Goal: Task Accomplishment & Management: Use online tool/utility

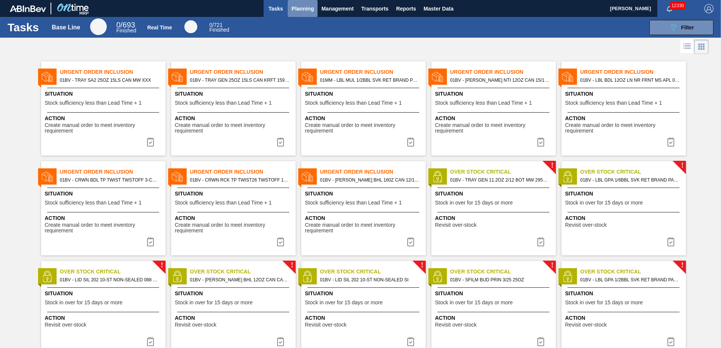
click at [302, 8] on span "Planning" at bounding box center [302, 8] width 22 height 9
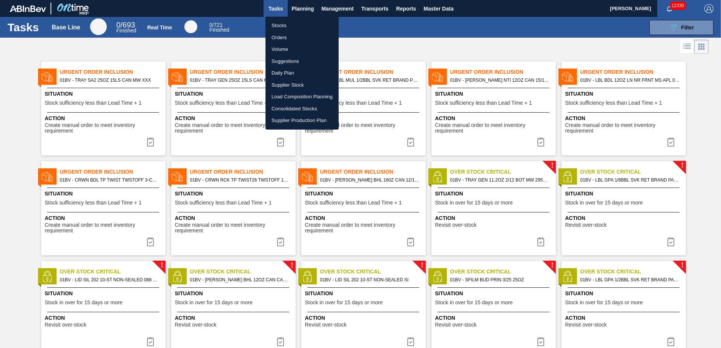
click at [283, 60] on li "Suggestions" at bounding box center [301, 61] width 73 height 12
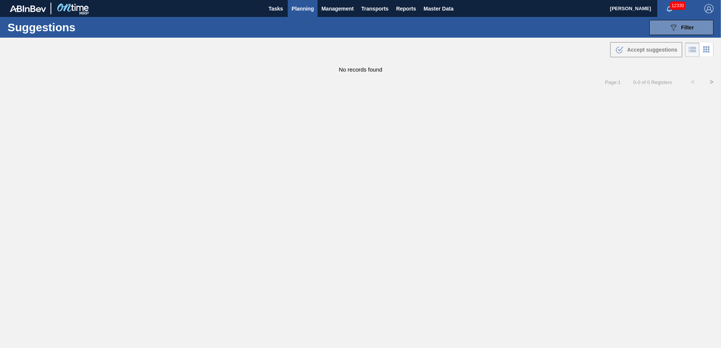
checkbox input "true"
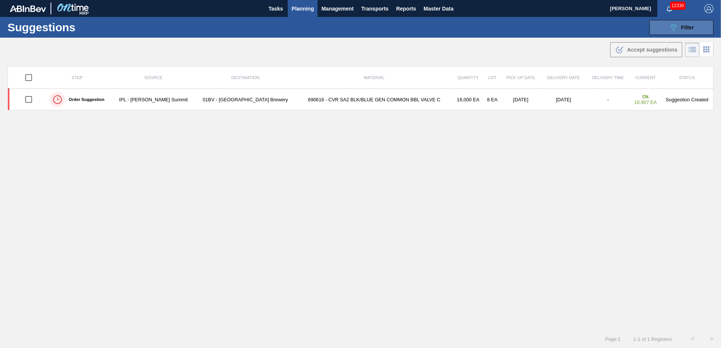
click at [665, 30] on button "089F7B8B-B2A5-4AFE-B5C0-19BA573D28AC Filter" at bounding box center [681, 27] width 64 height 15
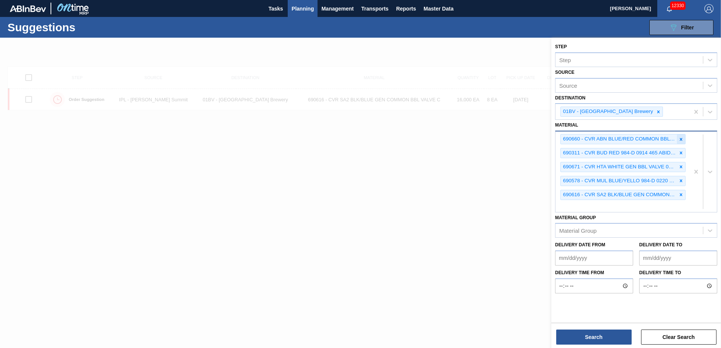
click at [681, 138] on icon at bounding box center [680, 139] width 5 height 5
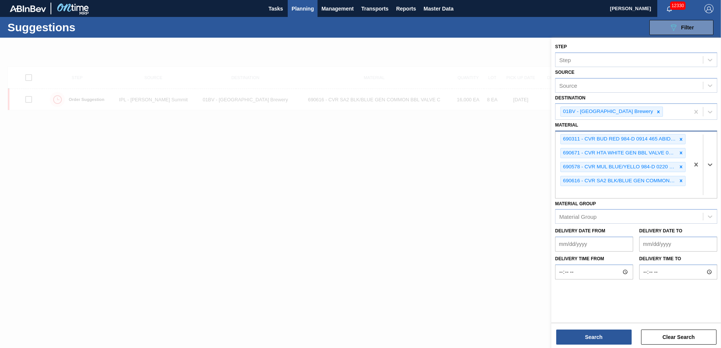
click at [681, 138] on icon at bounding box center [680, 139] width 5 height 5
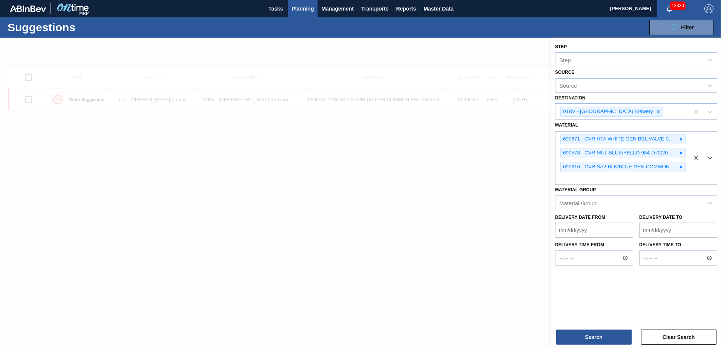
click at [681, 138] on icon at bounding box center [680, 139] width 5 height 5
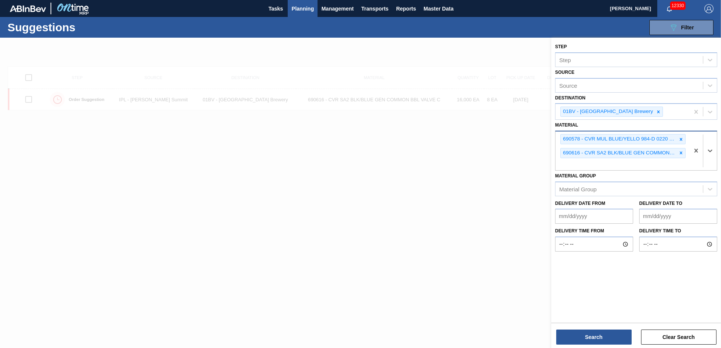
click at [681, 138] on icon at bounding box center [680, 139] width 5 height 5
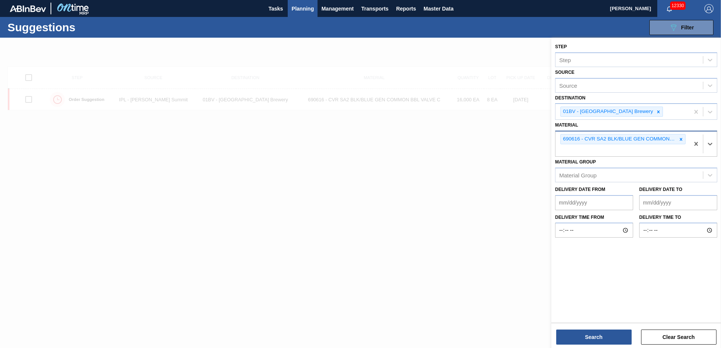
click at [681, 138] on icon at bounding box center [680, 139] width 5 height 5
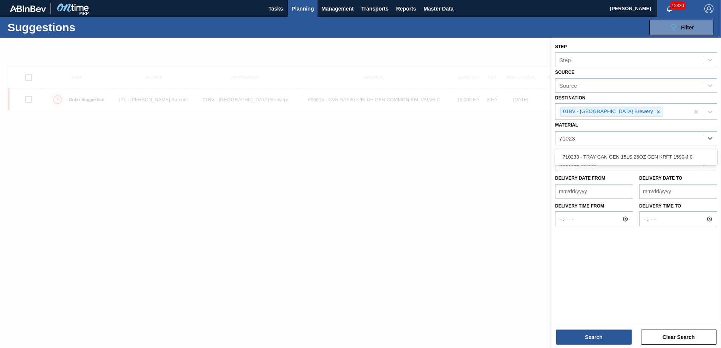
type input "710233"
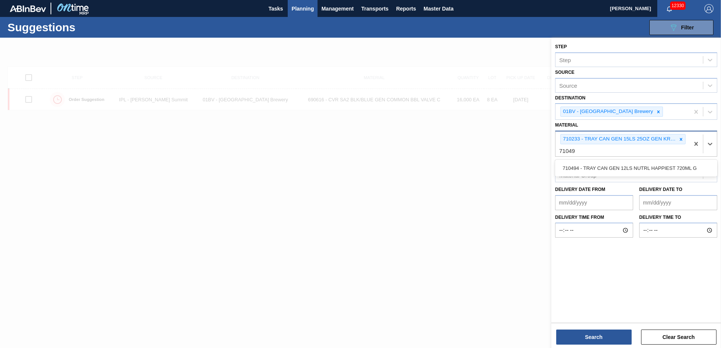
type input "710494"
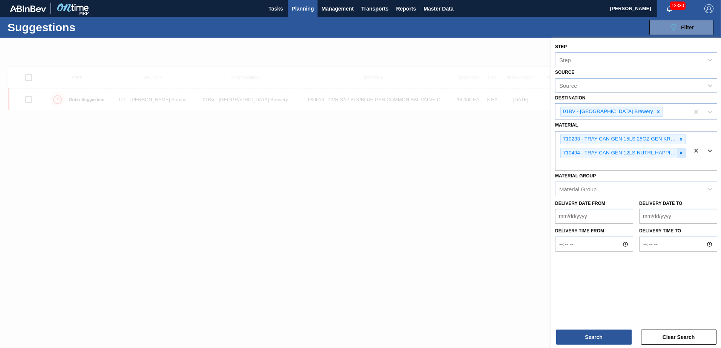
click at [680, 152] on icon at bounding box center [681, 153] width 3 height 3
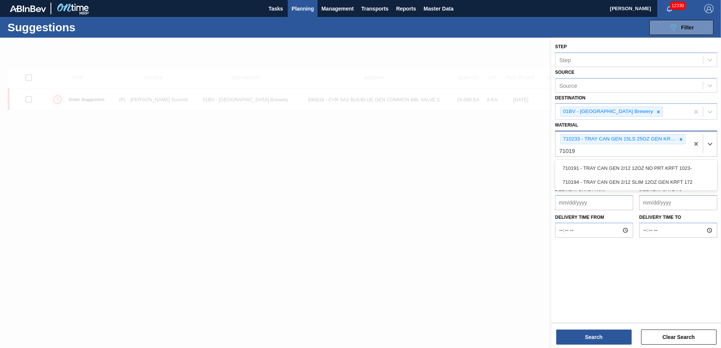
type input "710194"
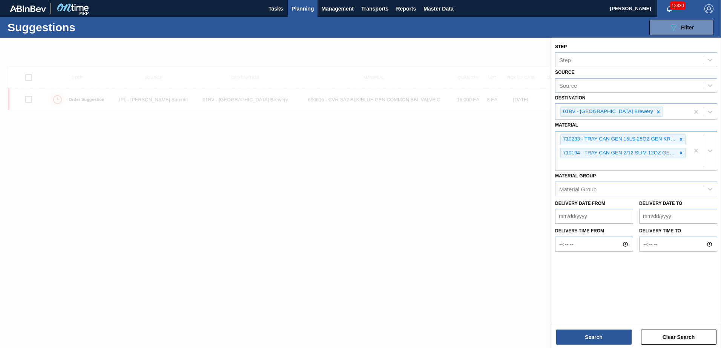
click at [569, 163] on div "710233 - TRAY CAN GEN 15LS 25OZ GEN KRFT 1590-J 0 710194 - TRAY CAN GEN 2/12 SL…" at bounding box center [622, 151] width 134 height 39
type input "710263"
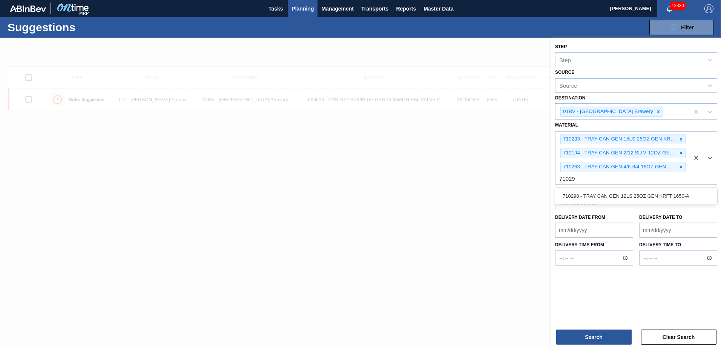
type input "710298"
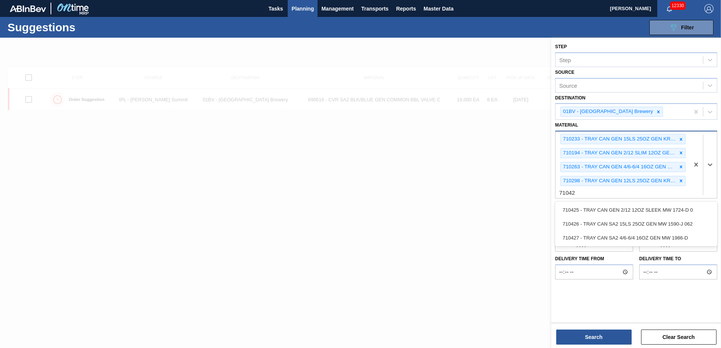
type input "710426"
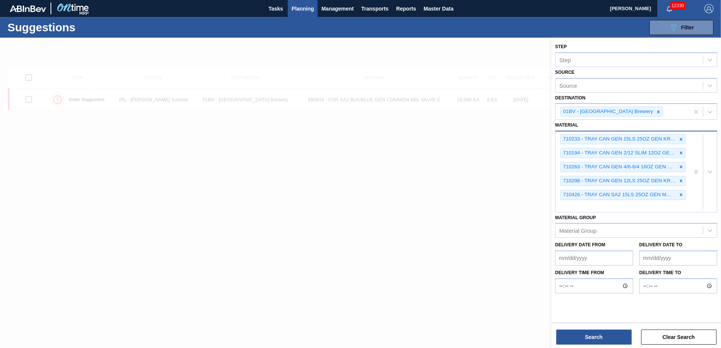
drag, startPoint x: 557, startPoint y: 208, endPoint x: 564, endPoint y: 206, distance: 7.8
click at [557, 208] on div "710233 - TRAY CAN GEN 15LS 25OZ GEN KRFT 1590-J 0 710194 - TRAY CAN GEN 2/12 SL…" at bounding box center [622, 172] width 134 height 80
type input "710480"
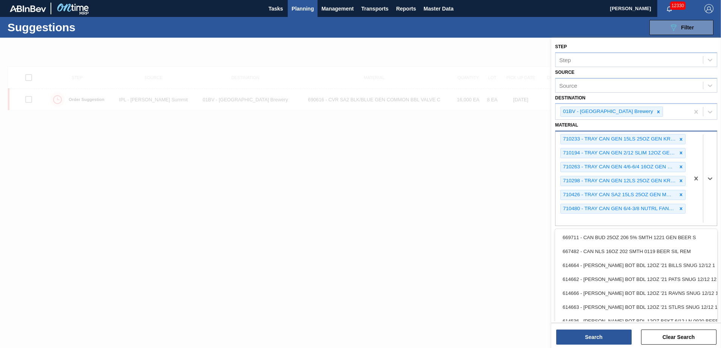
click at [568, 219] on div "710233 - TRAY CAN GEN 15LS 25OZ GEN KRFT 1590-J 0 710194 - TRAY CAN GEN 2/12 SL…" at bounding box center [622, 179] width 134 height 94
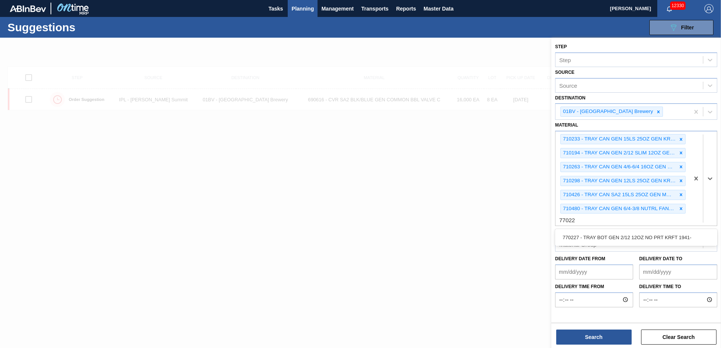
type input "770227"
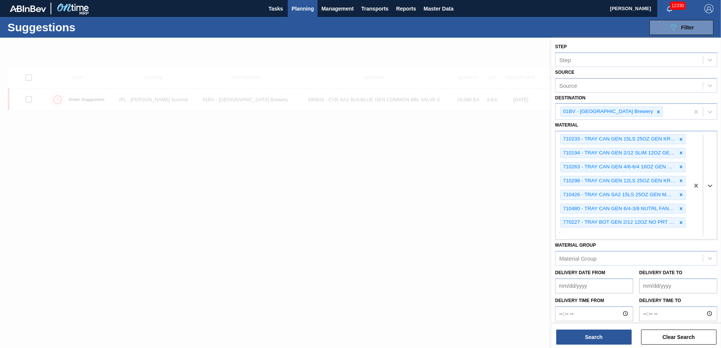
scroll to position [0, 0]
type input "770304"
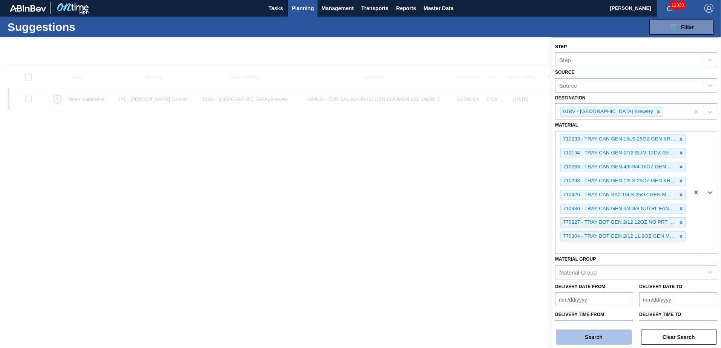
click at [588, 339] on button "Search" at bounding box center [593, 337] width 75 height 15
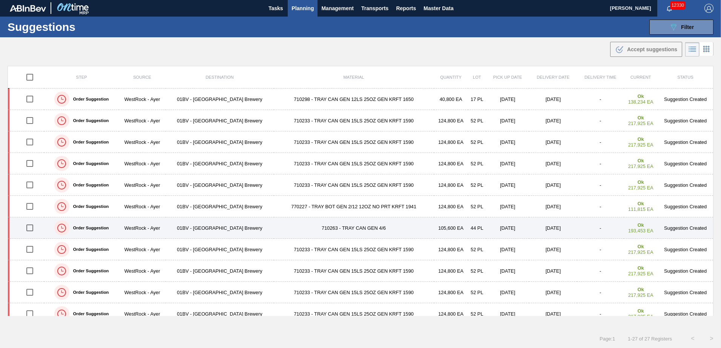
drag, startPoint x: 31, startPoint y: 227, endPoint x: 47, endPoint y: 221, distance: 17.4
click at [31, 227] on input "checkbox" at bounding box center [30, 228] width 16 height 16
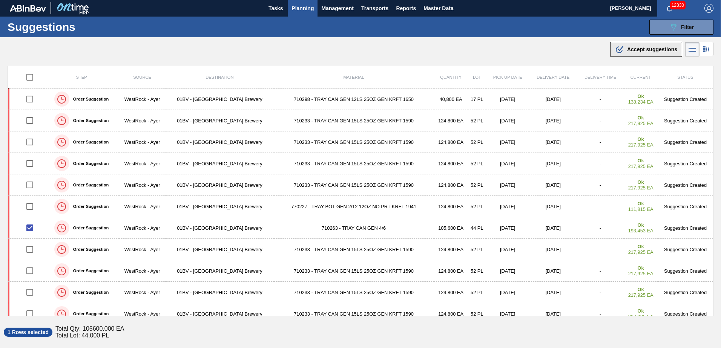
click at [652, 51] on span "Accept suggestions" at bounding box center [652, 49] width 50 height 6
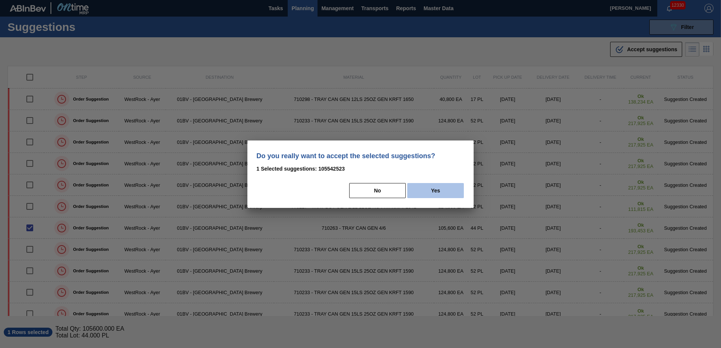
click at [448, 191] on button "Yes" at bounding box center [435, 190] width 57 height 15
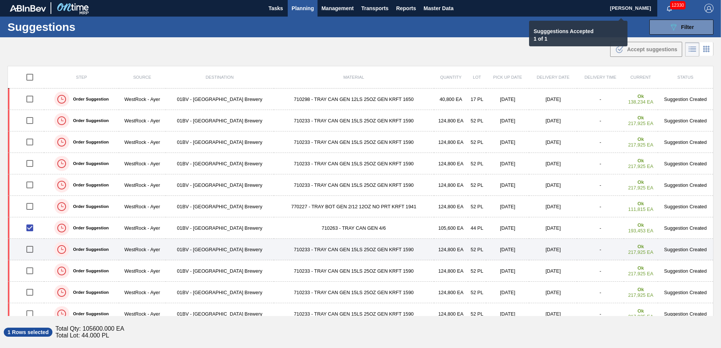
checkbox input "false"
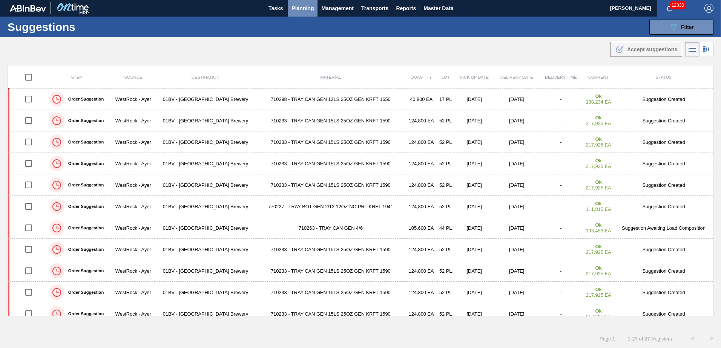
click at [299, 9] on span "Planning" at bounding box center [302, 8] width 22 height 9
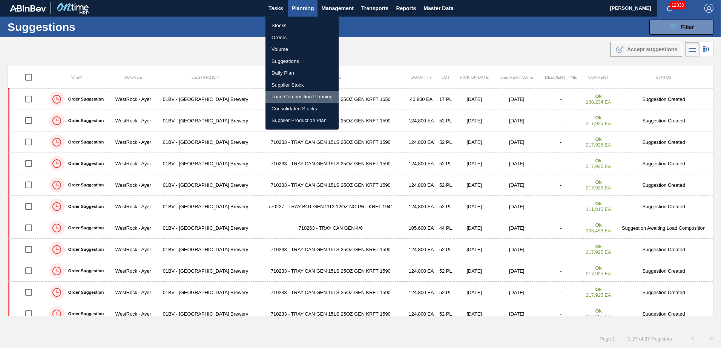
click at [288, 99] on li "Load Composition Planning" at bounding box center [301, 97] width 73 height 12
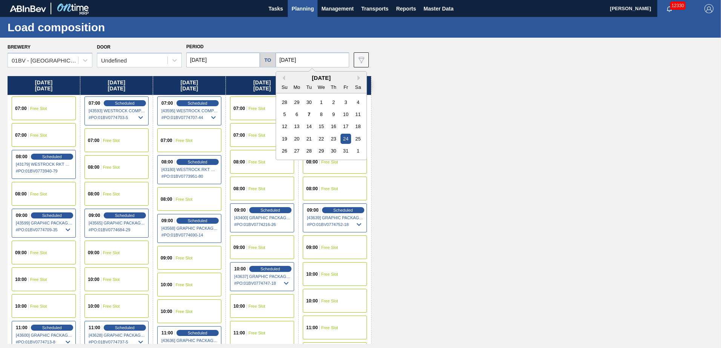
click at [316, 56] on input "[DATE]" at bounding box center [313, 59] width 74 height 15
click at [344, 151] on div "31" at bounding box center [345, 151] width 10 height 10
type input "[DATE]"
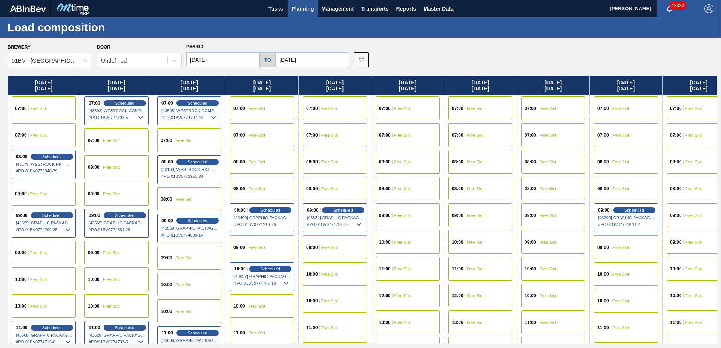
click at [227, 59] on input "[DATE]" at bounding box center [223, 59] width 74 height 15
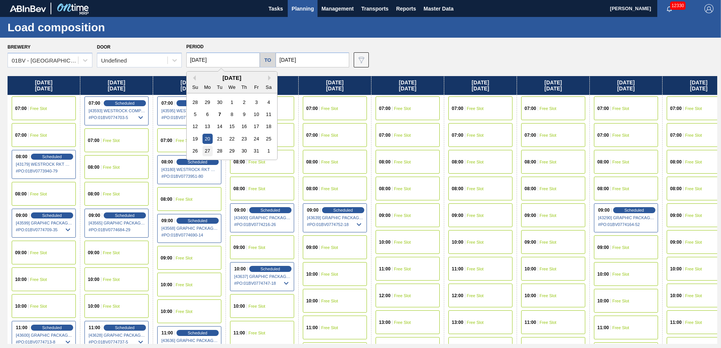
click at [209, 150] on div "27" at bounding box center [207, 151] width 10 height 10
type input "[DATE]"
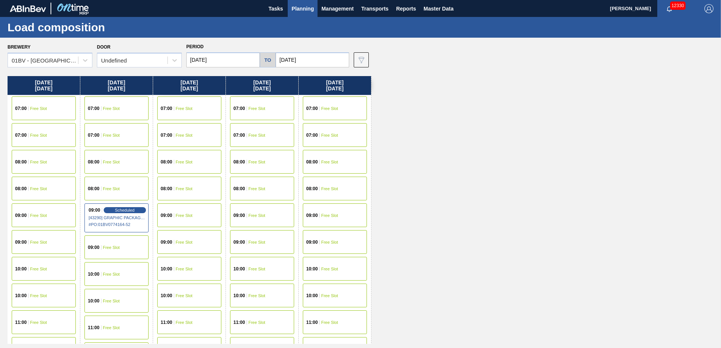
click at [188, 266] on div "10:00 Free Slot" at bounding box center [189, 269] width 64 height 24
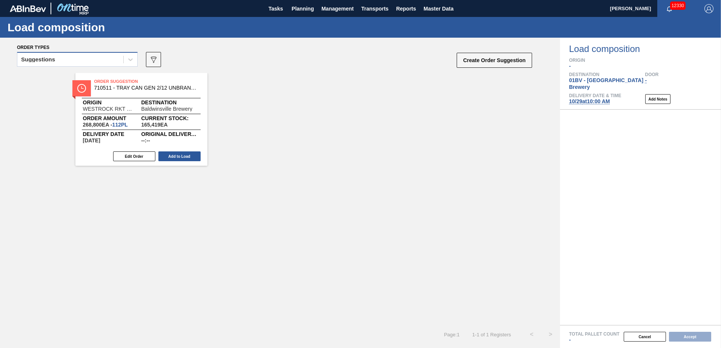
drag, startPoint x: 134, startPoint y: 59, endPoint x: 113, endPoint y: 63, distance: 21.5
click at [133, 60] on icon at bounding box center [131, 60] width 8 height 8
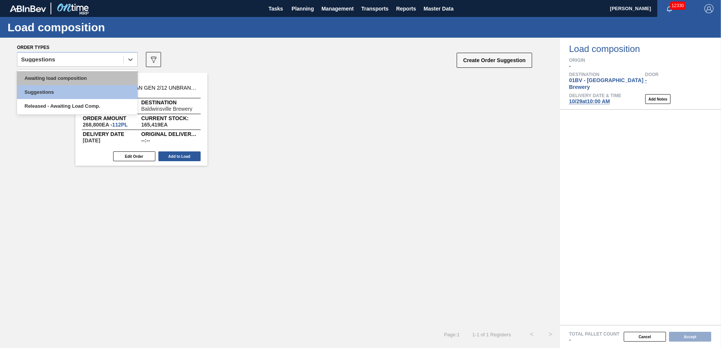
click at [86, 79] on div "Awaiting load composition" at bounding box center [77, 78] width 121 height 14
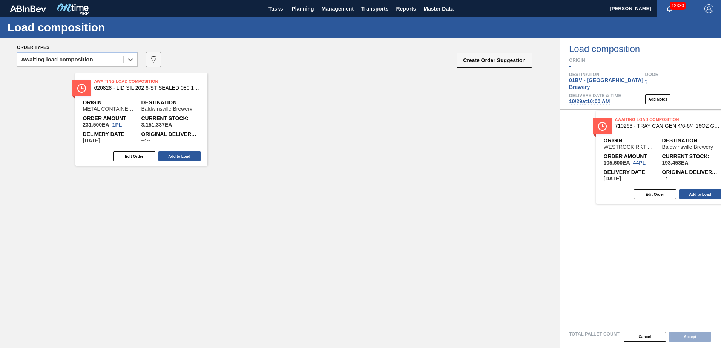
drag, startPoint x: 108, startPoint y: 85, endPoint x: 638, endPoint y: 124, distance: 531.9
click at [638, 124] on div "Order types option Awaiting load composition, selected. Select is focused ,type…" at bounding box center [360, 193] width 721 height 311
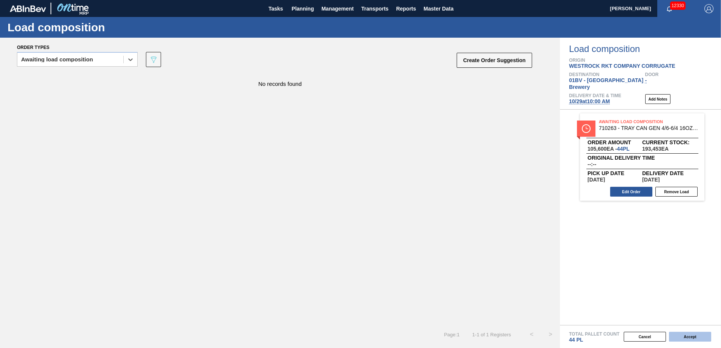
click at [687, 336] on button "Accept" at bounding box center [690, 337] width 42 height 10
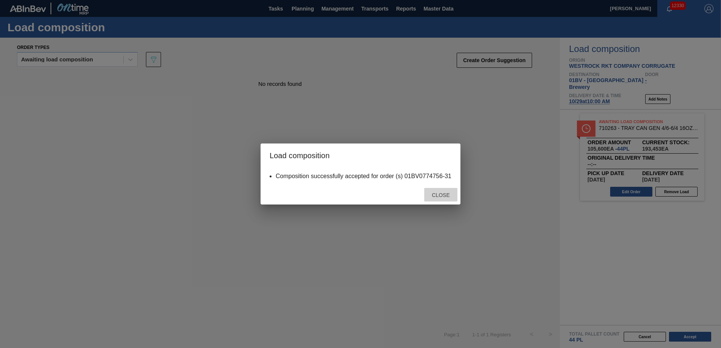
click at [441, 195] on span "Close" at bounding box center [441, 195] width 30 height 6
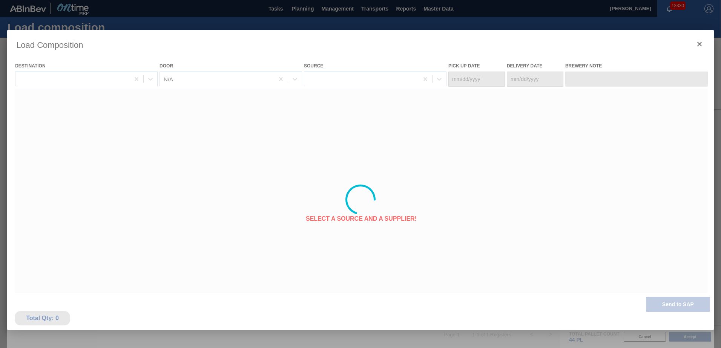
type Date "[DATE]"
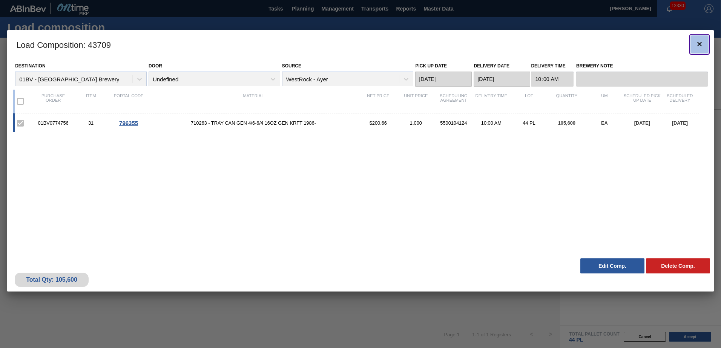
click at [699, 44] on icon "botão de ícone" at bounding box center [699, 44] width 5 height 5
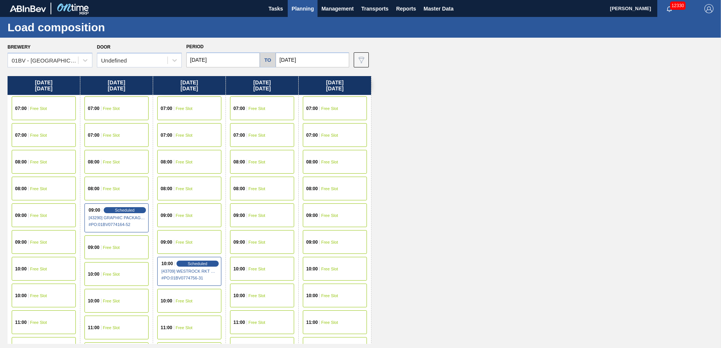
click at [301, 10] on span "Planning" at bounding box center [302, 8] width 22 height 9
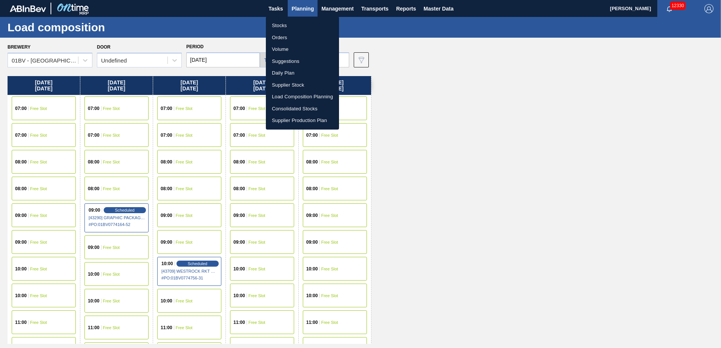
click at [289, 62] on li "Suggestions" at bounding box center [302, 61] width 73 height 12
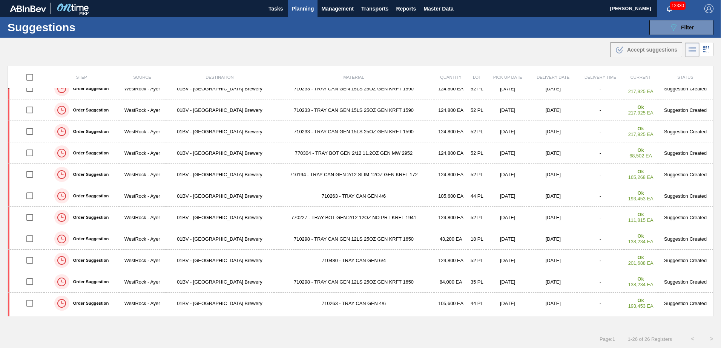
scroll to position [226, 0]
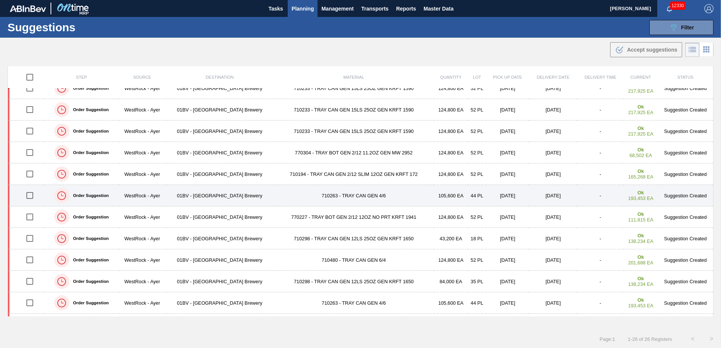
click at [28, 195] on input "checkbox" at bounding box center [30, 196] width 16 height 16
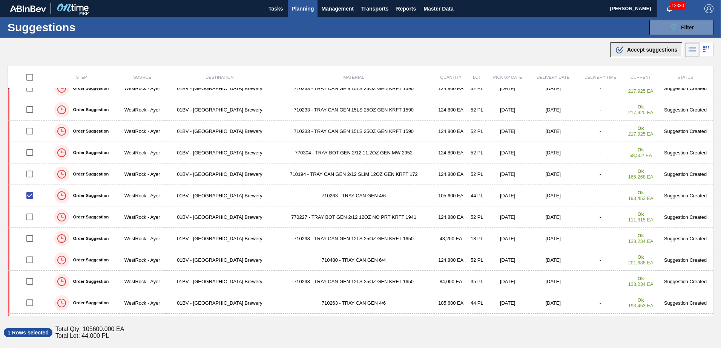
click at [638, 49] on span "Accept suggestions" at bounding box center [652, 50] width 50 height 6
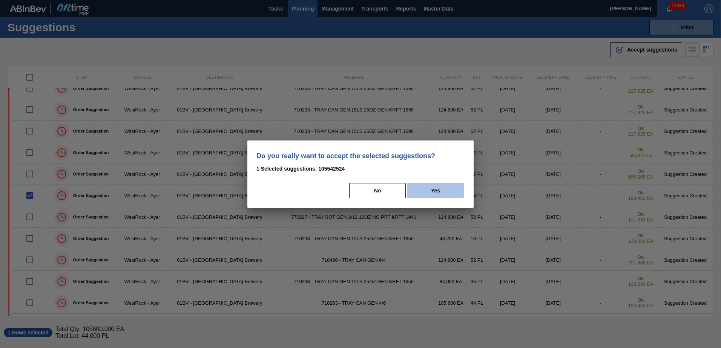
click at [450, 190] on button "Yes" at bounding box center [435, 190] width 57 height 15
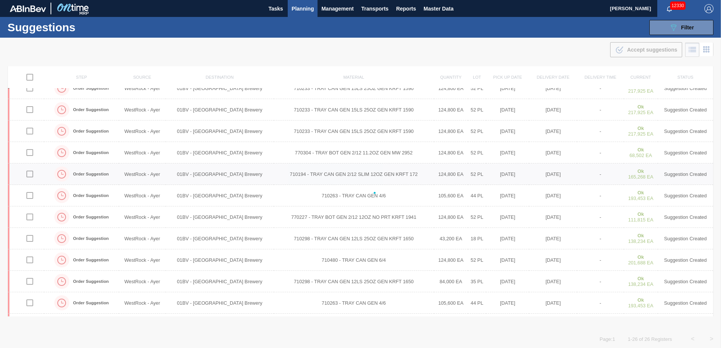
checkbox input "false"
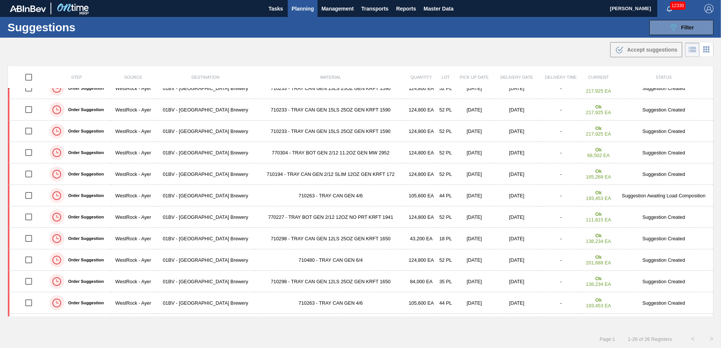
click at [304, 7] on span "Planning" at bounding box center [302, 8] width 22 height 9
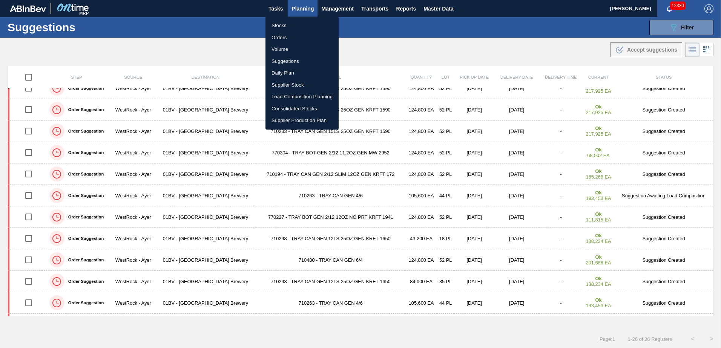
click at [293, 97] on li "Load Composition Planning" at bounding box center [301, 97] width 73 height 12
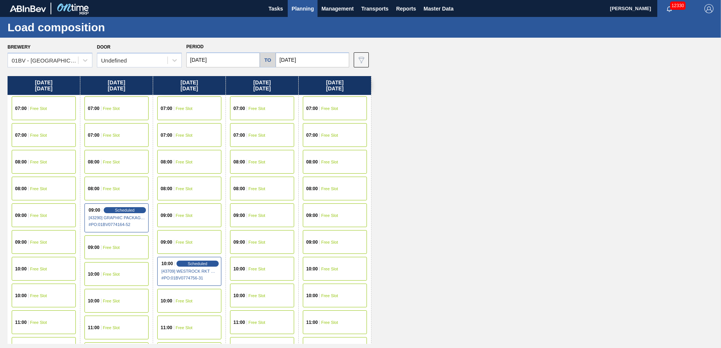
click at [319, 61] on input "[DATE]" at bounding box center [313, 59] width 74 height 15
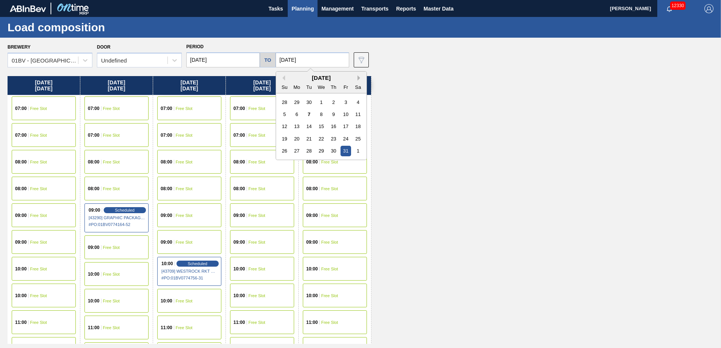
click at [357, 80] on button "Next Month" at bounding box center [359, 77] width 5 height 5
click at [345, 126] on div "14" at bounding box center [345, 126] width 10 height 10
type input "[DATE]"
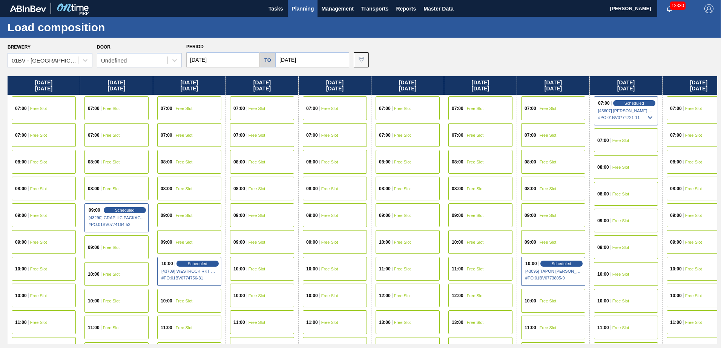
click at [235, 59] on input "[DATE]" at bounding box center [223, 59] width 74 height 15
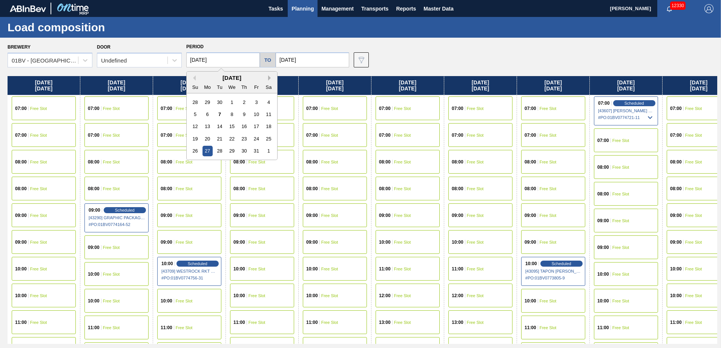
click at [269, 75] on button "Next Month" at bounding box center [270, 77] width 5 height 5
click at [208, 126] on div "10" at bounding box center [207, 126] width 10 height 10
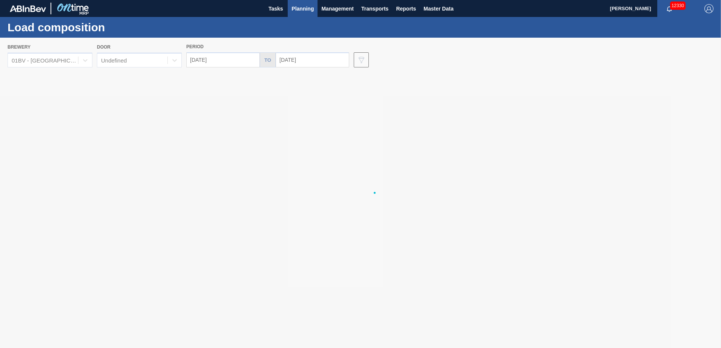
type input "[DATE]"
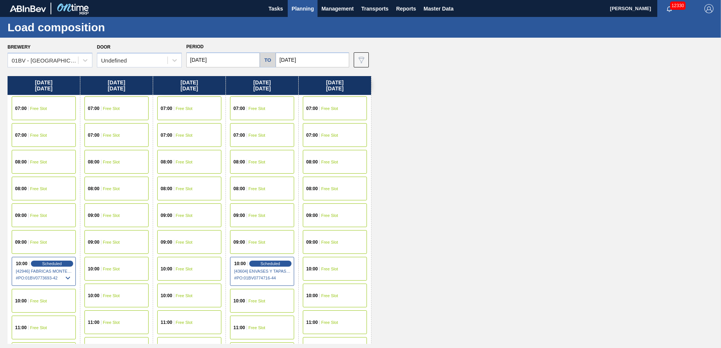
click at [176, 267] on span "Free Slot" at bounding box center [184, 269] width 17 height 5
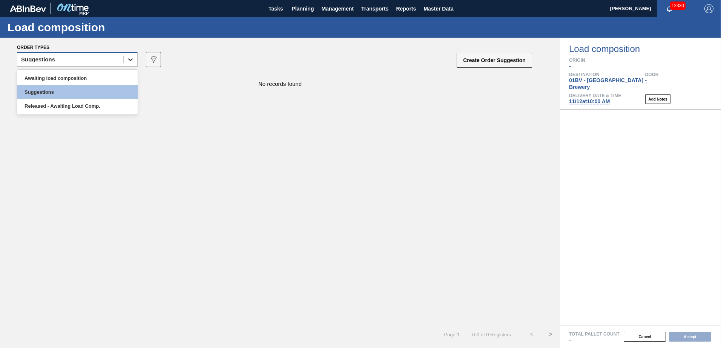
click at [130, 62] on icon at bounding box center [131, 60] width 8 height 8
click at [85, 77] on div "Awaiting load composition" at bounding box center [77, 78] width 121 height 14
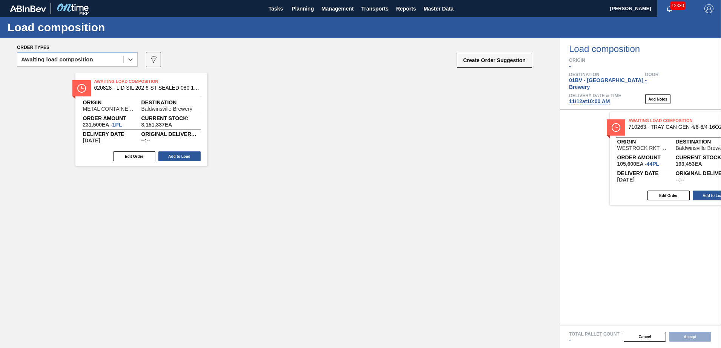
drag, startPoint x: 123, startPoint y: 84, endPoint x: 661, endPoint y: 124, distance: 539.1
click at [661, 124] on div "Order types option Awaiting load composition, selected. Select is focused ,type…" at bounding box center [360, 193] width 721 height 311
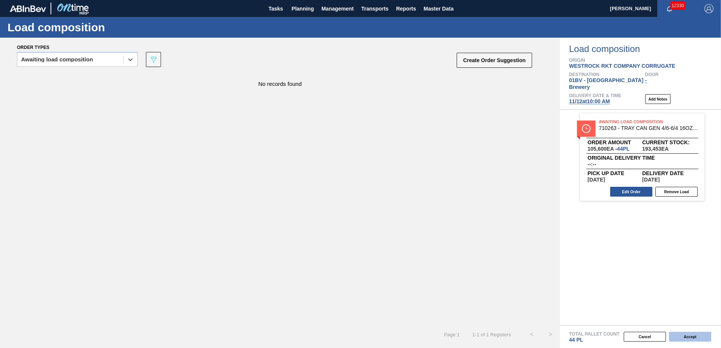
click at [684, 336] on button "Accept" at bounding box center [690, 337] width 42 height 10
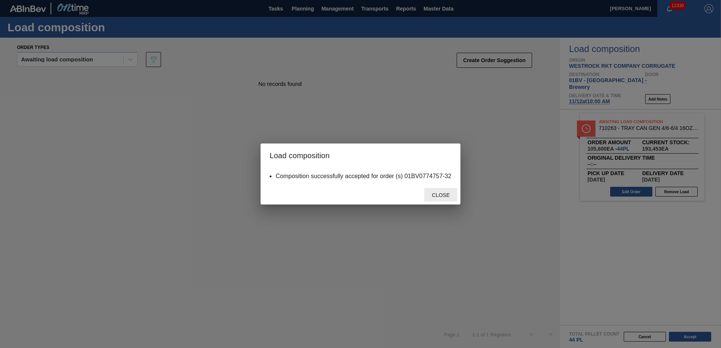
click at [440, 195] on span "Close" at bounding box center [441, 195] width 30 height 6
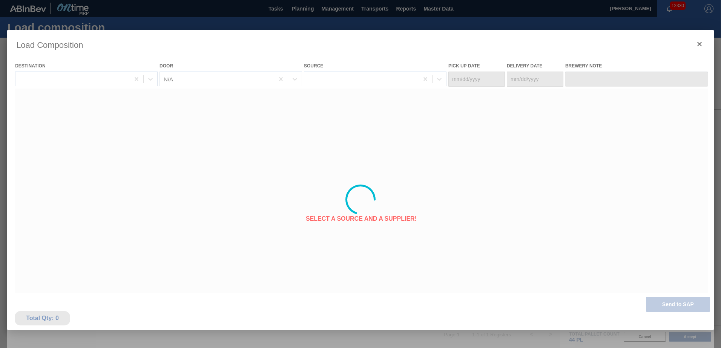
type Date "[DATE]"
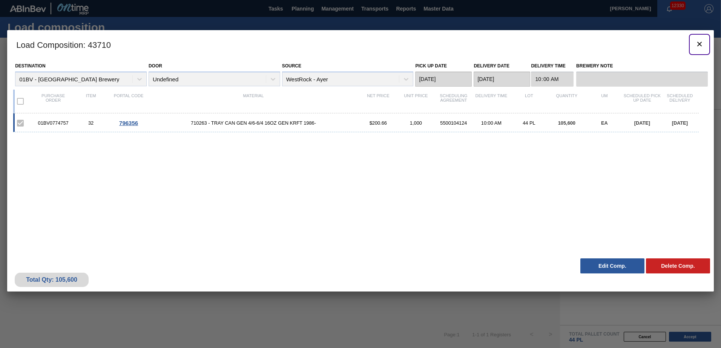
click at [702, 41] on icon "botão de ícone" at bounding box center [699, 44] width 9 height 9
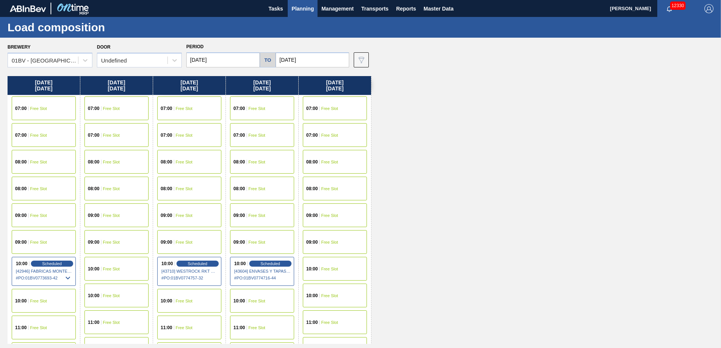
click at [299, 6] on span "Planning" at bounding box center [302, 8] width 22 height 9
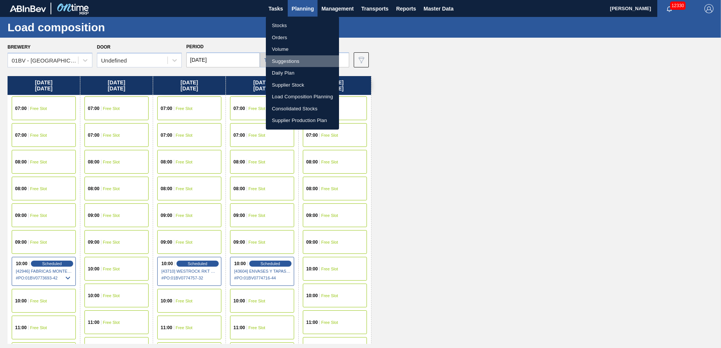
click at [287, 63] on li "Suggestions" at bounding box center [302, 61] width 73 height 12
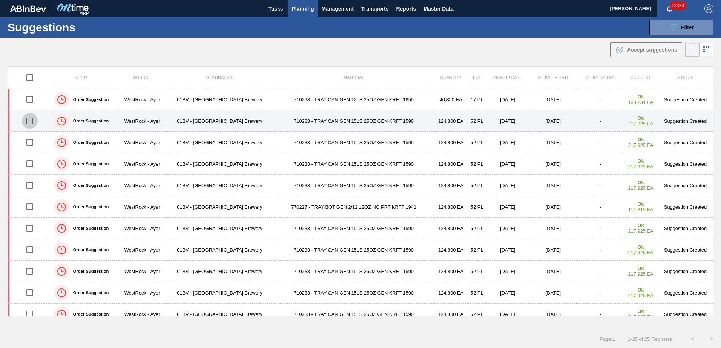
drag, startPoint x: 31, startPoint y: 121, endPoint x: 31, endPoint y: 126, distance: 4.9
click at [31, 121] on input "checkbox" at bounding box center [30, 121] width 16 height 16
checkbox input "true"
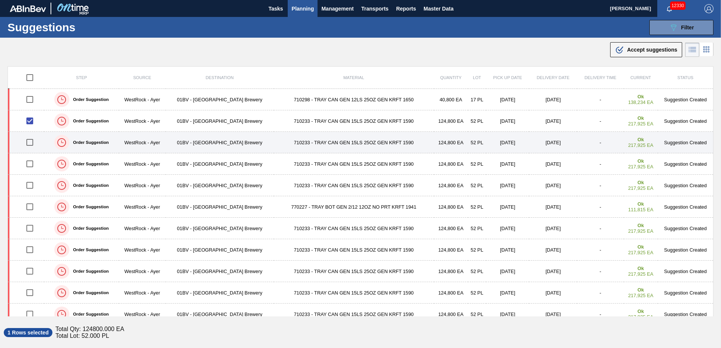
click at [30, 143] on input "checkbox" at bounding box center [30, 143] width 16 height 16
checkbox input "true"
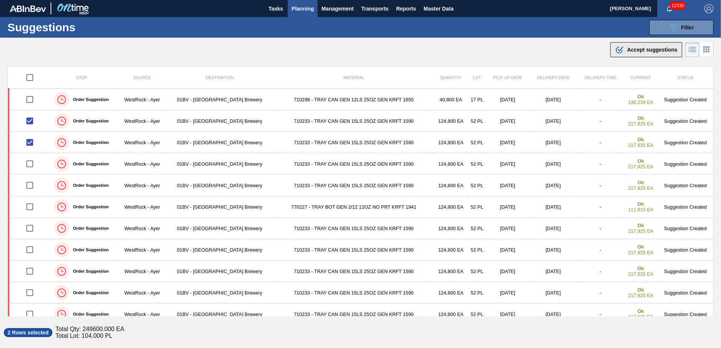
click at [642, 52] on span "Accept suggestions" at bounding box center [652, 50] width 50 height 6
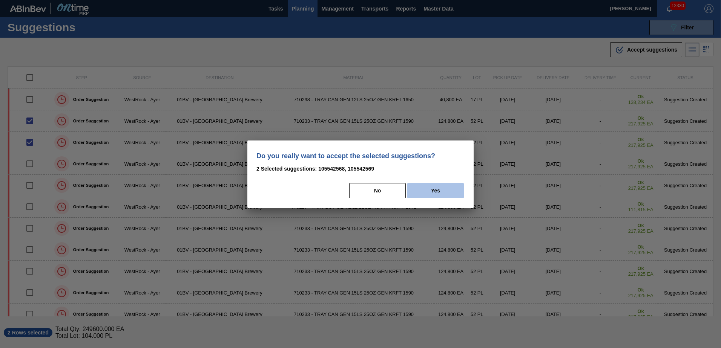
click at [451, 191] on button "Yes" at bounding box center [435, 190] width 57 height 15
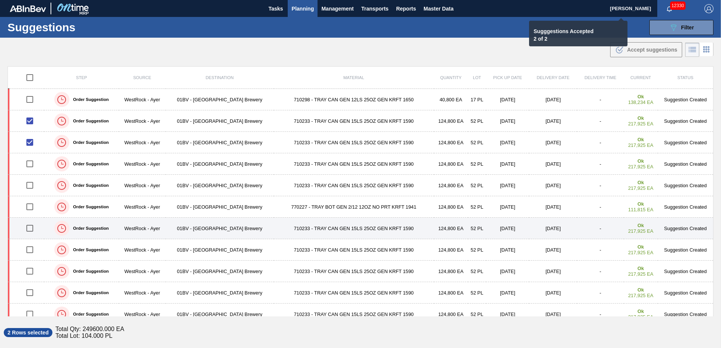
checkbox input "false"
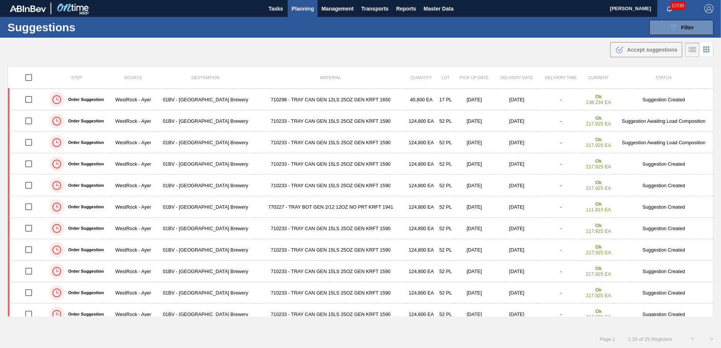
click at [296, 6] on span "Planning" at bounding box center [302, 8] width 22 height 9
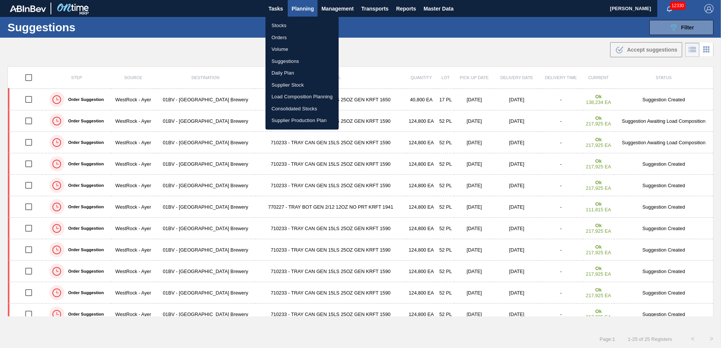
click at [287, 97] on li "Load Composition Planning" at bounding box center [301, 97] width 73 height 12
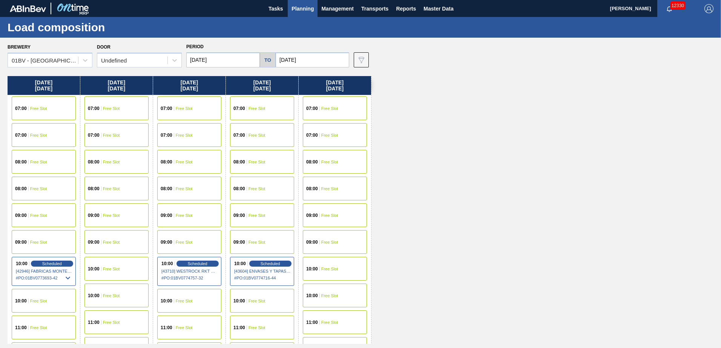
click at [236, 64] on input "[DATE]" at bounding box center [223, 59] width 74 height 15
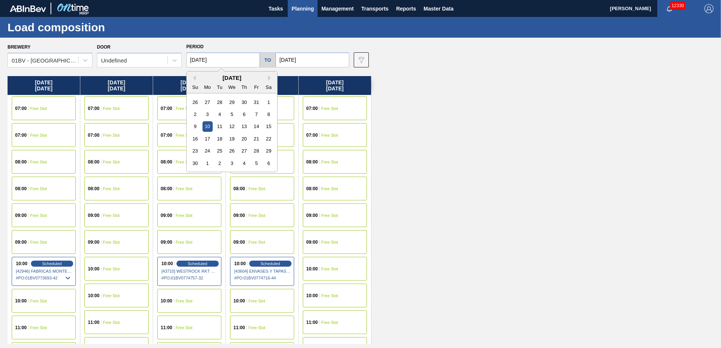
click at [196, 80] on div "[DATE]" at bounding box center [232, 78] width 90 height 6
click at [193, 79] on button "Previous Month" at bounding box center [192, 77] width 5 height 5
click at [207, 138] on div "20" at bounding box center [207, 139] width 10 height 10
type input "[DATE]"
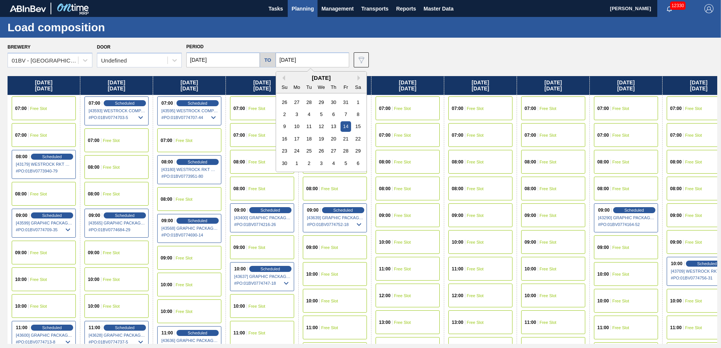
click at [311, 61] on input "[DATE]" at bounding box center [313, 59] width 74 height 15
click at [284, 80] on div "[DATE]" at bounding box center [321, 78] width 90 height 6
click at [281, 77] on button "Previous Month" at bounding box center [282, 77] width 5 height 5
click at [347, 136] on div "24" at bounding box center [345, 139] width 10 height 10
type input "[DATE]"
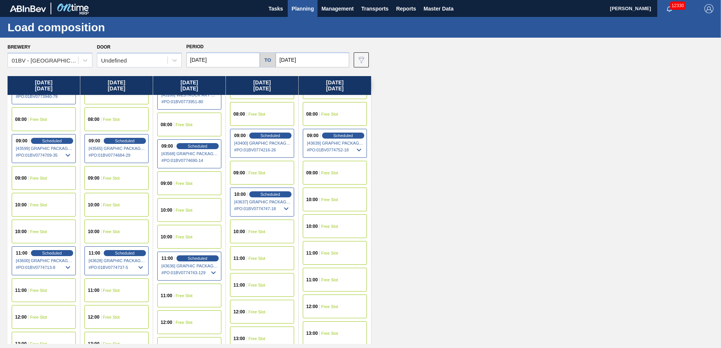
scroll to position [75, 0]
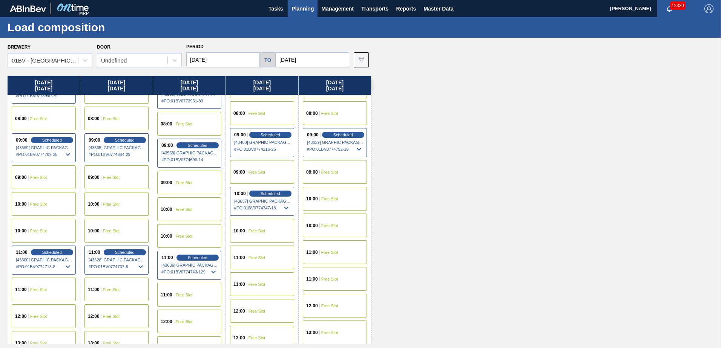
click at [103, 204] on span "Free Slot" at bounding box center [111, 204] width 17 height 5
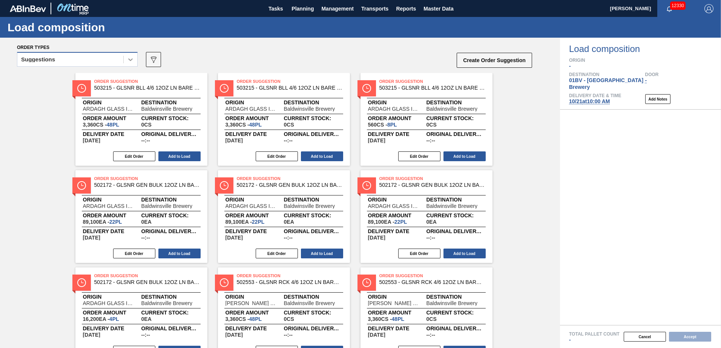
click at [128, 62] on icon at bounding box center [131, 60] width 8 height 8
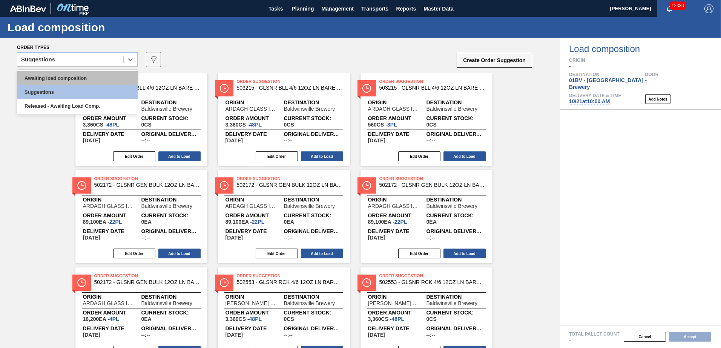
click at [86, 77] on div "Awaiting load composition" at bounding box center [77, 78] width 121 height 14
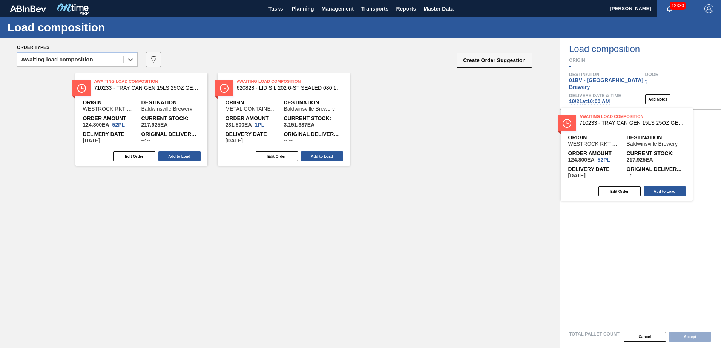
drag, startPoint x: 383, startPoint y: 107, endPoint x: 612, endPoint y: 120, distance: 228.8
click at [612, 120] on div "Order types option Awaiting load composition, selected. Select is focused ,type…" at bounding box center [360, 193] width 721 height 311
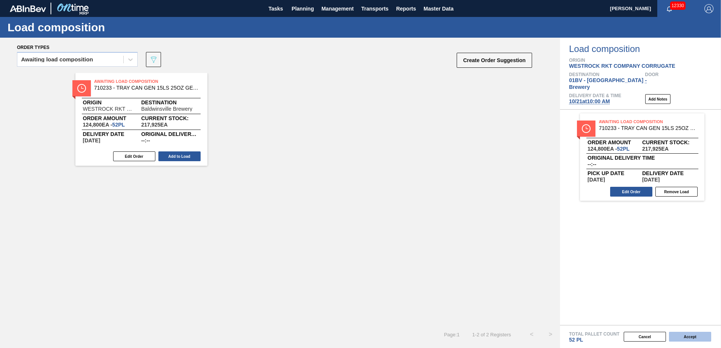
click at [687, 336] on button "Accept" at bounding box center [690, 337] width 42 height 10
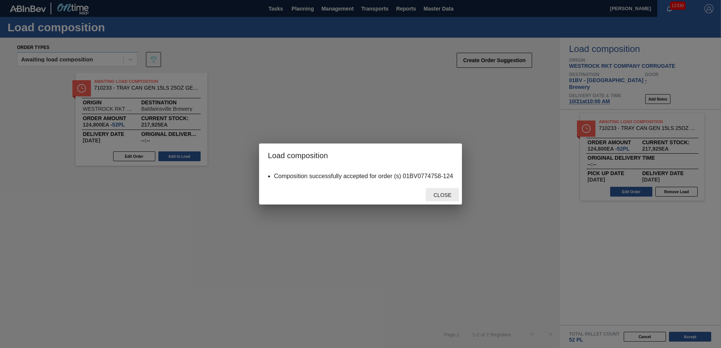
click at [439, 193] on span "Close" at bounding box center [443, 195] width 30 height 6
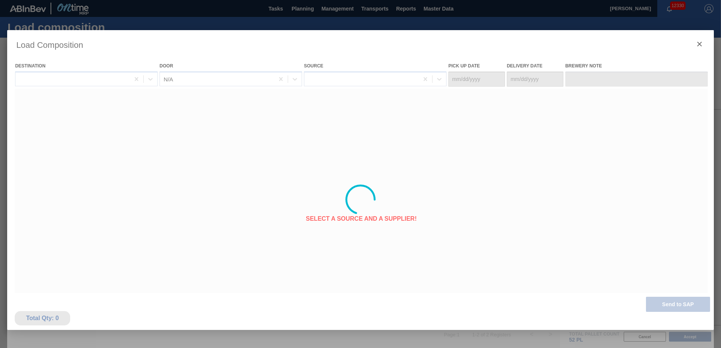
type Date "[DATE]"
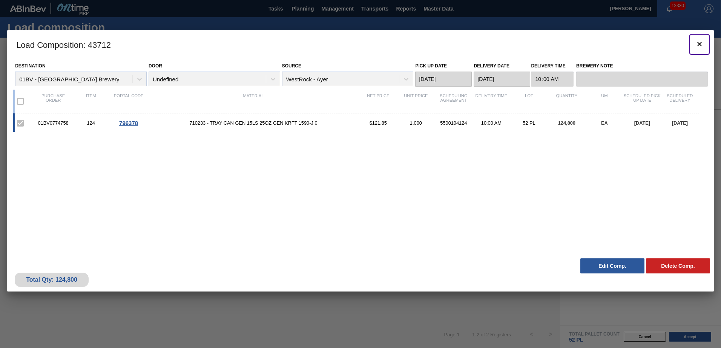
click at [701, 44] on icon "botão de ícone" at bounding box center [699, 44] width 9 height 9
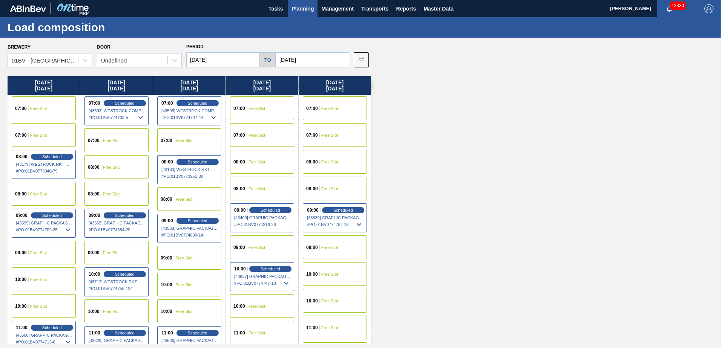
click at [247, 304] on div "10:00" at bounding box center [240, 306] width 14 height 5
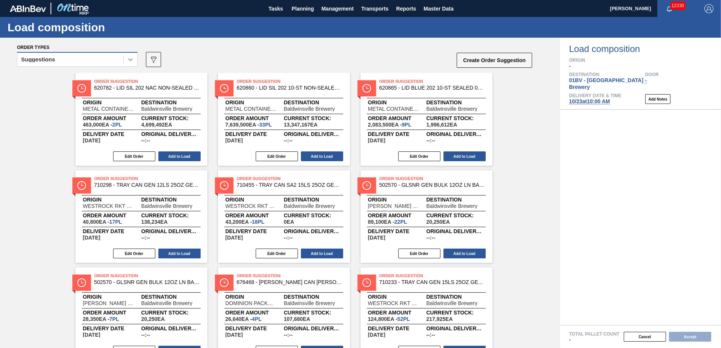
click at [132, 60] on icon at bounding box center [131, 60] width 8 height 8
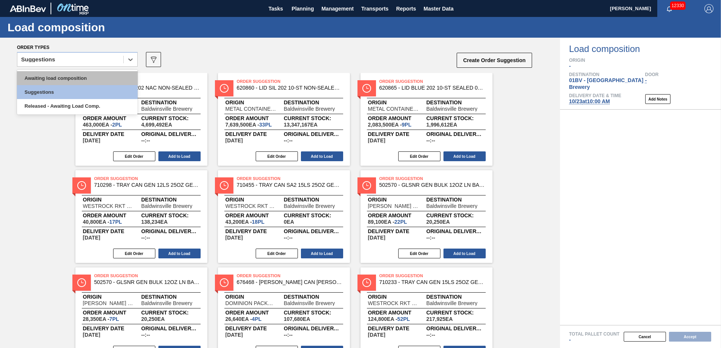
click at [89, 77] on div "Awaiting load composition" at bounding box center [77, 78] width 121 height 14
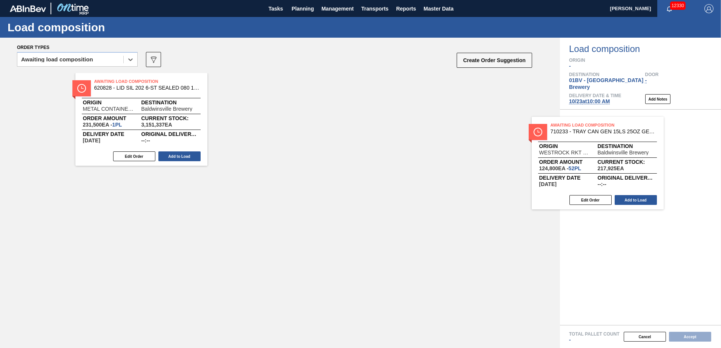
drag, startPoint x: 115, startPoint y: 85, endPoint x: 651, endPoint y: 126, distance: 537.4
click at [651, 126] on div "Order types option Awaiting load composition, selected. Select is focused ,type…" at bounding box center [360, 193] width 721 height 311
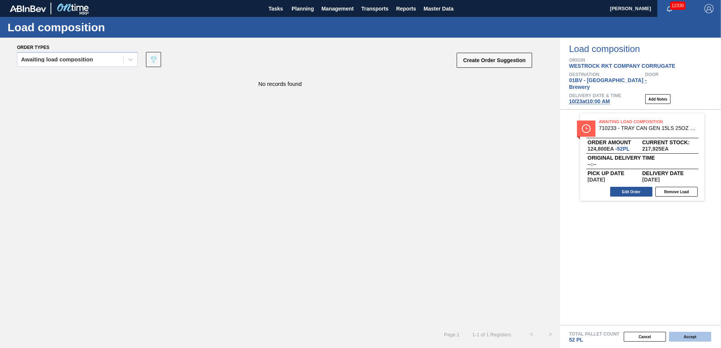
click at [691, 336] on button "Accept" at bounding box center [690, 337] width 42 height 10
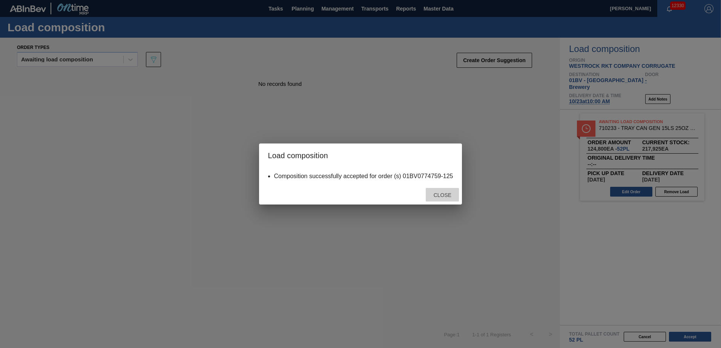
click at [440, 195] on span "Close" at bounding box center [443, 195] width 30 height 6
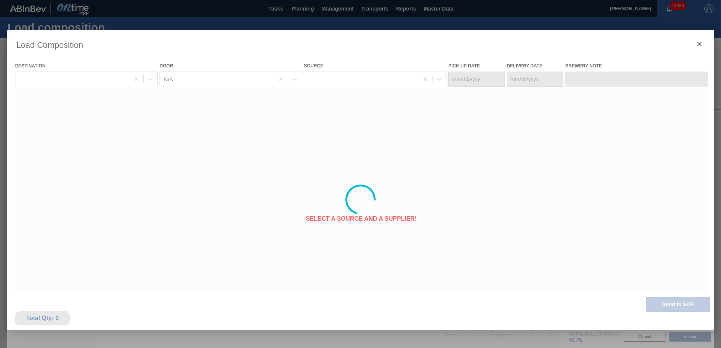
type Date "[DATE]"
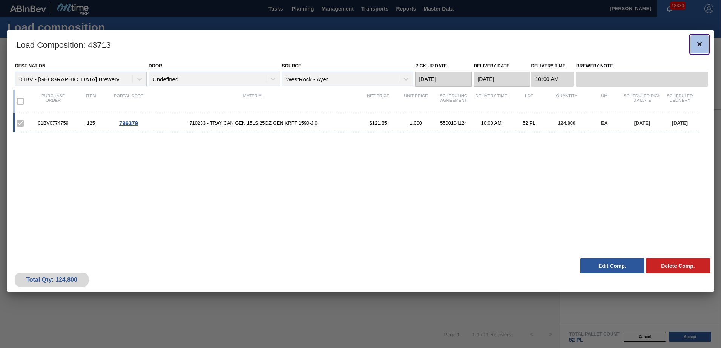
click at [698, 43] on icon "botão de ícone" at bounding box center [699, 44] width 5 height 5
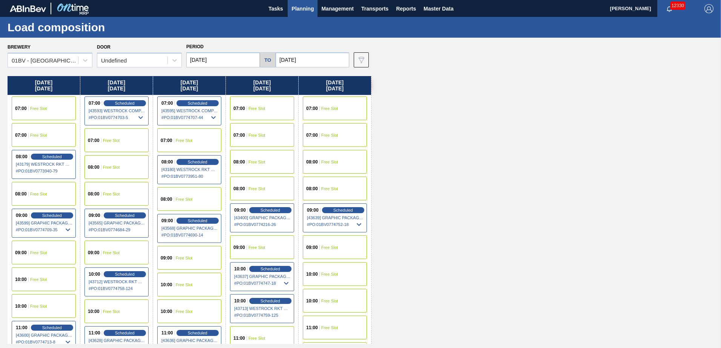
click at [300, 6] on span "Planning" at bounding box center [302, 8] width 22 height 9
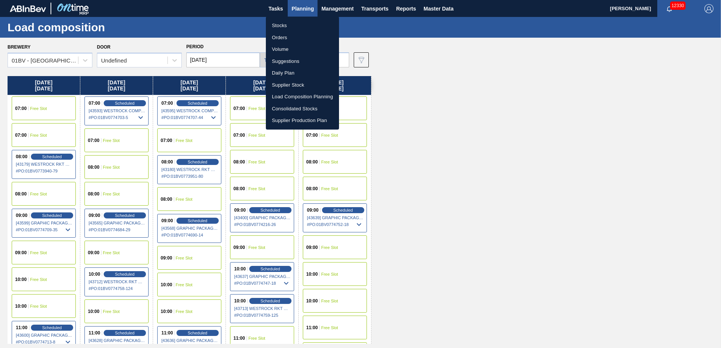
click at [287, 64] on li "Suggestions" at bounding box center [302, 61] width 73 height 12
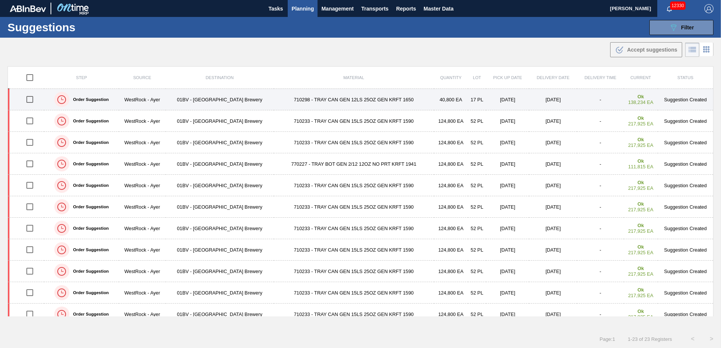
click at [27, 101] on input "checkbox" at bounding box center [30, 100] width 16 height 16
checkbox input "true"
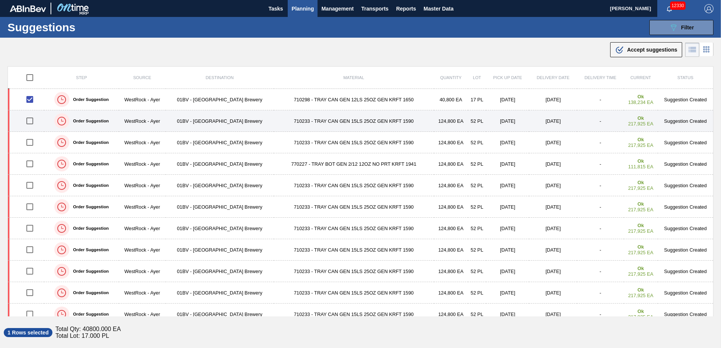
click at [32, 121] on input "checkbox" at bounding box center [30, 121] width 16 height 16
checkbox input "true"
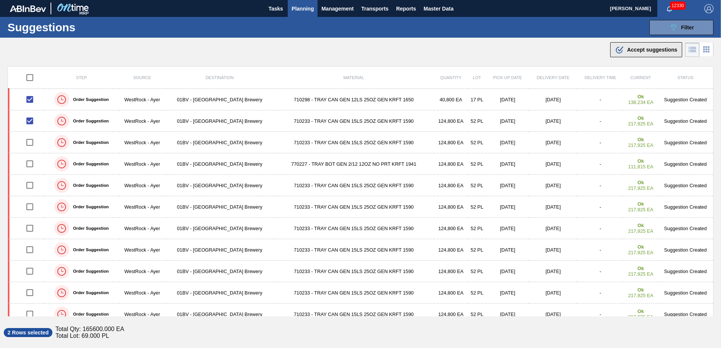
click at [635, 49] on span "Accept suggestions" at bounding box center [652, 50] width 50 height 6
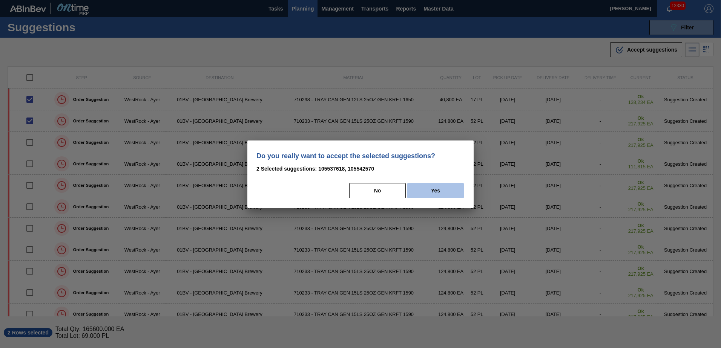
click at [444, 189] on button "Yes" at bounding box center [435, 190] width 57 height 15
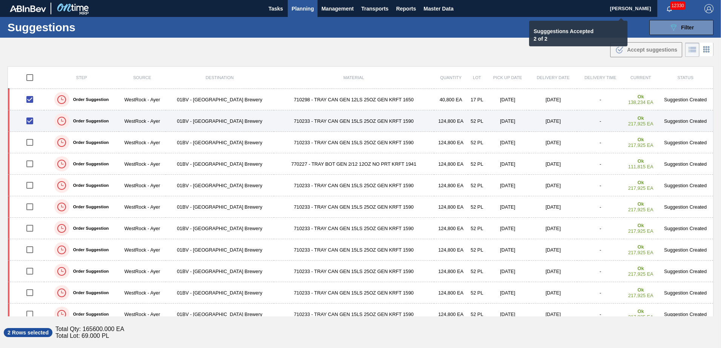
checkbox input "false"
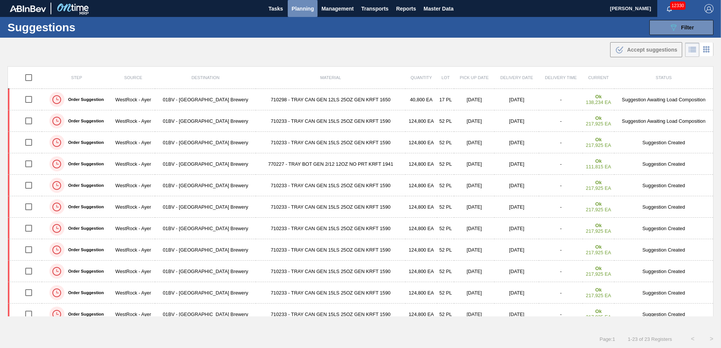
click at [304, 9] on span "Planning" at bounding box center [302, 8] width 22 height 9
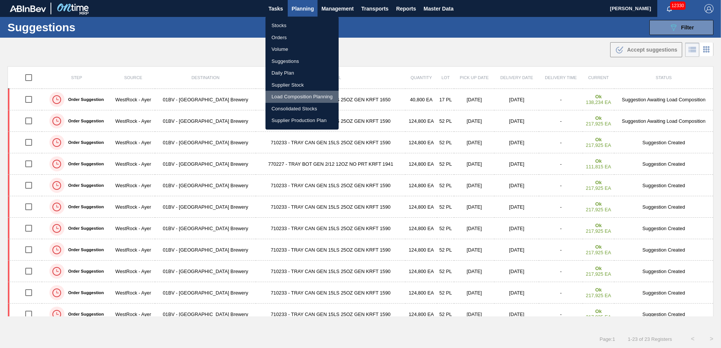
click at [300, 98] on li "Load Composition Planning" at bounding box center [301, 97] width 73 height 12
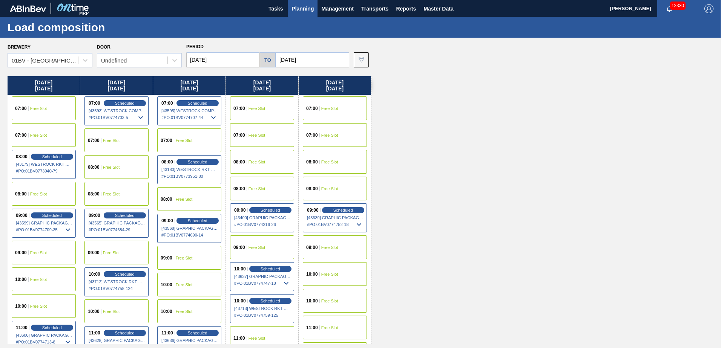
click at [324, 272] on span "Free Slot" at bounding box center [329, 274] width 17 height 5
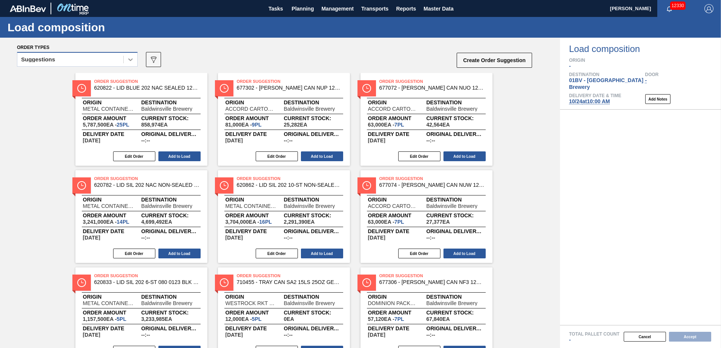
click at [130, 60] on icon at bounding box center [131, 60] width 8 height 8
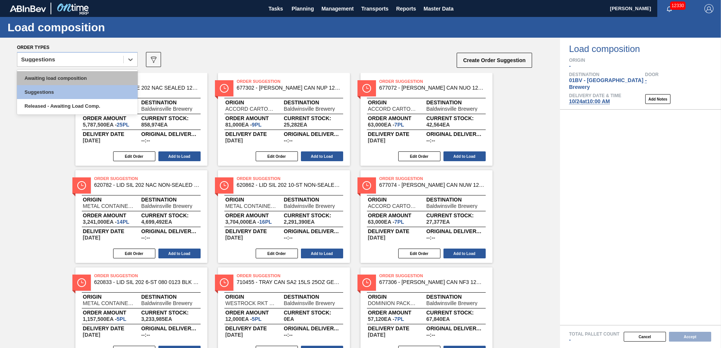
click at [79, 81] on div "Awaiting load composition" at bounding box center [77, 78] width 121 height 14
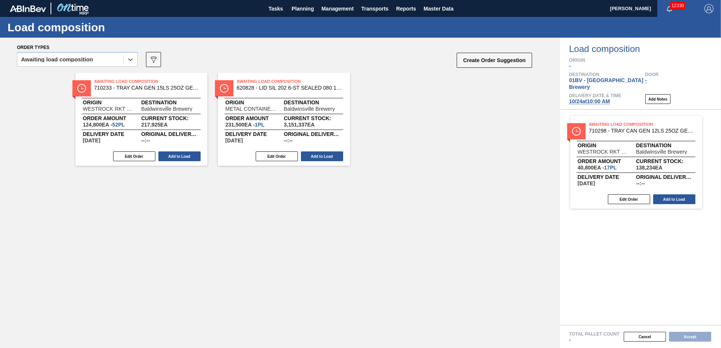
drag, startPoint x: 115, startPoint y: 84, endPoint x: 622, endPoint y: 127, distance: 508.6
click at [622, 127] on div "Order types option Awaiting load composition, selected. Select is focused ,type…" at bounding box center [360, 193] width 721 height 311
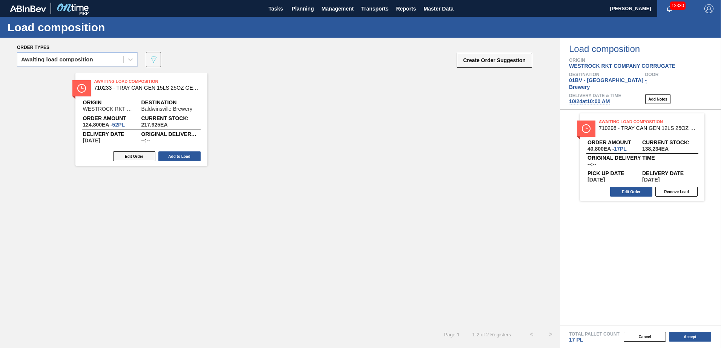
click at [134, 154] on button "Edit Order" at bounding box center [134, 157] width 42 height 10
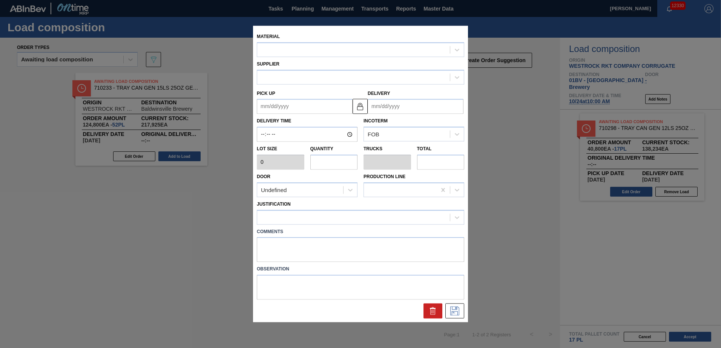
type input "2,400"
type input "52"
type input "1"
type input "124,800"
type up "[DATE]"
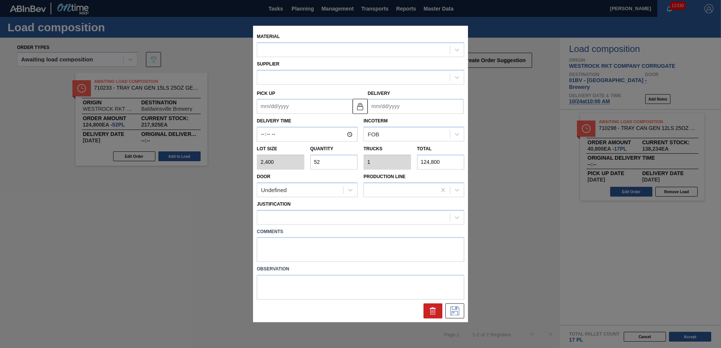
type input "[DATE]"
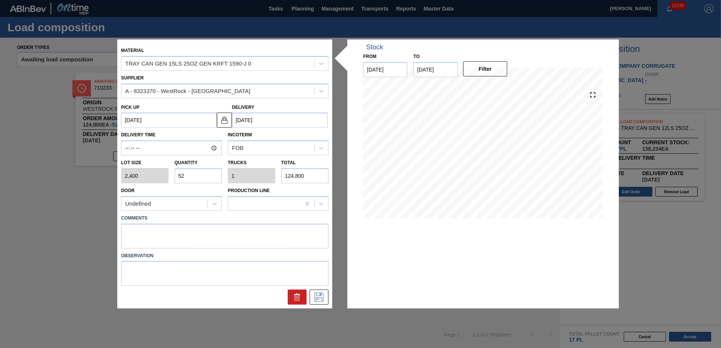
drag, startPoint x: 201, startPoint y: 176, endPoint x: 51, endPoint y: 173, distance: 149.7
click at [49, 175] on div "Material TRAY CAN GEN 15LS 25OZ GEN KRFT 1590-J 0 Supplier A - 8323370 - WestRo…" at bounding box center [360, 174] width 721 height 348
type input "3"
type input "0.058"
type input "7,200"
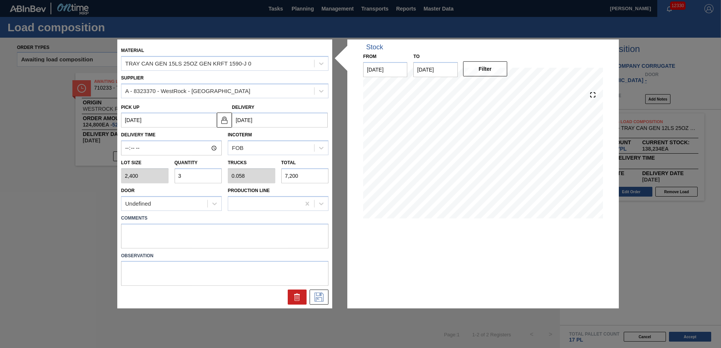
type input "35"
type input "0.673"
type input "84,000"
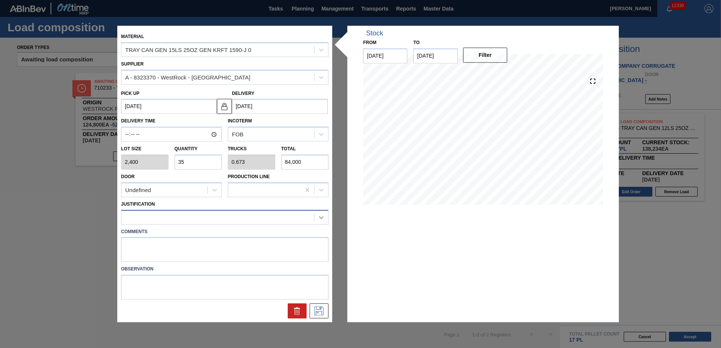
type input "35"
click at [322, 217] on icon at bounding box center [321, 218] width 8 height 8
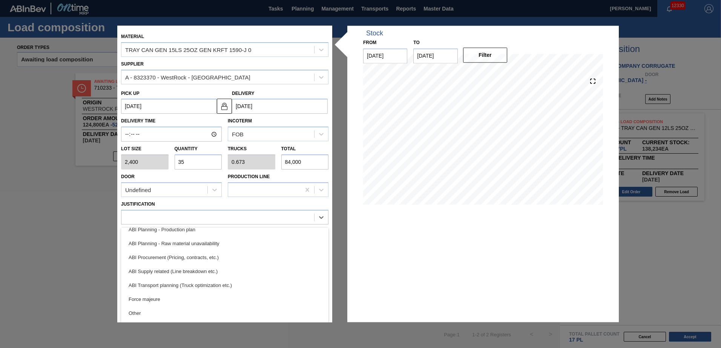
scroll to position [87, 0]
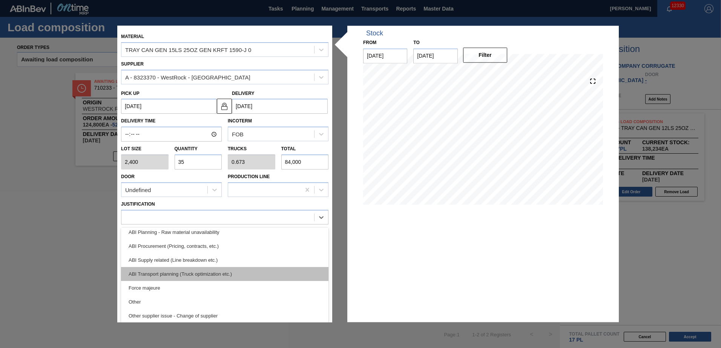
click at [160, 271] on div "ABI Transport planning (Truck optimization etc.)" at bounding box center [224, 274] width 207 height 14
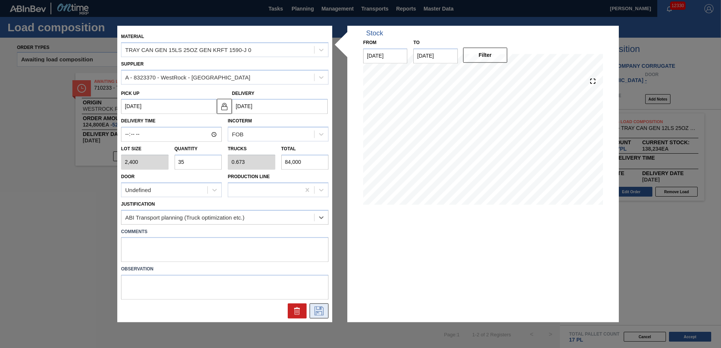
click at [318, 311] on icon at bounding box center [319, 311] width 12 height 9
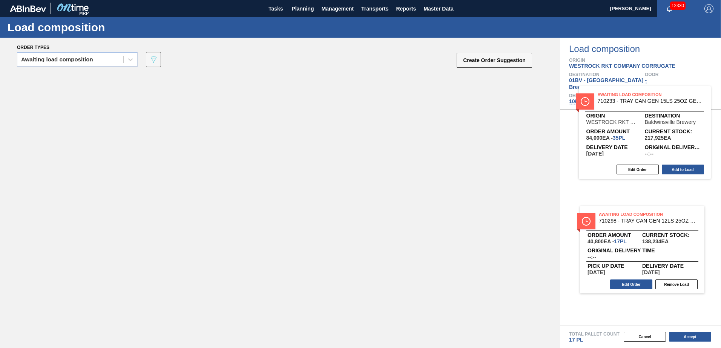
drag, startPoint x: 132, startPoint y: 88, endPoint x: 643, endPoint y: 102, distance: 510.7
click at [643, 102] on div "Order types Awaiting load composition 089F7B8B-B2A5-4AFE-B5C0-19BA573D28AC Crea…" at bounding box center [360, 193] width 721 height 311
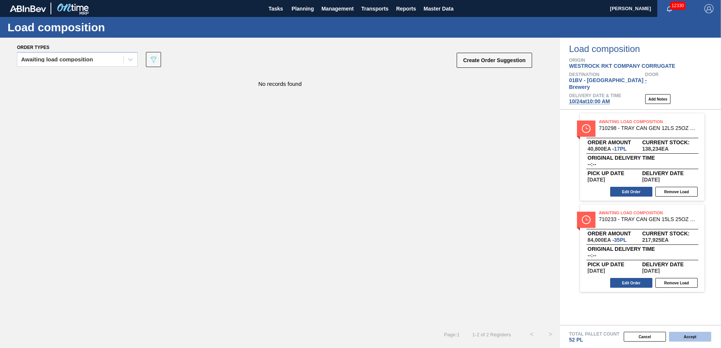
click at [684, 337] on button "Accept" at bounding box center [690, 337] width 42 height 10
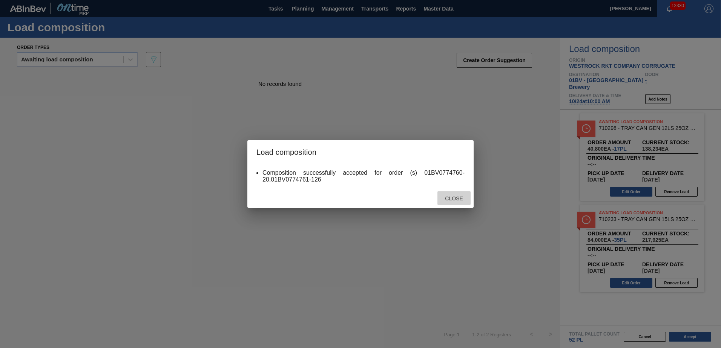
click at [458, 198] on span "Close" at bounding box center [454, 199] width 30 height 6
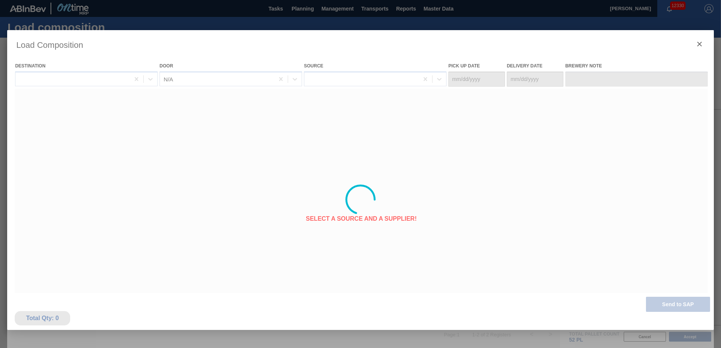
type Date "[DATE]"
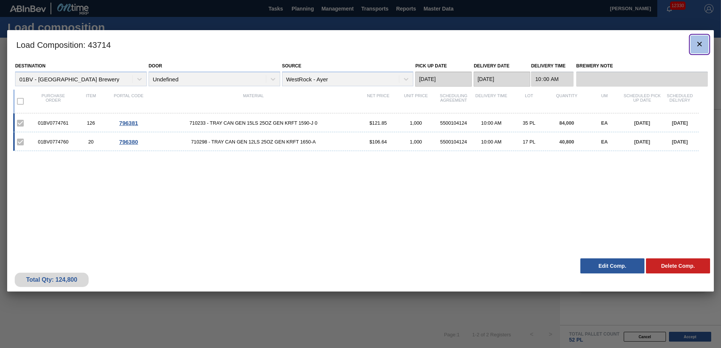
click at [698, 44] on icon "botão de ícone" at bounding box center [699, 44] width 5 height 5
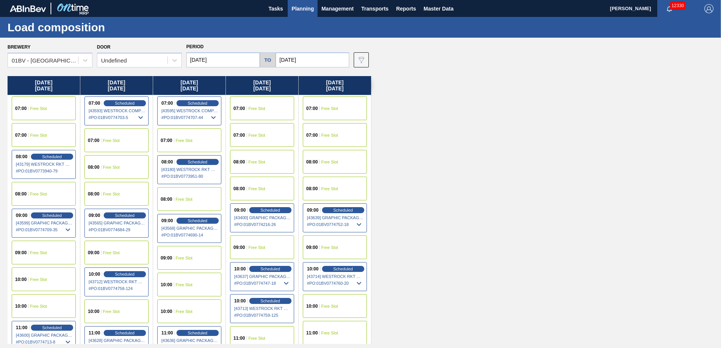
click at [228, 62] on input "[DATE]" at bounding box center [223, 59] width 74 height 15
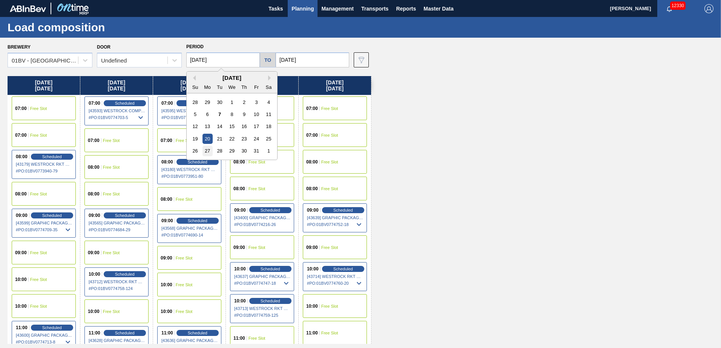
click at [209, 151] on div "27" at bounding box center [207, 151] width 10 height 10
type input "[DATE]"
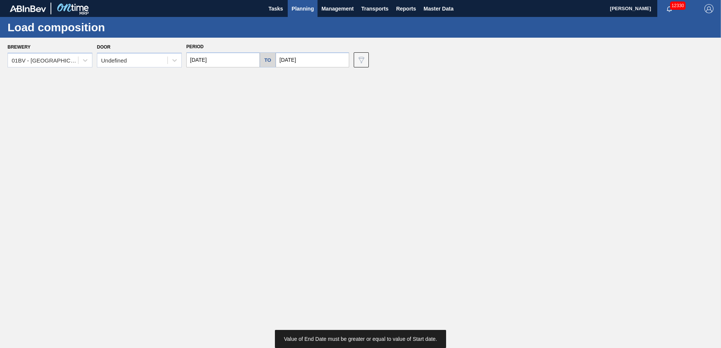
click at [316, 60] on input "[DATE]" at bounding box center [313, 59] width 74 height 15
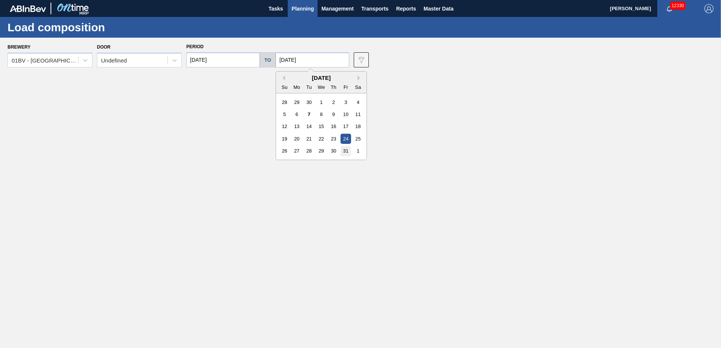
click at [344, 151] on div "31" at bounding box center [345, 151] width 10 height 10
type input "[DATE]"
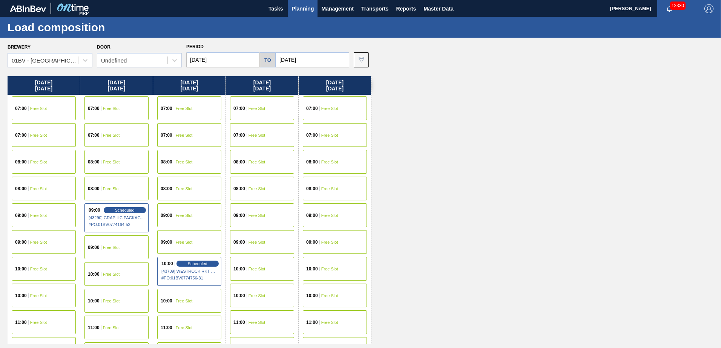
click at [305, 10] on span "Planning" at bounding box center [302, 8] width 22 height 9
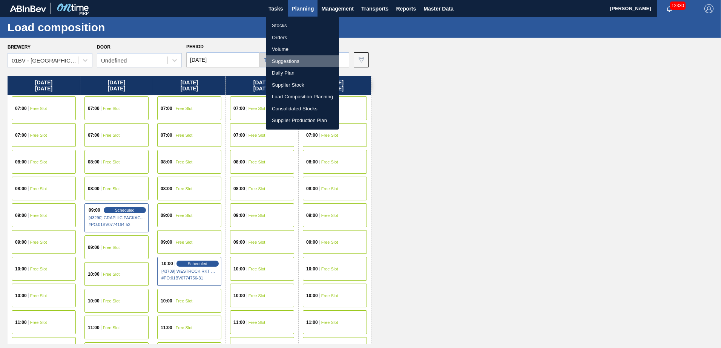
click at [287, 62] on li "Suggestions" at bounding box center [302, 61] width 73 height 12
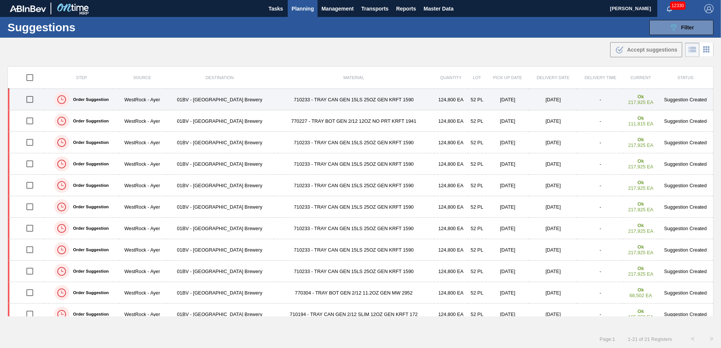
click at [27, 100] on input "checkbox" at bounding box center [30, 100] width 16 height 16
checkbox input "true"
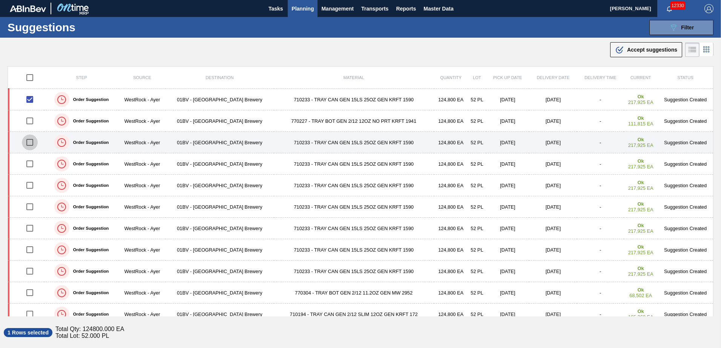
click at [30, 144] on input "checkbox" at bounding box center [30, 143] width 16 height 16
checkbox input "true"
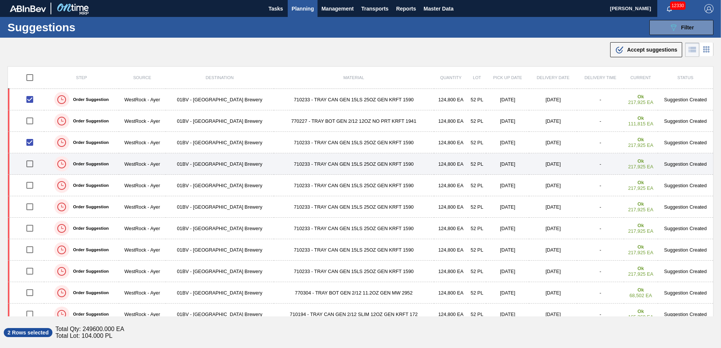
click at [28, 164] on input "checkbox" at bounding box center [30, 164] width 16 height 16
checkbox input "true"
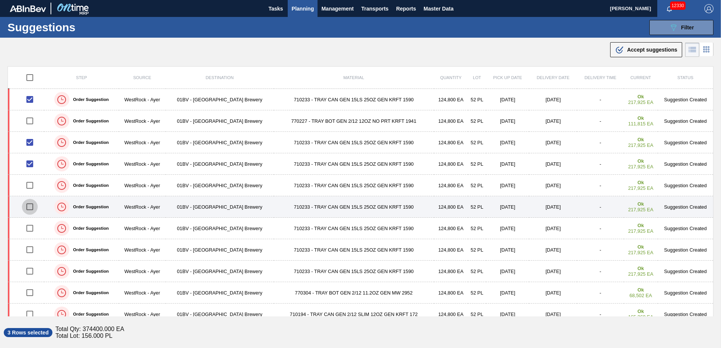
click at [30, 208] on input "checkbox" at bounding box center [30, 207] width 16 height 16
checkbox input "true"
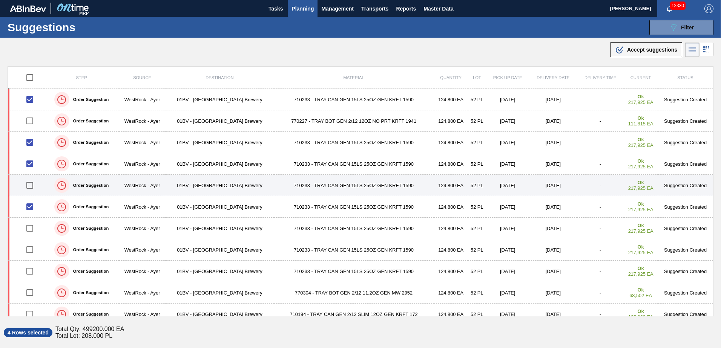
click at [30, 180] on input "checkbox" at bounding box center [30, 186] width 16 height 16
checkbox input "true"
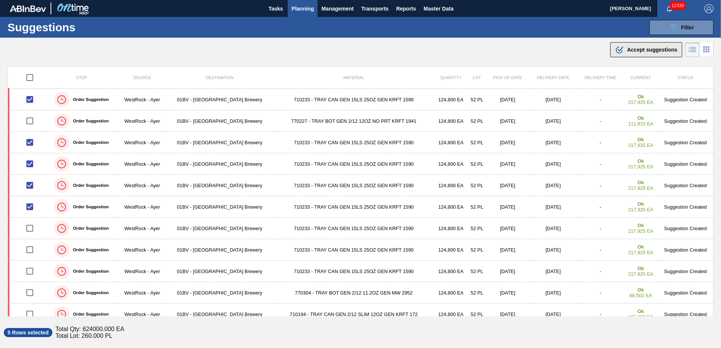
click at [632, 47] on span "Accept suggestions" at bounding box center [652, 50] width 50 height 6
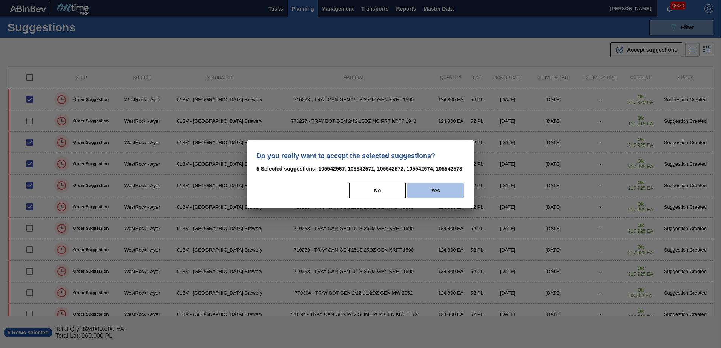
click at [446, 190] on button "Yes" at bounding box center [435, 190] width 57 height 15
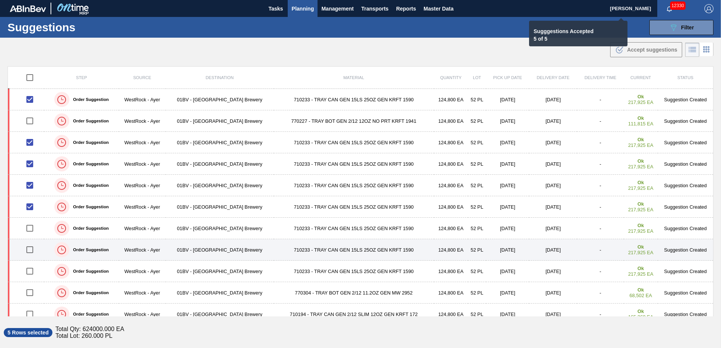
checkbox input "false"
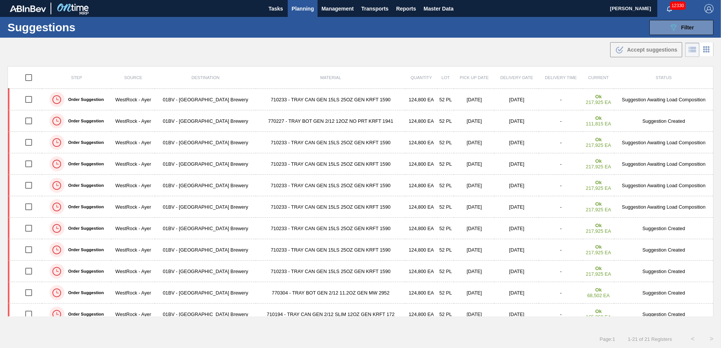
click at [307, 10] on span "Planning" at bounding box center [302, 8] width 22 height 9
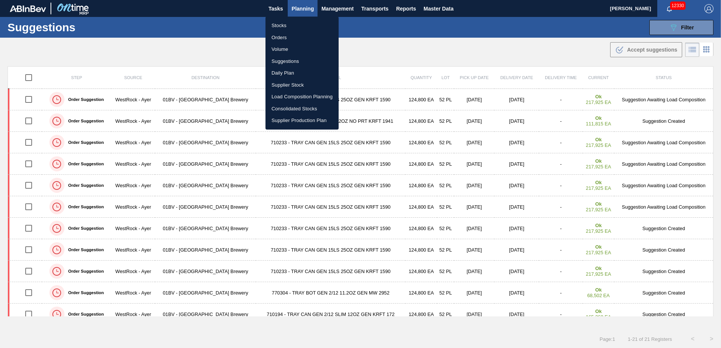
click at [294, 100] on li "Load Composition Planning" at bounding box center [301, 97] width 73 height 12
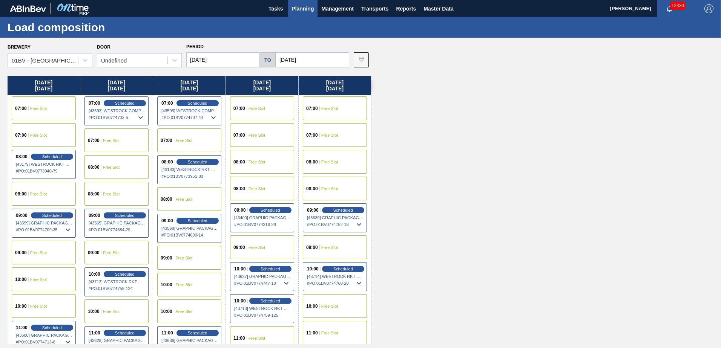
click at [311, 61] on input "[DATE]" at bounding box center [313, 59] width 74 height 15
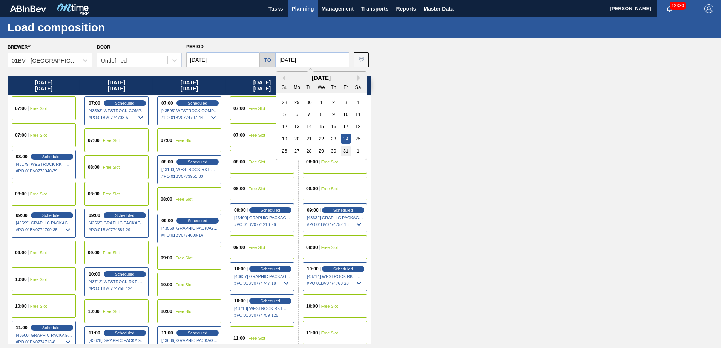
click at [342, 152] on div "31" at bounding box center [345, 151] width 10 height 10
type input "[DATE]"
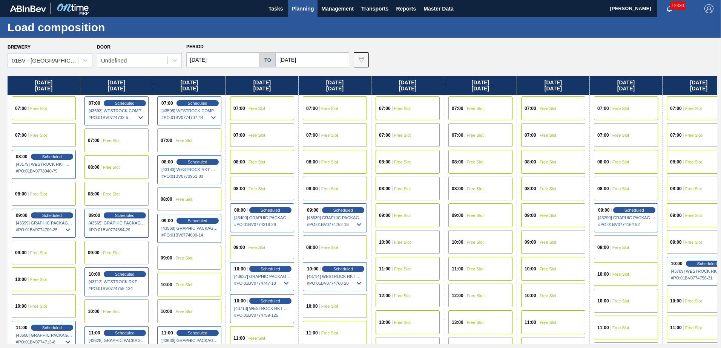
click at [225, 59] on input "[DATE]" at bounding box center [223, 59] width 74 height 15
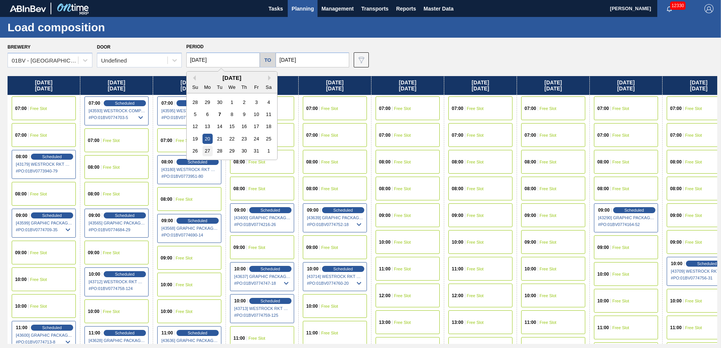
click at [206, 150] on div "27" at bounding box center [207, 151] width 10 height 10
type input "[DATE]"
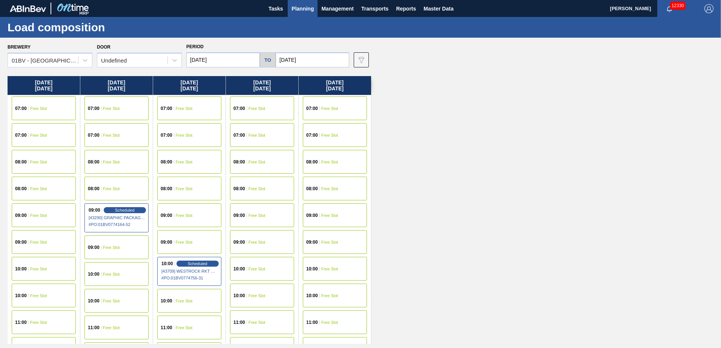
click at [111, 274] on span "Free Slot" at bounding box center [111, 274] width 17 height 5
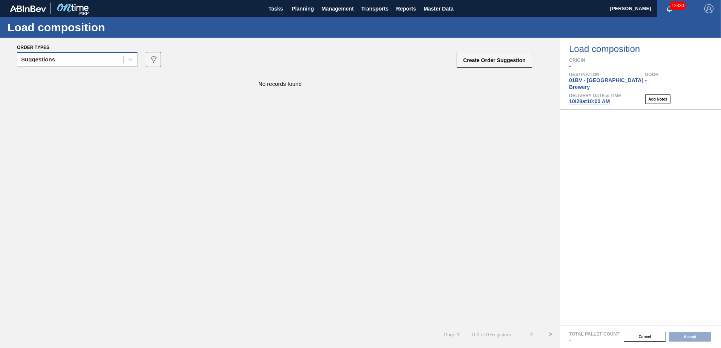
drag, startPoint x: 130, startPoint y: 59, endPoint x: 123, endPoint y: 63, distance: 7.9
click at [129, 60] on icon at bounding box center [131, 60] width 8 height 8
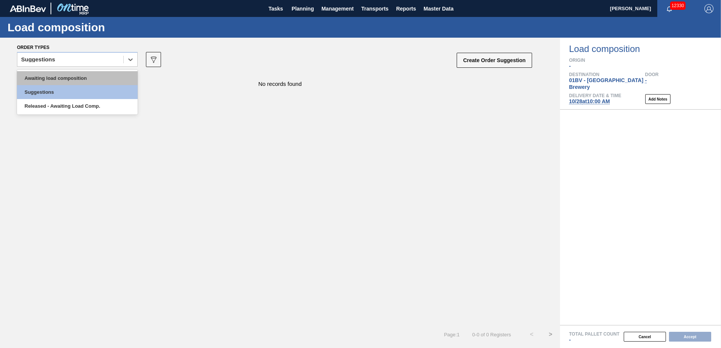
click at [92, 77] on div "Awaiting load composition" at bounding box center [77, 78] width 121 height 14
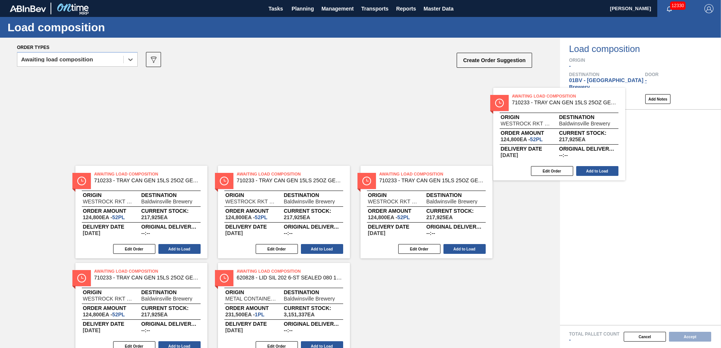
drag, startPoint x: 397, startPoint y: 95, endPoint x: 581, endPoint y: 116, distance: 185.6
click at [581, 116] on div "Order types option Awaiting load composition, selected. Select is focused ,type…" at bounding box center [360, 193] width 721 height 311
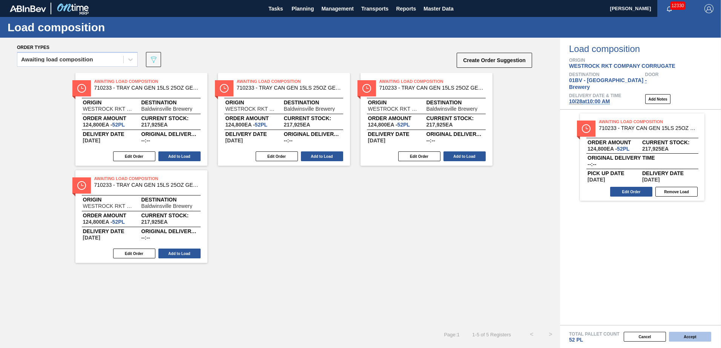
click at [685, 338] on button "Accept" at bounding box center [690, 337] width 42 height 10
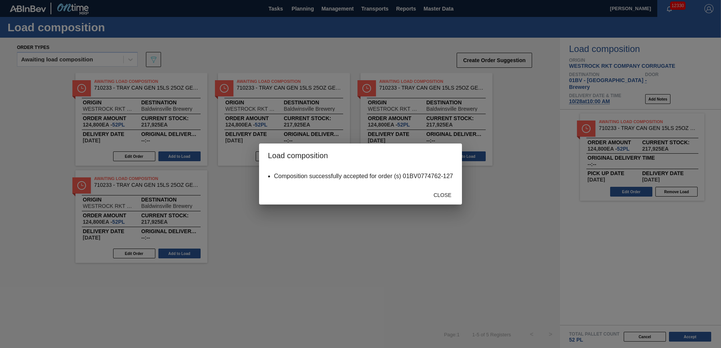
click at [448, 186] on div "Close" at bounding box center [360, 195] width 203 height 20
click at [443, 194] on span "Close" at bounding box center [443, 195] width 30 height 6
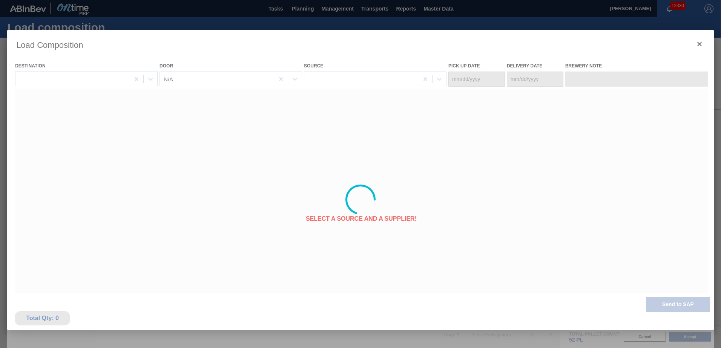
type Date "[DATE]"
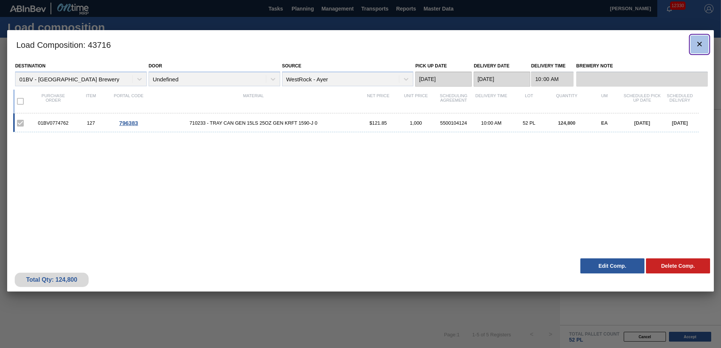
click at [703, 43] on icon "botão de ícone" at bounding box center [699, 44] width 9 height 9
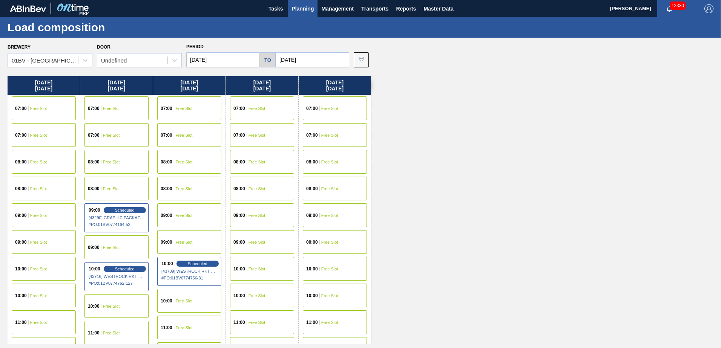
click at [257, 272] on div "10:00 Free Slot" at bounding box center [262, 269] width 64 height 24
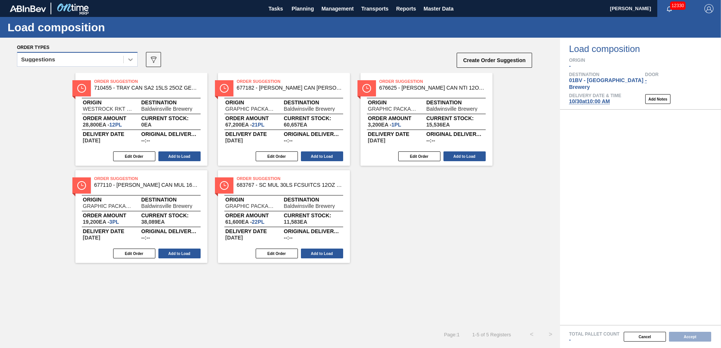
click at [130, 59] on icon at bounding box center [131, 60] width 8 height 8
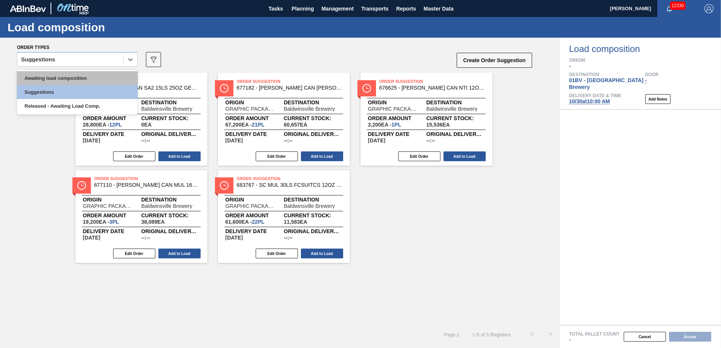
click at [100, 75] on div "Awaiting load composition" at bounding box center [77, 78] width 121 height 14
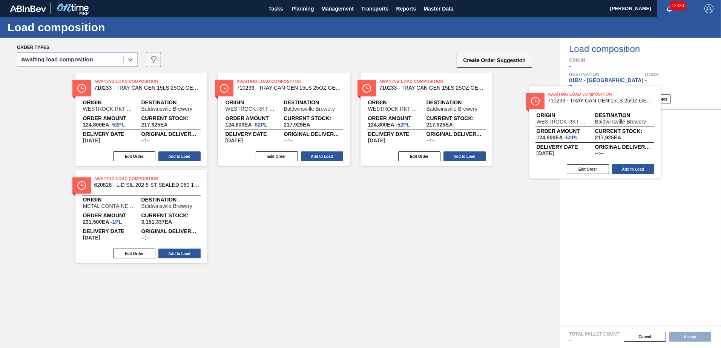
drag, startPoint x: 431, startPoint y: 101, endPoint x: 587, endPoint y: 112, distance: 156.5
click at [587, 112] on div "Order types option Awaiting load composition, selected. Select is focused ,type…" at bounding box center [360, 193] width 721 height 311
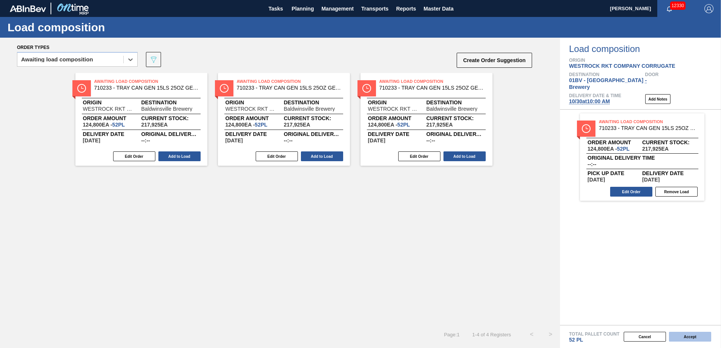
click at [684, 336] on button "Accept" at bounding box center [690, 337] width 42 height 10
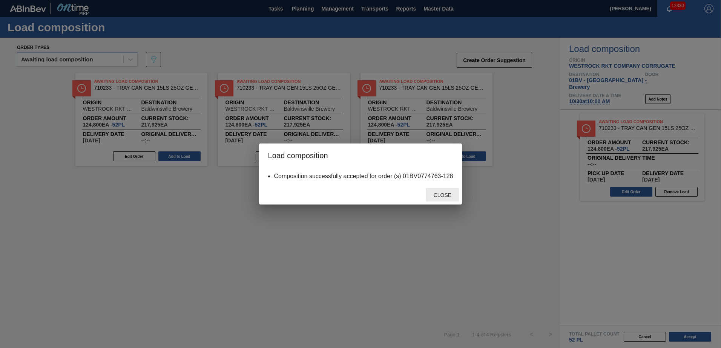
click at [443, 197] on span "Close" at bounding box center [443, 195] width 30 height 6
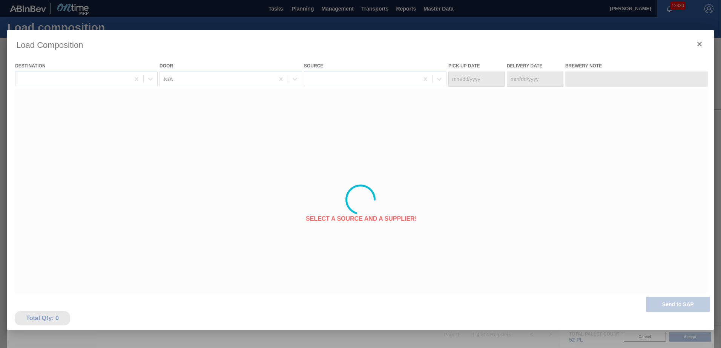
type Date "[DATE]"
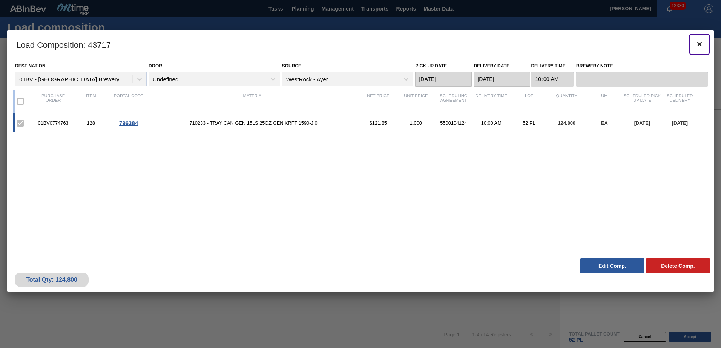
click at [701, 44] on icon "botão de ícone" at bounding box center [699, 44] width 9 height 9
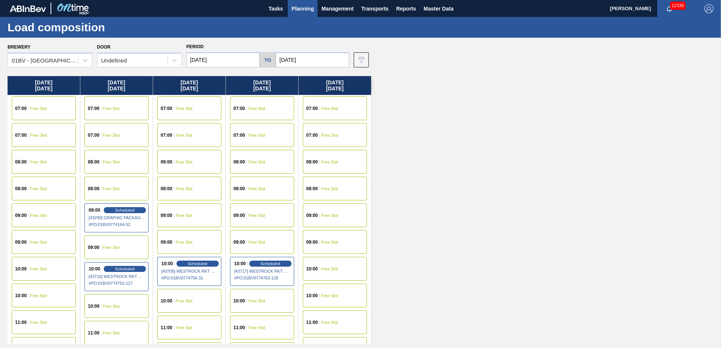
click at [310, 60] on input "[DATE]" at bounding box center [313, 59] width 74 height 15
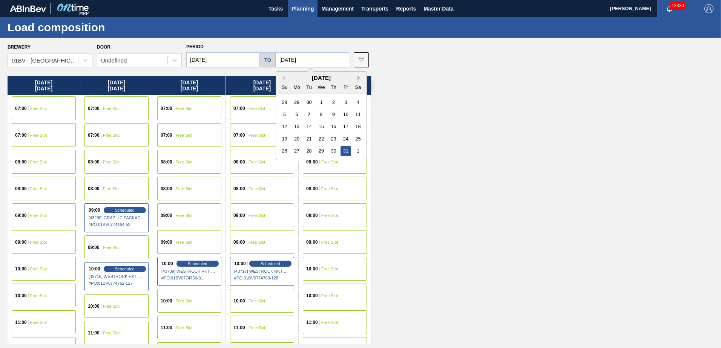
click at [358, 79] on button "Next Month" at bounding box center [359, 77] width 5 height 5
click at [344, 117] on div "7" at bounding box center [345, 114] width 10 height 10
type input "[DATE]"
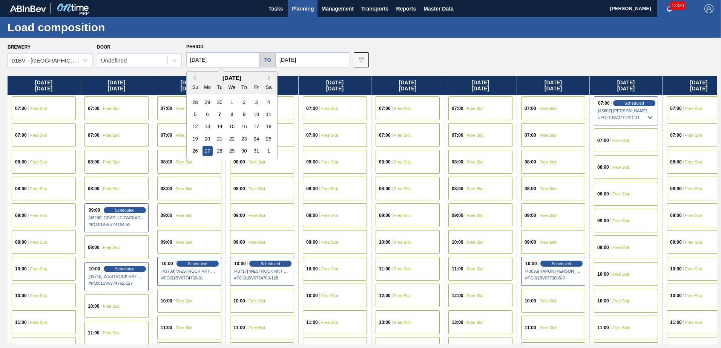
click at [227, 62] on input "[DATE]" at bounding box center [223, 59] width 74 height 15
click at [271, 79] on button "Next Month" at bounding box center [270, 77] width 5 height 5
click at [209, 114] on div "3" at bounding box center [207, 114] width 10 height 10
type input "[DATE]"
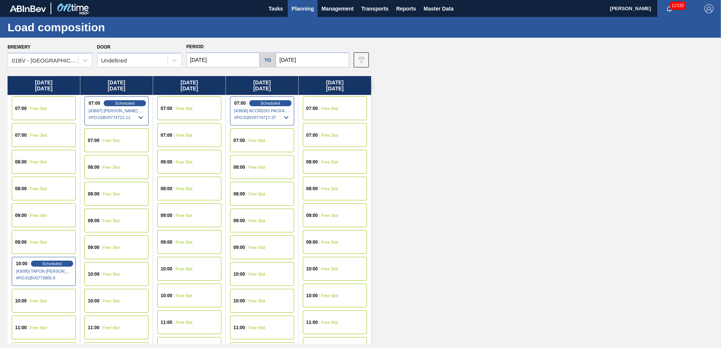
click at [113, 274] on span "Free Slot" at bounding box center [111, 274] width 17 height 5
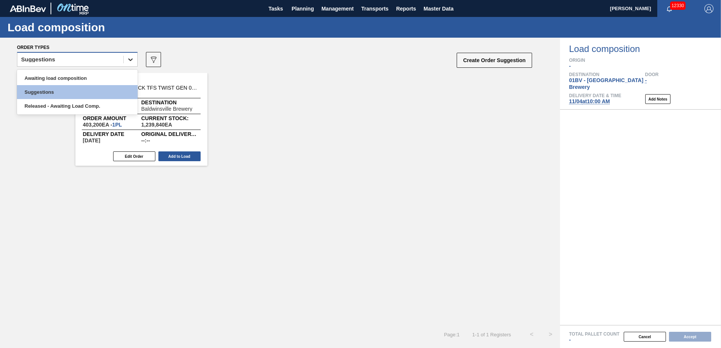
click at [129, 60] on icon at bounding box center [131, 60] width 8 height 8
click at [87, 78] on div "Awaiting load composition" at bounding box center [77, 78] width 121 height 14
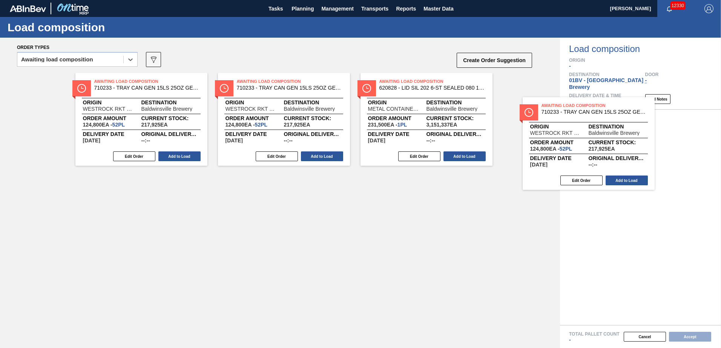
drag, startPoint x: 393, startPoint y: 89, endPoint x: 580, endPoint y: 117, distance: 188.5
click at [580, 117] on div "Order types option Awaiting load composition, selected. Select is focused ,type…" at bounding box center [360, 193] width 721 height 311
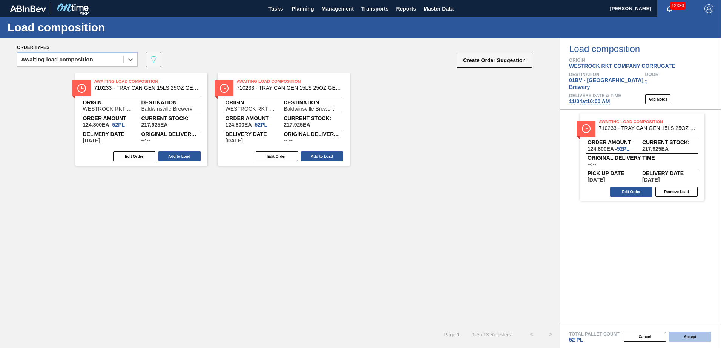
click at [685, 338] on button "Accept" at bounding box center [690, 337] width 42 height 10
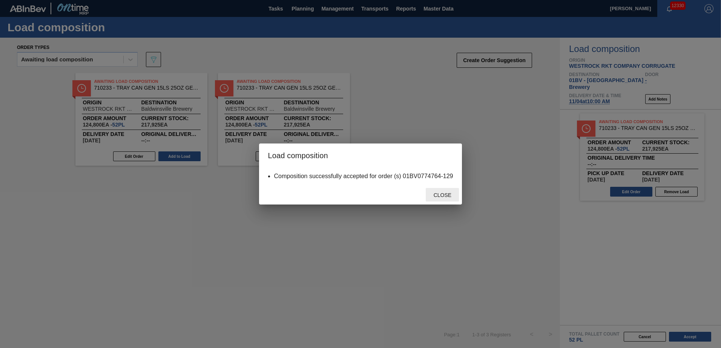
click at [436, 196] on span "Close" at bounding box center [443, 195] width 30 height 6
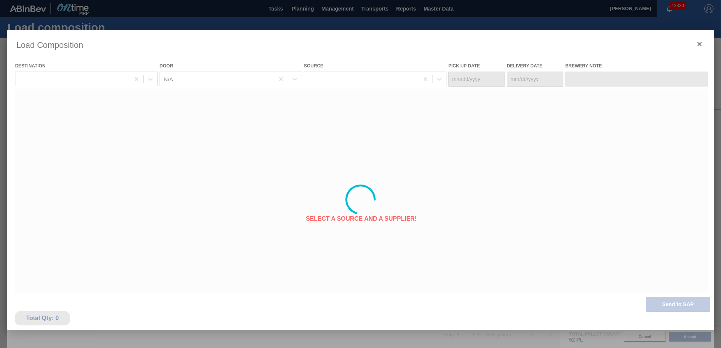
type Date "[DATE]"
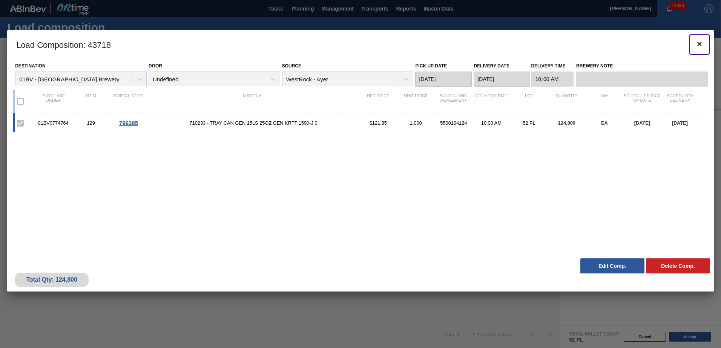
click at [701, 43] on icon "botão de ícone" at bounding box center [699, 44] width 9 height 9
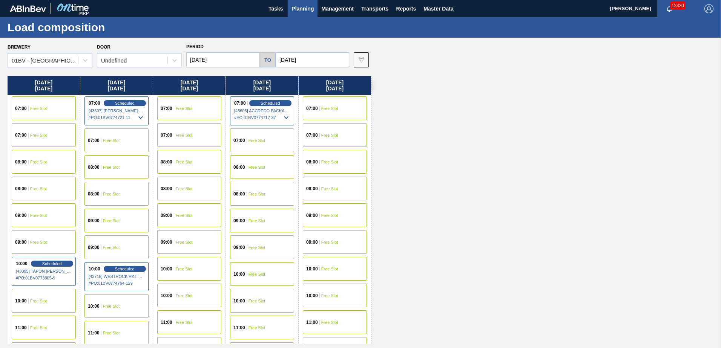
click at [245, 273] on span "10:00" at bounding box center [239, 274] width 12 height 5
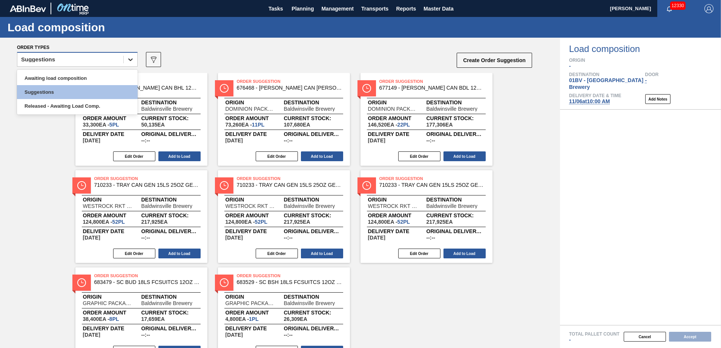
click at [131, 58] on icon at bounding box center [131, 60] width 8 height 8
click at [98, 77] on div "Awaiting load composition" at bounding box center [77, 78] width 121 height 14
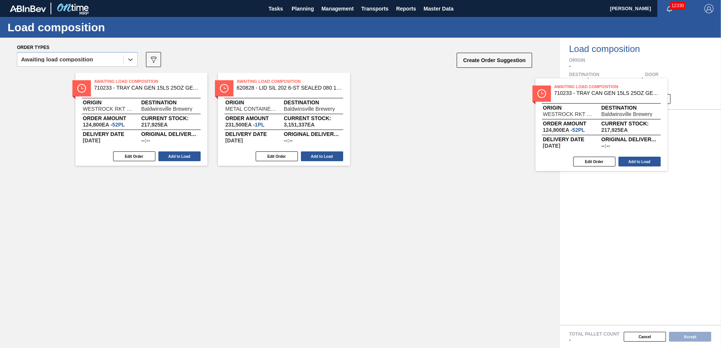
drag, startPoint x: 289, startPoint y: 90, endPoint x: 610, endPoint y: 96, distance: 320.9
click at [610, 96] on div "Order types option Awaiting load composition, selected. Select is focused ,type…" at bounding box center [360, 193] width 721 height 311
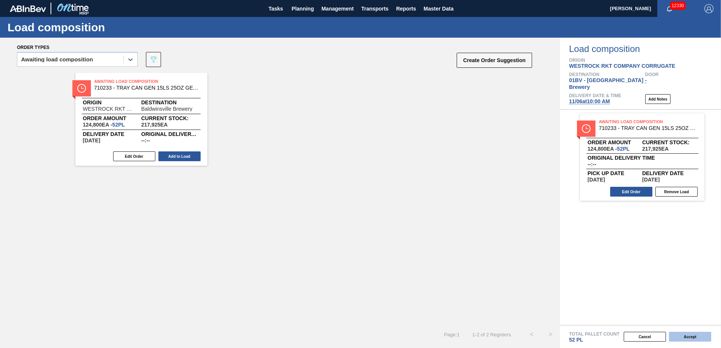
click at [685, 338] on button "Accept" at bounding box center [690, 337] width 42 height 10
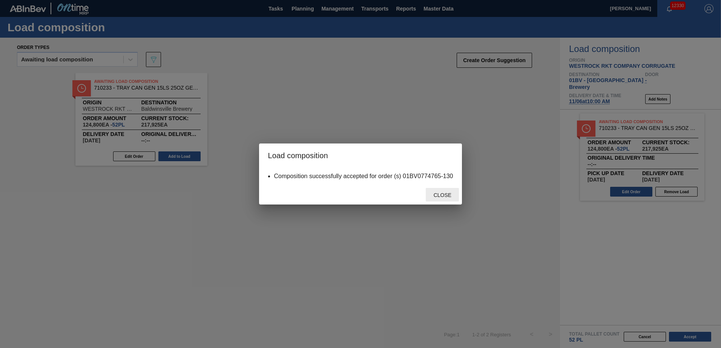
click at [443, 195] on span "Close" at bounding box center [443, 195] width 30 height 6
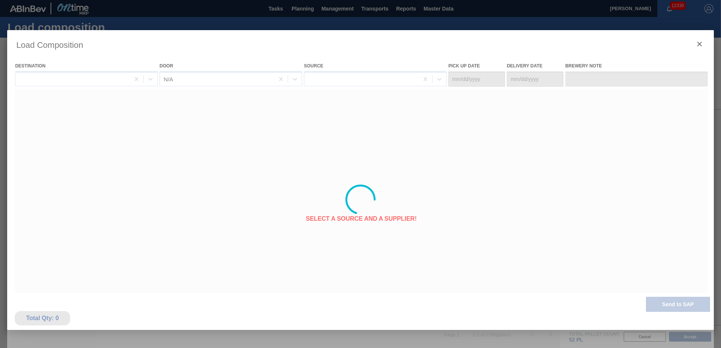
type Date "[DATE]"
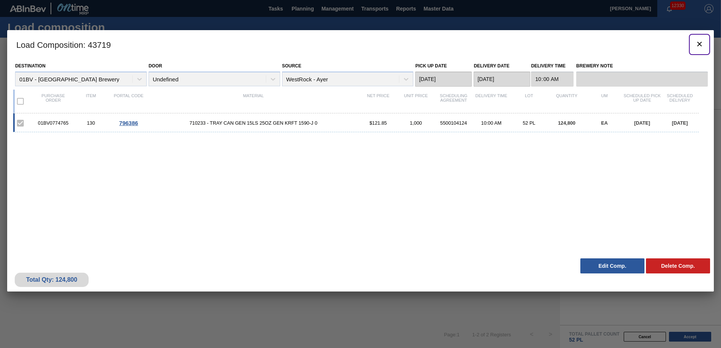
click at [701, 43] on icon "botão de ícone" at bounding box center [699, 44] width 9 height 9
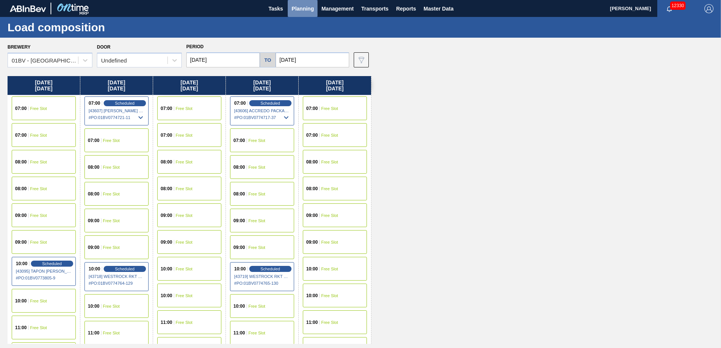
click at [298, 7] on span "Planning" at bounding box center [302, 8] width 22 height 9
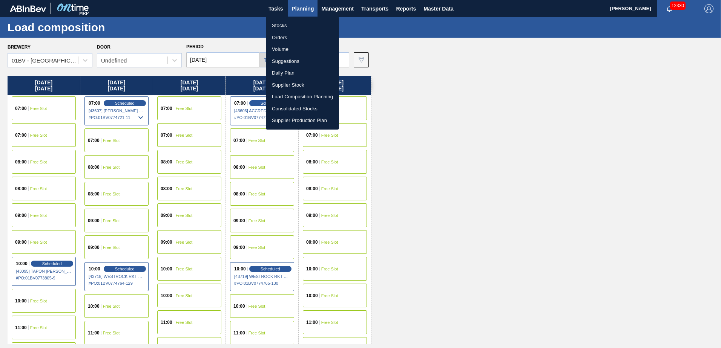
click at [297, 95] on li "Load Composition Planning" at bounding box center [302, 97] width 73 height 12
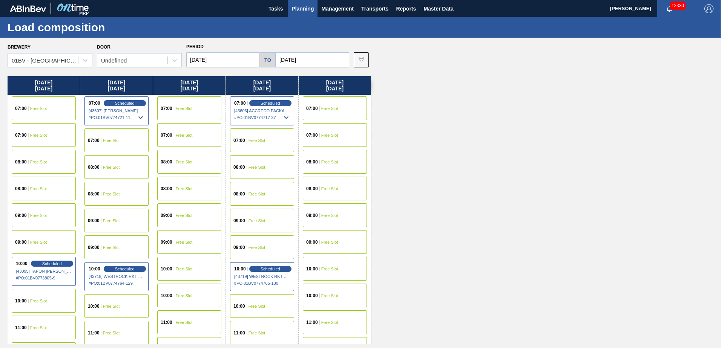
click at [307, 9] on span "Planning" at bounding box center [302, 8] width 22 height 9
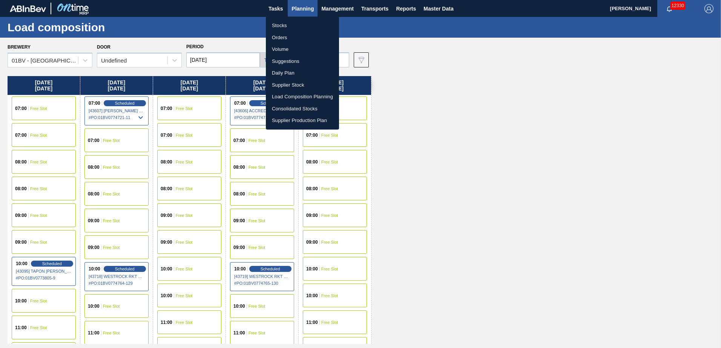
click at [278, 60] on li "Suggestions" at bounding box center [302, 61] width 73 height 12
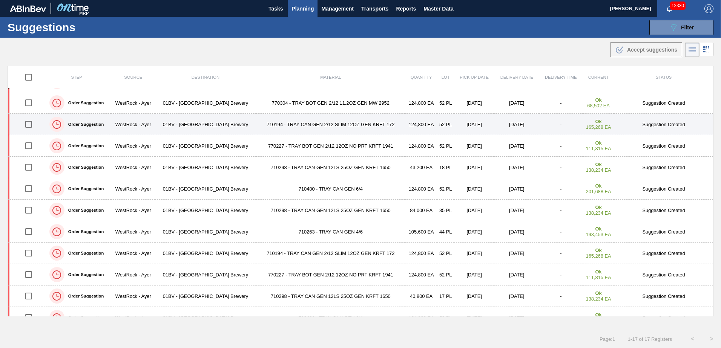
scroll to position [113, 0]
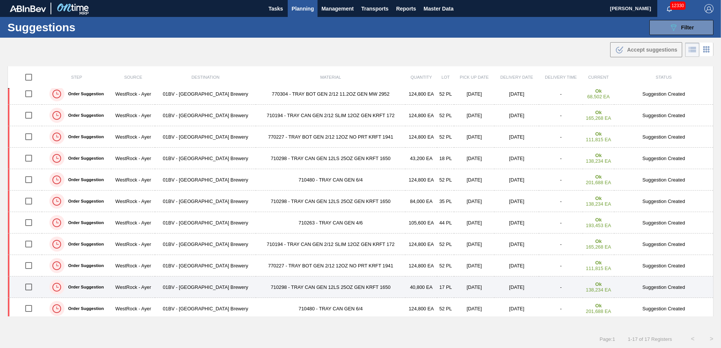
click at [28, 286] on input "checkbox" at bounding box center [29, 287] width 16 height 16
checkbox input "true"
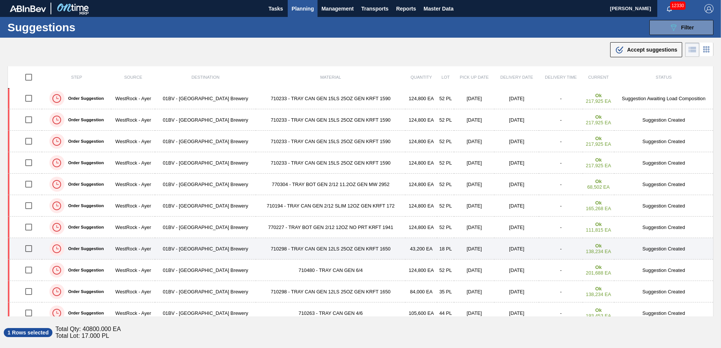
scroll to position [0, 0]
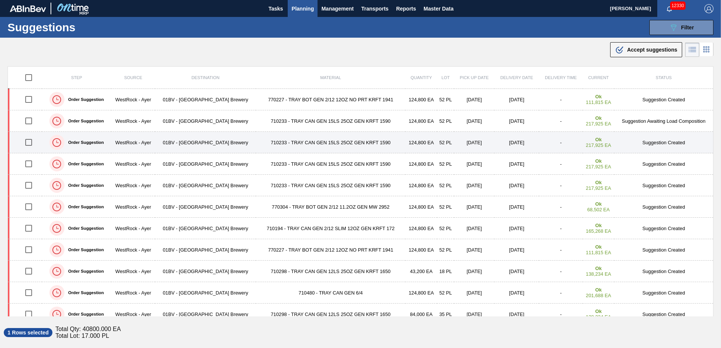
click at [29, 143] on input "checkbox" at bounding box center [29, 143] width 16 height 16
checkbox input "true"
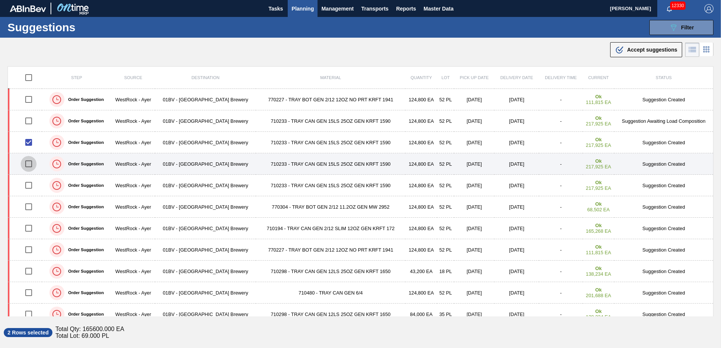
click at [28, 164] on input "checkbox" at bounding box center [29, 164] width 16 height 16
checkbox input "true"
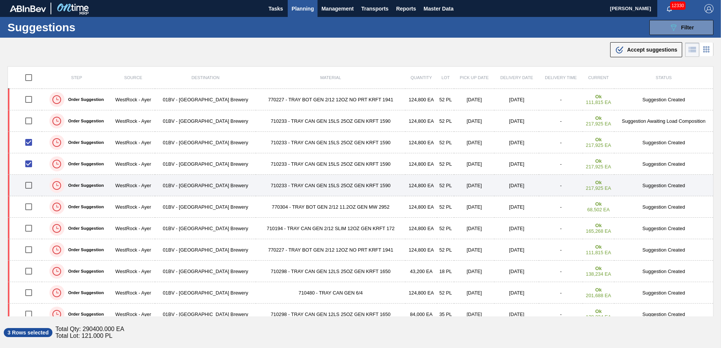
click at [30, 186] on input "checkbox" at bounding box center [29, 186] width 16 height 16
checkbox input "true"
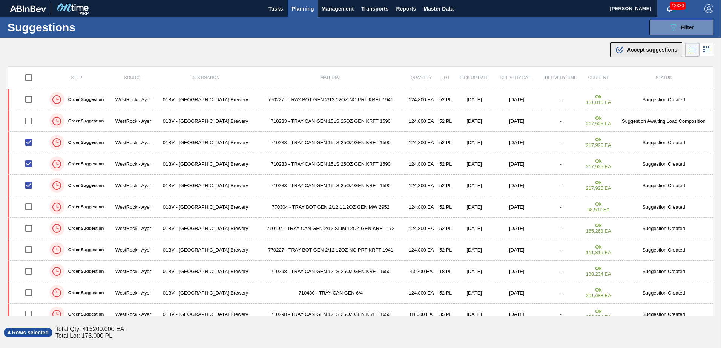
click at [631, 49] on span "Accept suggestions" at bounding box center [652, 50] width 50 height 6
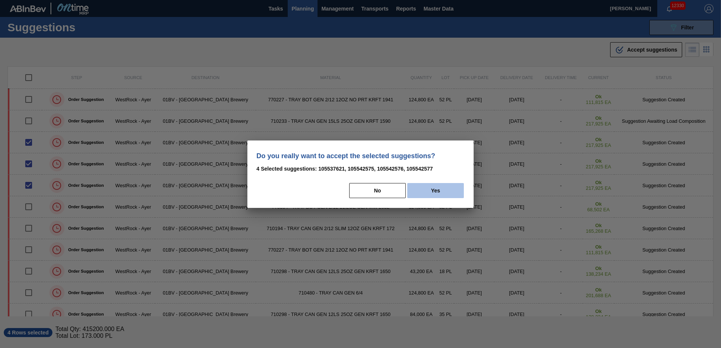
click at [444, 190] on button "Yes" at bounding box center [435, 190] width 57 height 15
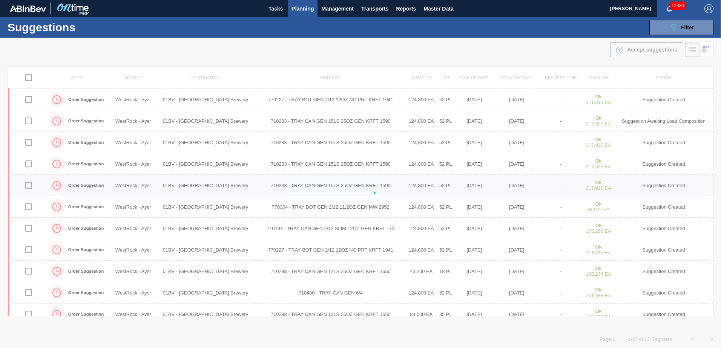
checkbox input "false"
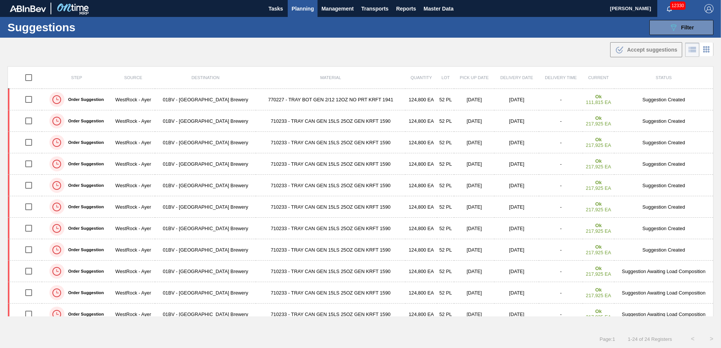
click at [301, 6] on span "Planning" at bounding box center [302, 8] width 22 height 9
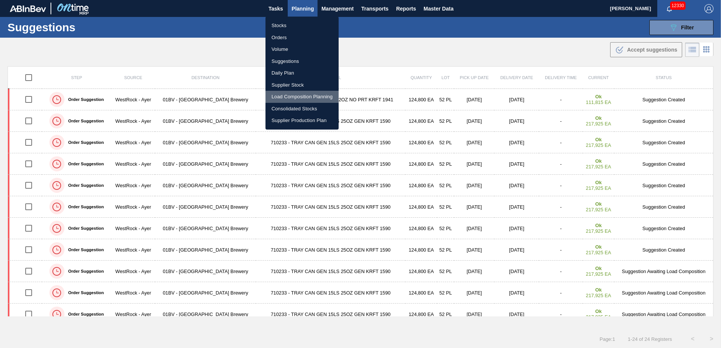
drag, startPoint x: 294, startPoint y: 96, endPoint x: 301, endPoint y: 101, distance: 8.9
click at [294, 96] on li "Load Composition Planning" at bounding box center [301, 97] width 73 height 12
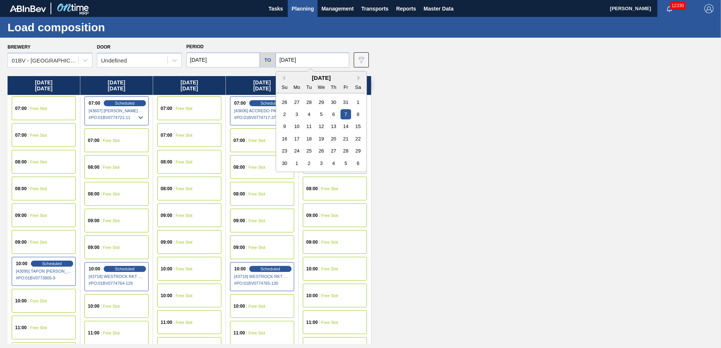
click at [316, 60] on input "[DATE]" at bounding box center [313, 59] width 74 height 15
click at [346, 126] on div "14" at bounding box center [345, 126] width 10 height 10
type input "[DATE]"
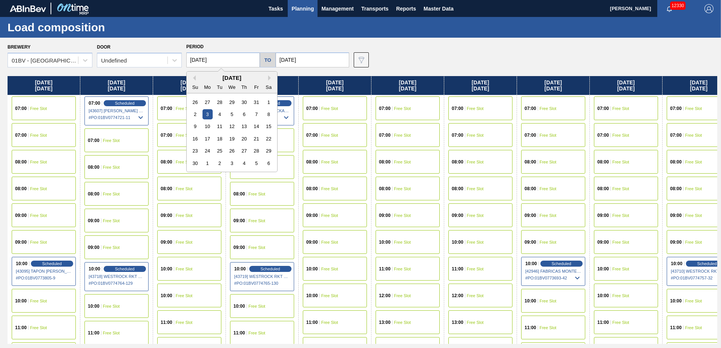
click at [238, 61] on input "[DATE]" at bounding box center [223, 59] width 74 height 15
click at [210, 124] on div "10" at bounding box center [207, 126] width 10 height 10
type input "[DATE]"
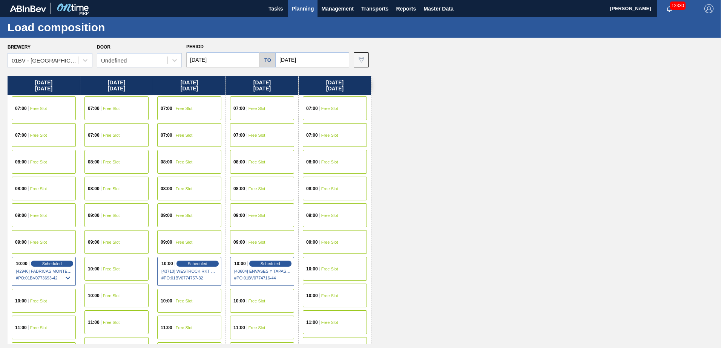
click at [41, 302] on span "Free Slot" at bounding box center [38, 301] width 17 height 5
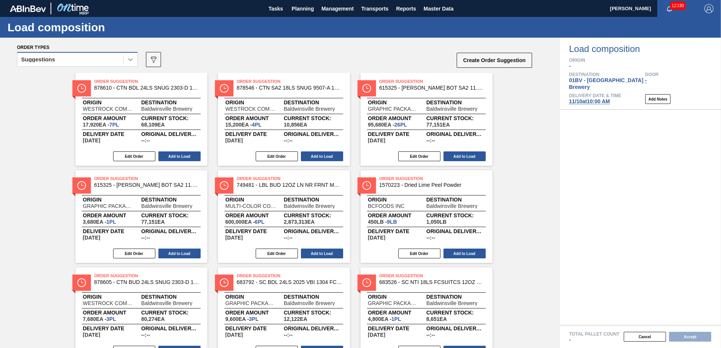
click at [131, 58] on icon at bounding box center [131, 60] width 8 height 8
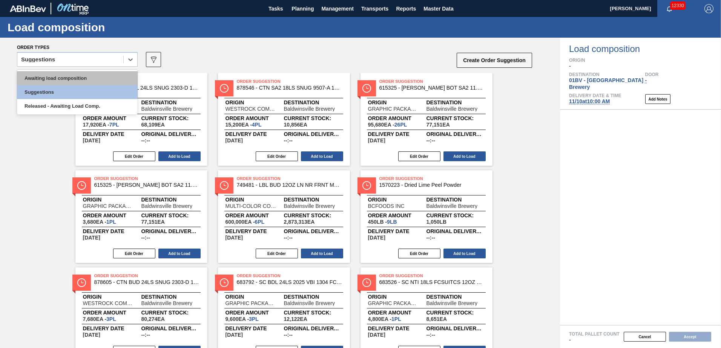
click at [97, 75] on div "Awaiting load composition" at bounding box center [77, 78] width 121 height 14
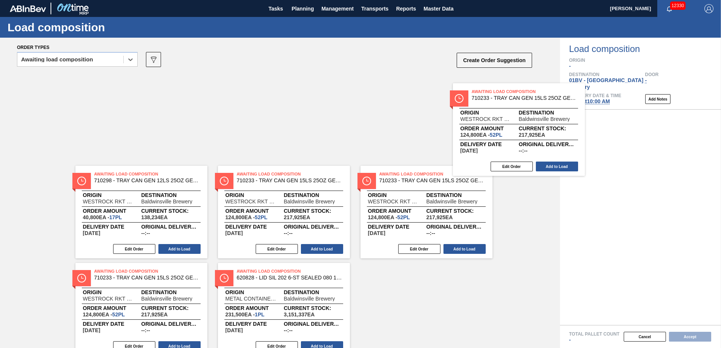
drag, startPoint x: 417, startPoint y: 91, endPoint x: 627, endPoint y: 106, distance: 210.2
click at [627, 106] on div "Order types option Awaiting load composition, selected. Select is focused ,type…" at bounding box center [360, 193] width 721 height 311
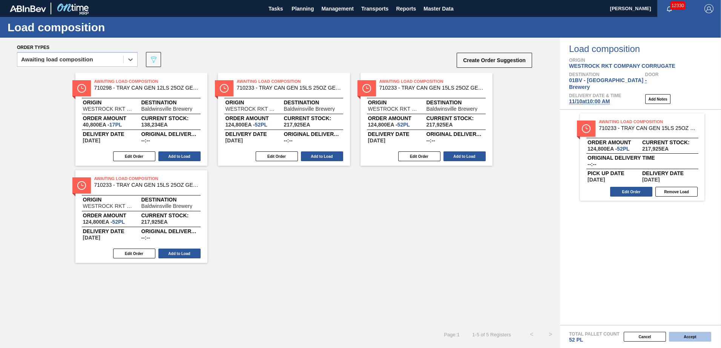
click at [684, 336] on button "Accept" at bounding box center [690, 337] width 42 height 10
click at [675, 337] on button "Accept" at bounding box center [690, 337] width 42 height 10
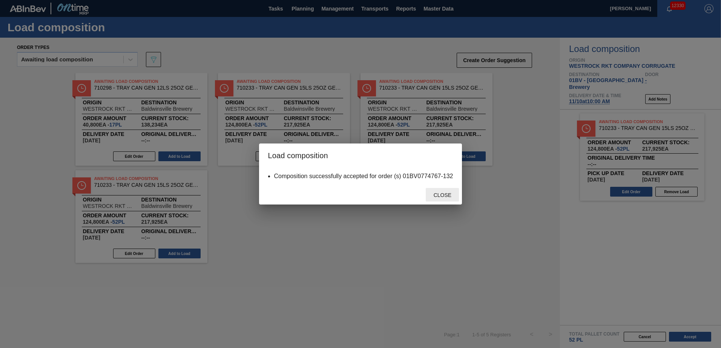
click at [447, 200] on div "Close" at bounding box center [442, 195] width 33 height 14
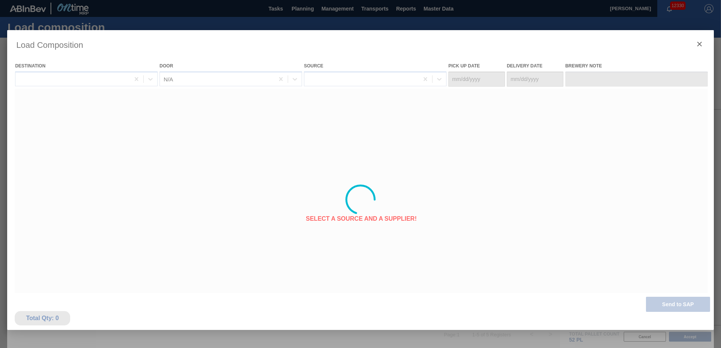
type Date "[DATE]"
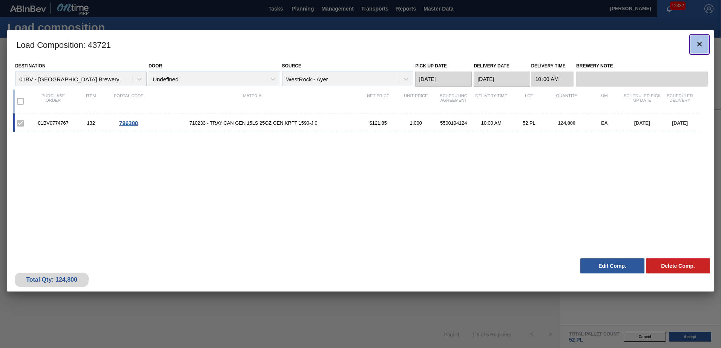
click at [702, 43] on icon "botão de ícone" at bounding box center [699, 44] width 9 height 9
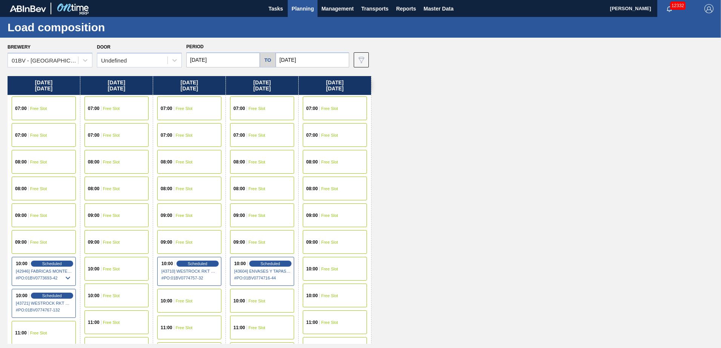
click at [248, 301] on div "10:00 Free Slot" at bounding box center [262, 301] width 64 height 24
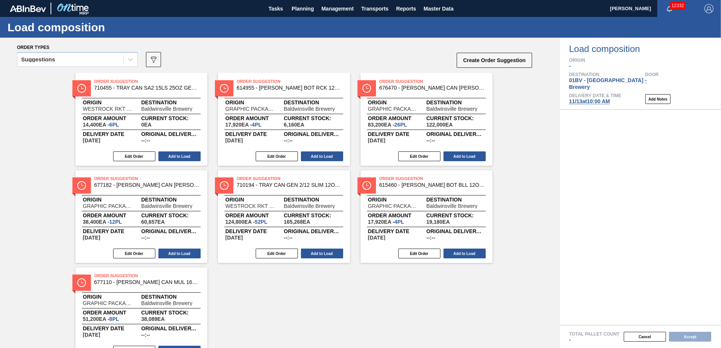
click at [131, 60] on icon at bounding box center [130, 59] width 5 height 3
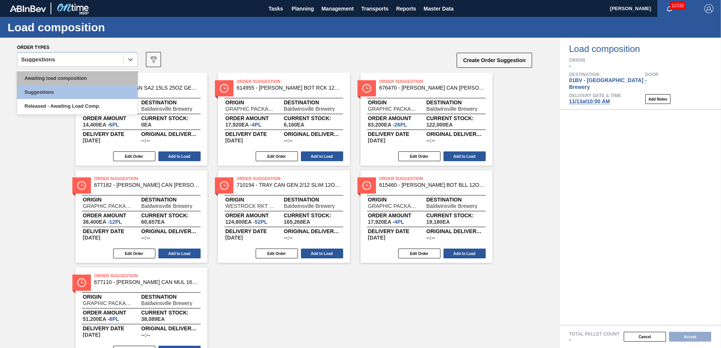
click at [84, 77] on div "Awaiting load composition" at bounding box center [77, 78] width 121 height 14
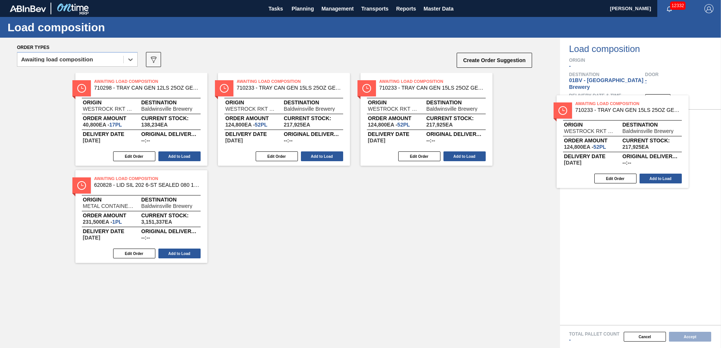
drag, startPoint x: 403, startPoint y: 100, endPoint x: 624, endPoint y: 122, distance: 221.7
click at [624, 122] on div "Order types option Awaiting load composition, selected. Select is focused ,type…" at bounding box center [360, 193] width 721 height 311
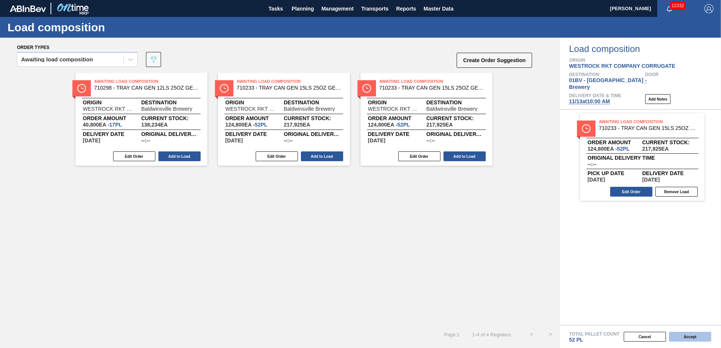
click at [687, 337] on button "Accept" at bounding box center [690, 337] width 42 height 10
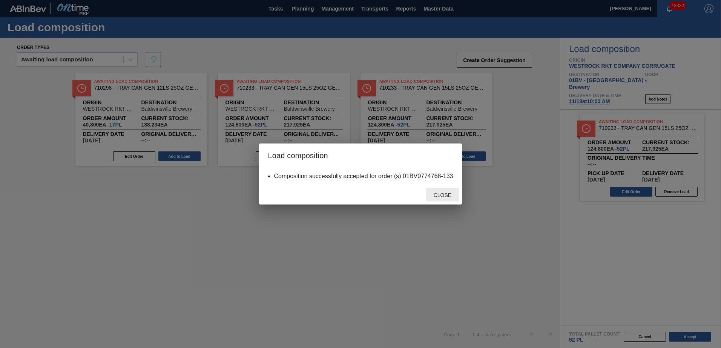
click at [437, 191] on div "Close" at bounding box center [442, 195] width 33 height 14
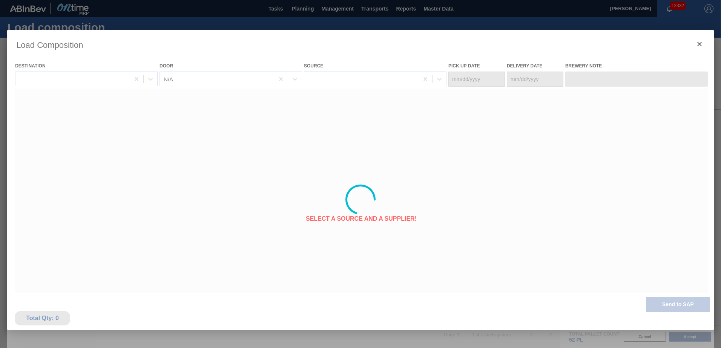
type Date "[DATE]"
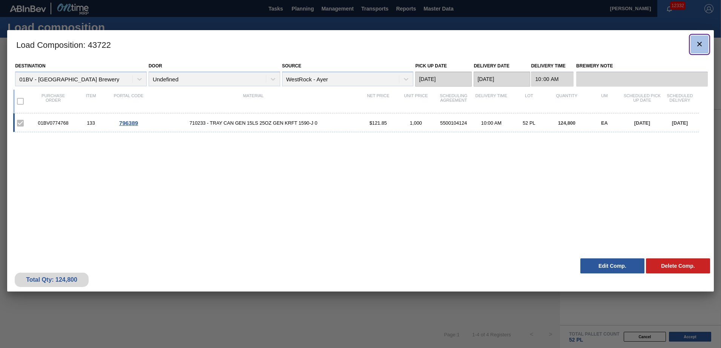
click at [701, 42] on icon "botão de ícone" at bounding box center [699, 44] width 5 height 5
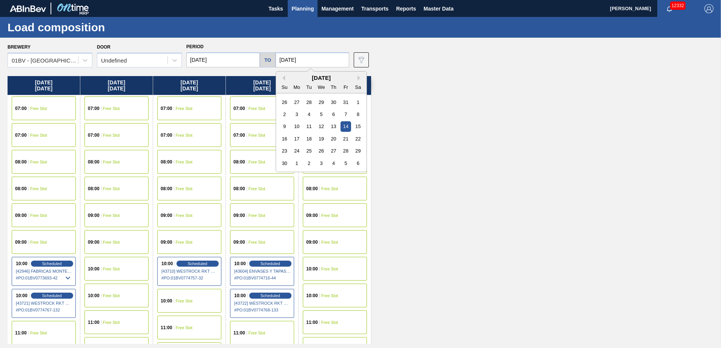
click at [311, 58] on input "[DATE]" at bounding box center [313, 59] width 74 height 15
click at [343, 141] on div "21" at bounding box center [345, 139] width 10 height 10
type input "[DATE]"
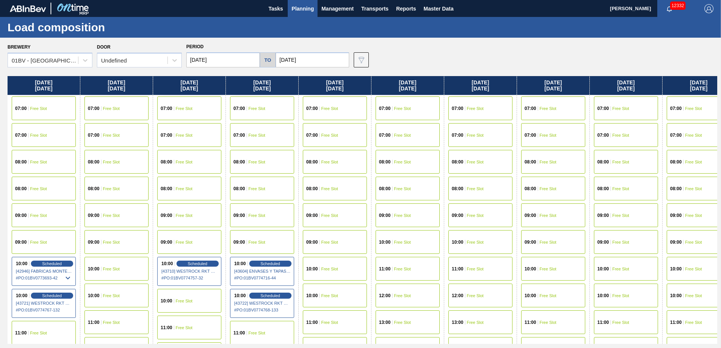
click at [228, 59] on input "[DATE]" at bounding box center [223, 59] width 74 height 15
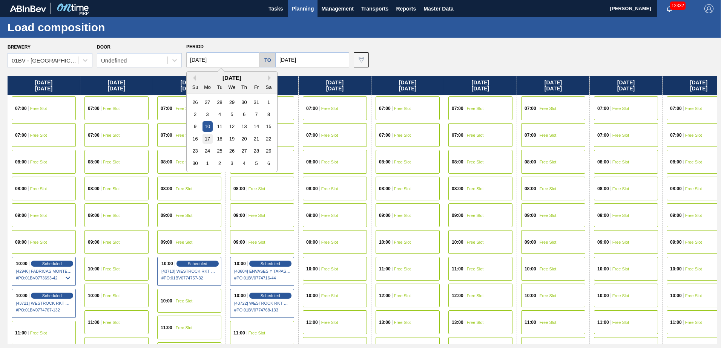
click at [208, 141] on div "17" at bounding box center [207, 139] width 10 height 10
type input "[DATE]"
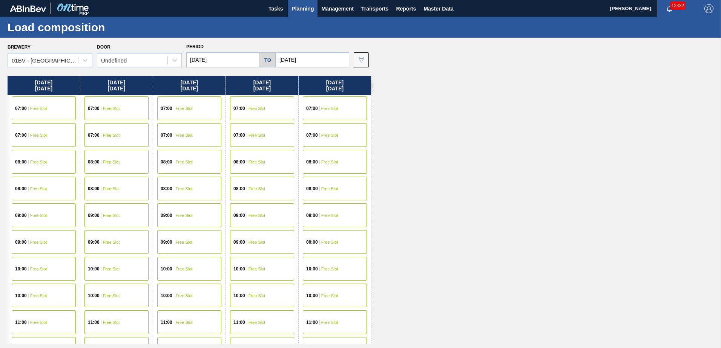
click at [256, 268] on span "Free Slot" at bounding box center [256, 269] width 17 height 5
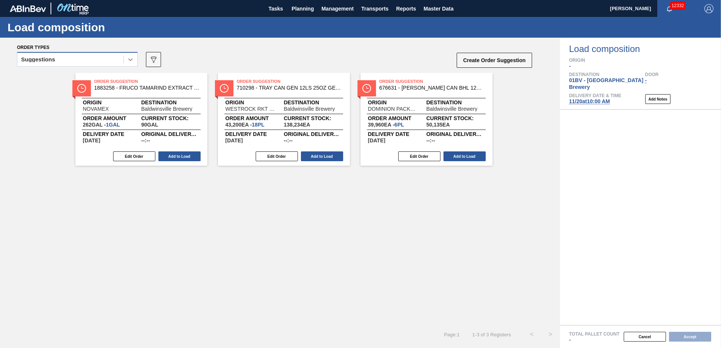
click at [131, 60] on icon at bounding box center [130, 59] width 5 height 3
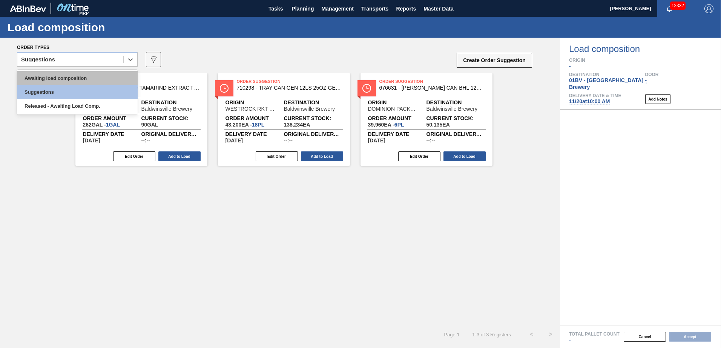
click at [89, 76] on div "Awaiting load composition" at bounding box center [77, 78] width 121 height 14
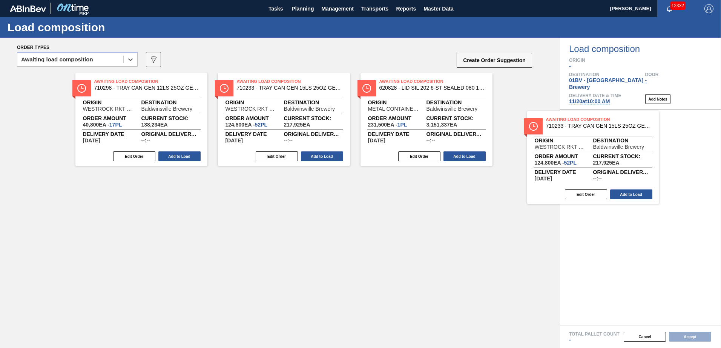
drag, startPoint x: 276, startPoint y: 87, endPoint x: 587, endPoint y: 125, distance: 313.4
click at [587, 125] on div "Order types option Awaiting load composition, selected. Select is focused ,type…" at bounding box center [360, 193] width 721 height 311
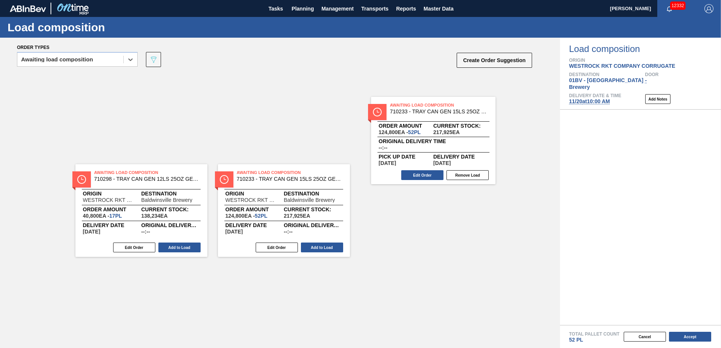
drag, startPoint x: 471, startPoint y: 117, endPoint x: 409, endPoint y: 104, distance: 62.9
click at [409, 104] on div "Order types option Awaiting load composition, selected. Select is focused ,type…" at bounding box center [360, 193] width 721 height 311
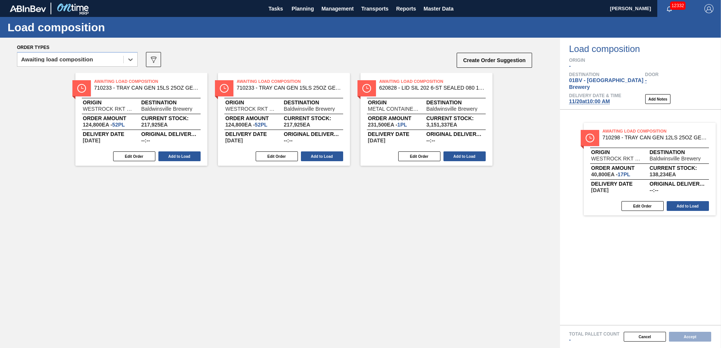
drag, startPoint x: 123, startPoint y: 89, endPoint x: 636, endPoint y: 139, distance: 515.6
click at [636, 139] on div "Order types option Awaiting load composition, selected. Select is focused ,type…" at bounding box center [360, 193] width 721 height 311
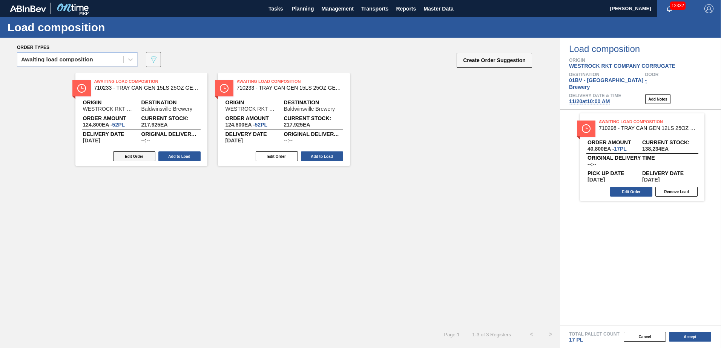
click at [132, 156] on button "Edit Order" at bounding box center [134, 157] width 42 height 10
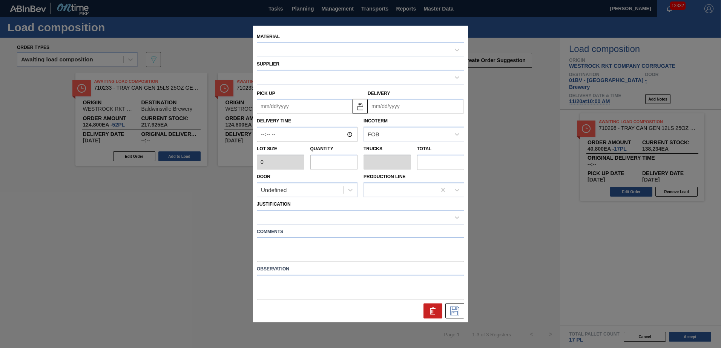
type input "2,400"
type input "52"
type input "1"
type input "124,800"
type up "[DATE]"
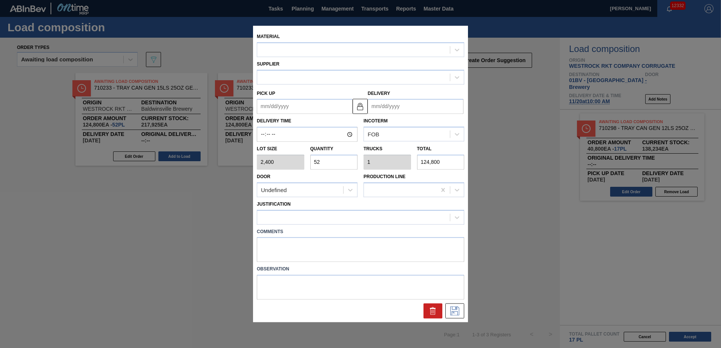
type input "[DATE]"
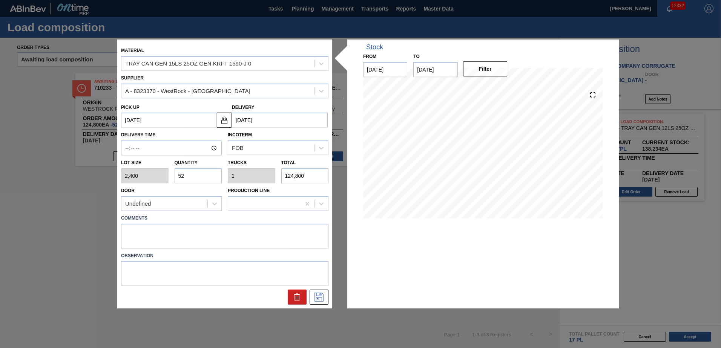
drag, startPoint x: 205, startPoint y: 174, endPoint x: 43, endPoint y: 177, distance: 161.8
click at [43, 177] on div "Material TRAY CAN GEN 15LS 25OZ GEN KRFT 1590-J 0 Supplier A - 8323370 - WestRo…" at bounding box center [360, 174] width 721 height 348
type input "3"
type input "0.058"
type input "7,200"
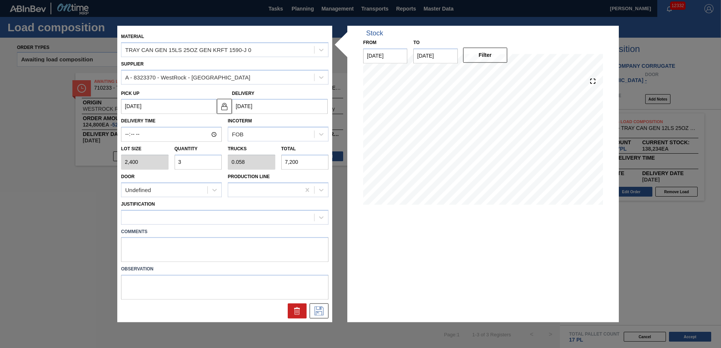
type input "35"
type input "0.673"
type input "84,000"
type input "35"
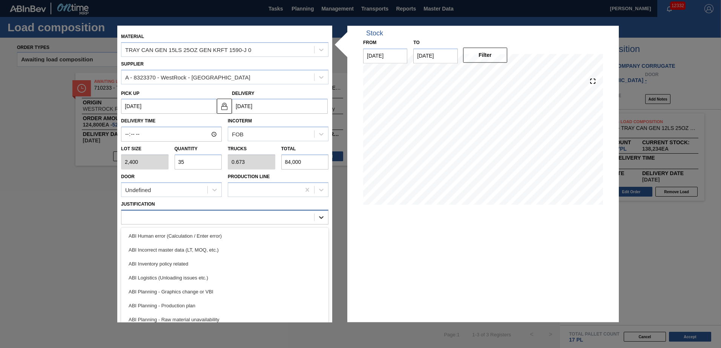
click at [325, 215] on div at bounding box center [321, 218] width 14 height 14
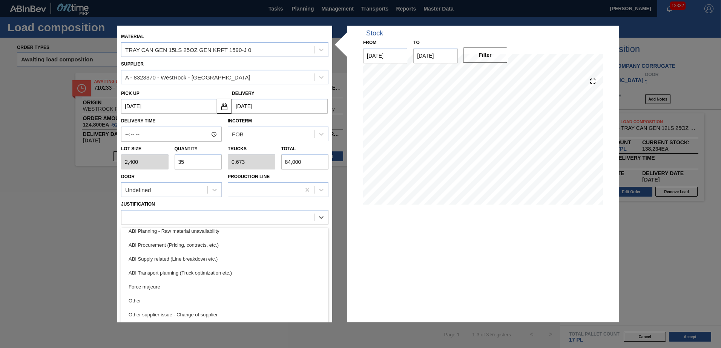
scroll to position [90, 0]
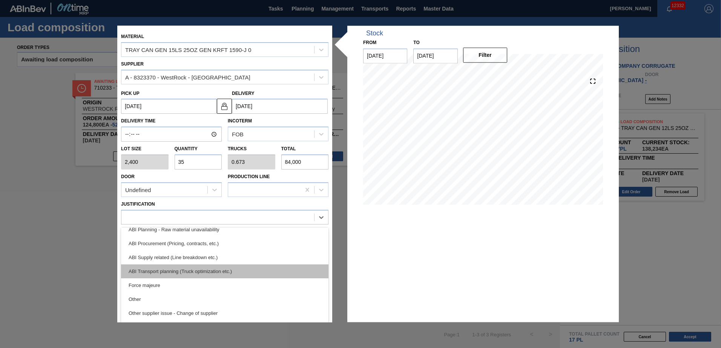
click at [208, 272] on div "ABI Transport planning (Truck optimization etc.)" at bounding box center [224, 272] width 207 height 14
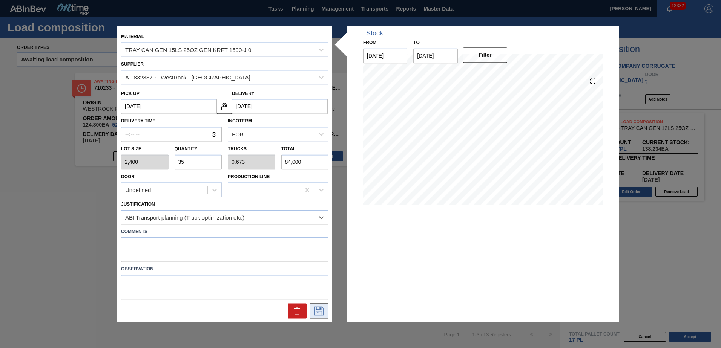
click at [322, 310] on icon at bounding box center [319, 311] width 12 height 9
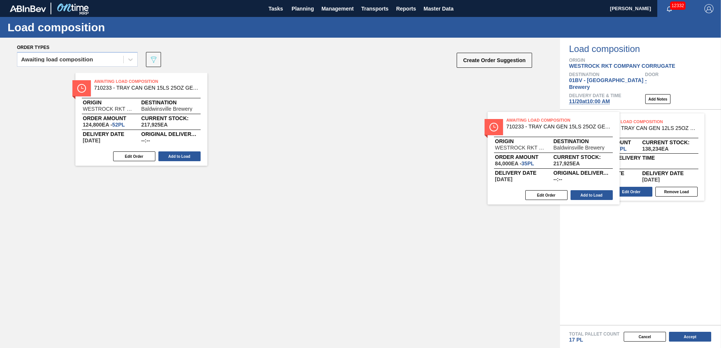
drag, startPoint x: 110, startPoint y: 84, endPoint x: 621, endPoint y: 130, distance: 512.6
click at [621, 130] on div "Order types Awaiting load composition 089F7B8B-B2A5-4AFE-B5C0-19BA573D28AC Crea…" at bounding box center [360, 193] width 721 height 311
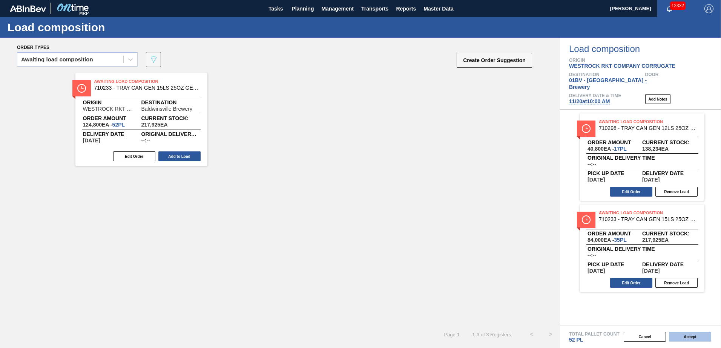
click at [685, 338] on button "Accept" at bounding box center [690, 337] width 42 height 10
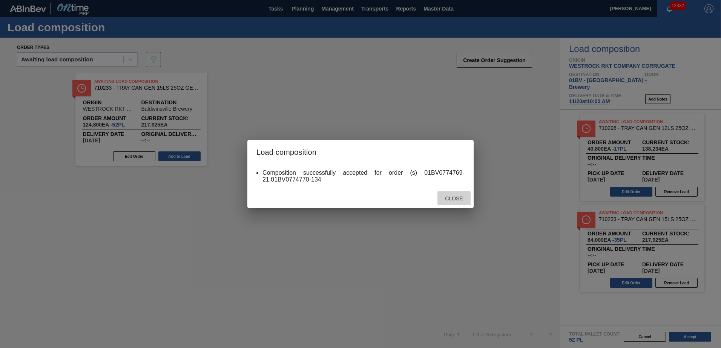
click at [455, 202] on div "Close" at bounding box center [453, 199] width 33 height 14
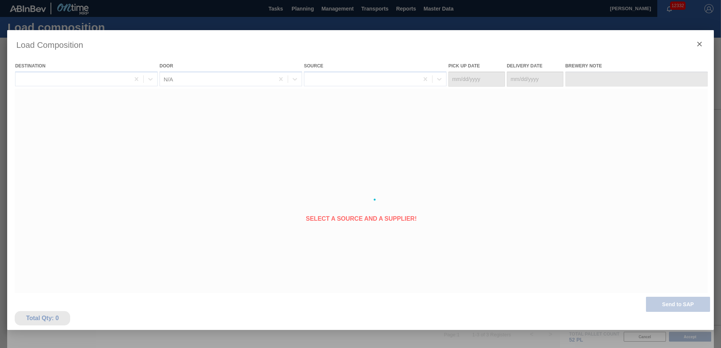
type Date "[DATE]"
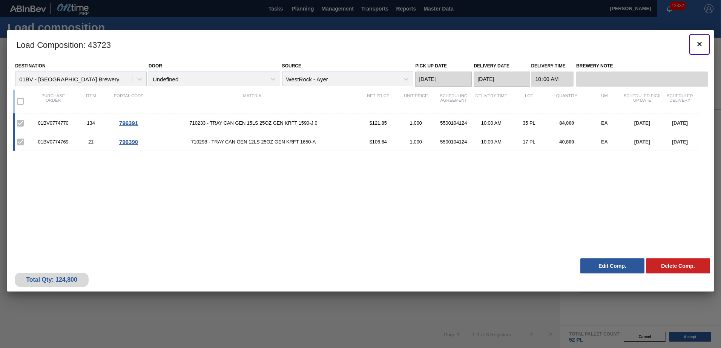
click at [701, 44] on icon "botão de ícone" at bounding box center [699, 44] width 9 height 9
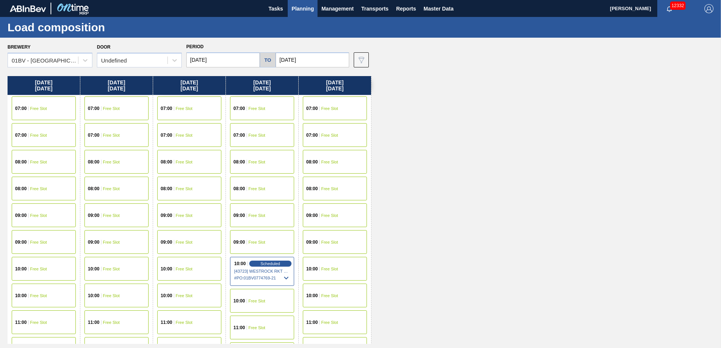
click at [235, 61] on input "[DATE]" at bounding box center [223, 59] width 74 height 15
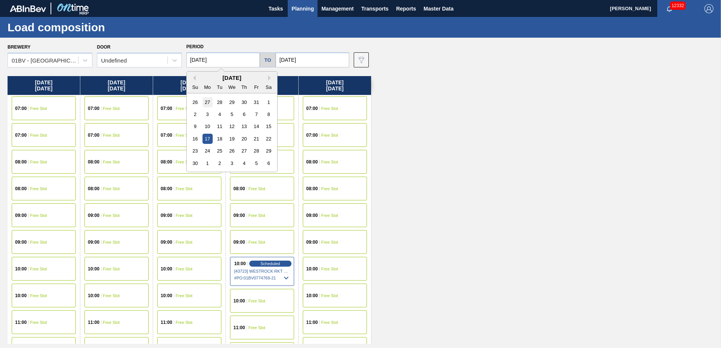
click at [206, 103] on div "27" at bounding box center [207, 102] width 10 height 10
type input "[DATE]"
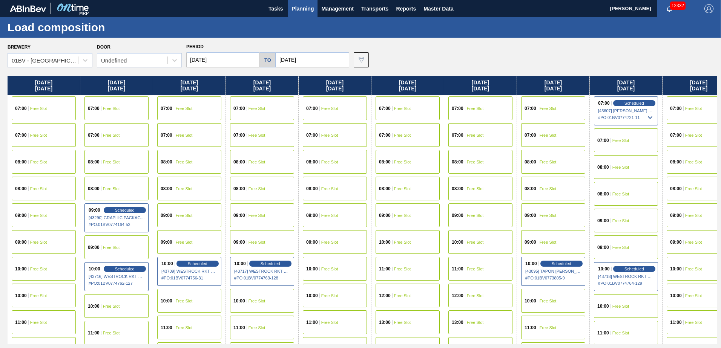
click at [314, 59] on input "[DATE]" at bounding box center [313, 59] width 74 height 15
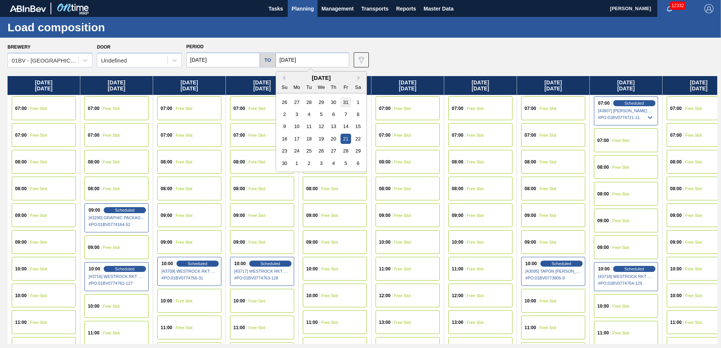
click at [346, 103] on div "31" at bounding box center [345, 102] width 10 height 10
type input "[DATE]"
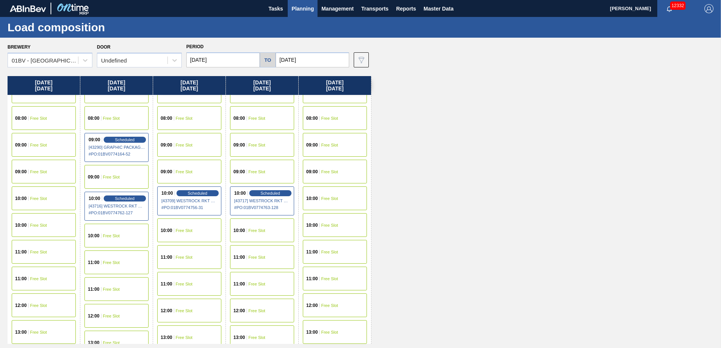
scroll to position [75, 0]
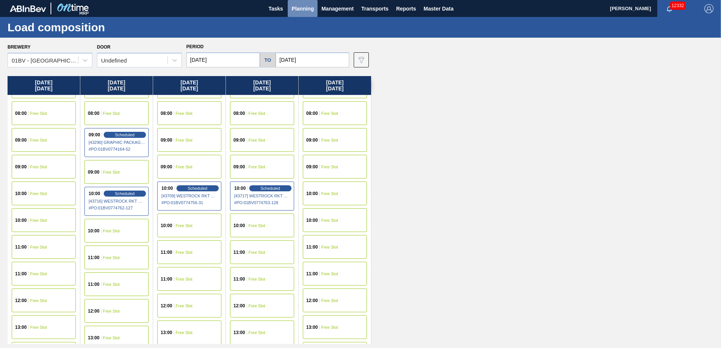
click at [298, 9] on span "Planning" at bounding box center [302, 8] width 22 height 9
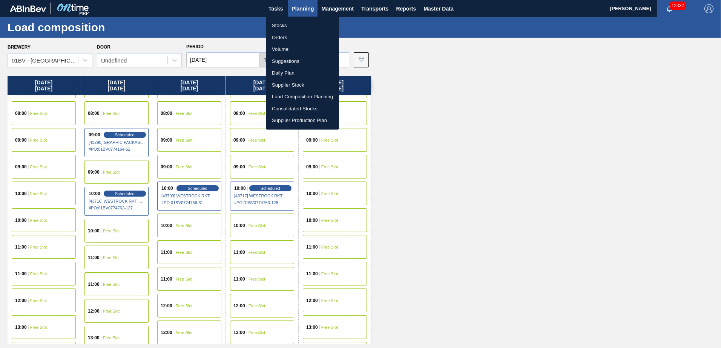
click at [285, 61] on li "Suggestions" at bounding box center [302, 61] width 73 height 12
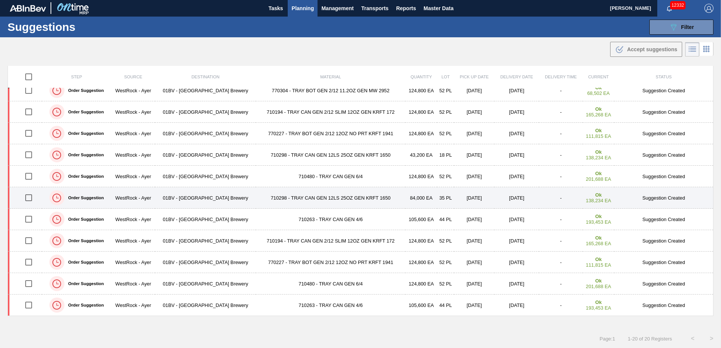
scroll to position [89, 0]
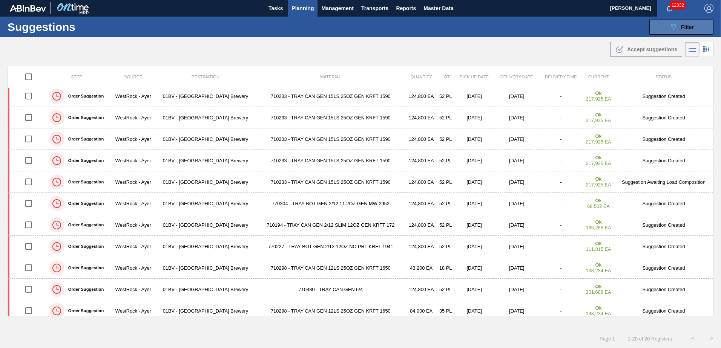
click at [670, 27] on icon "089F7B8B-B2A5-4AFE-B5C0-19BA573D28AC" at bounding box center [673, 27] width 9 height 9
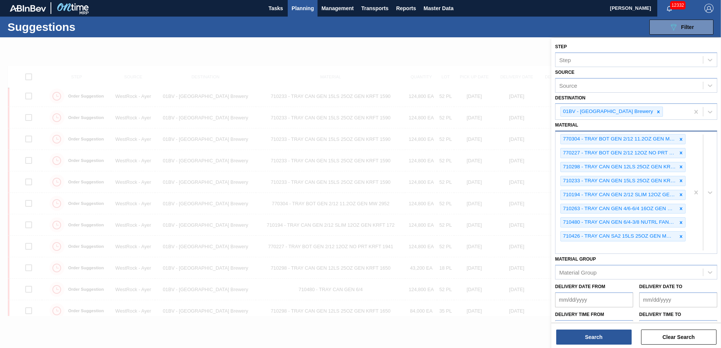
click at [572, 248] on div "770304 - TRAY BOT GEN 2/12 11.2OZ GEN MW 2952-B 0 770227 - TRAY BOT GEN 2/12 12…" at bounding box center [622, 193] width 134 height 122
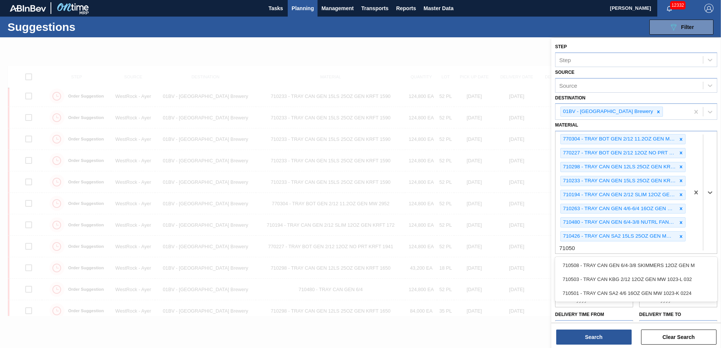
type input "710501"
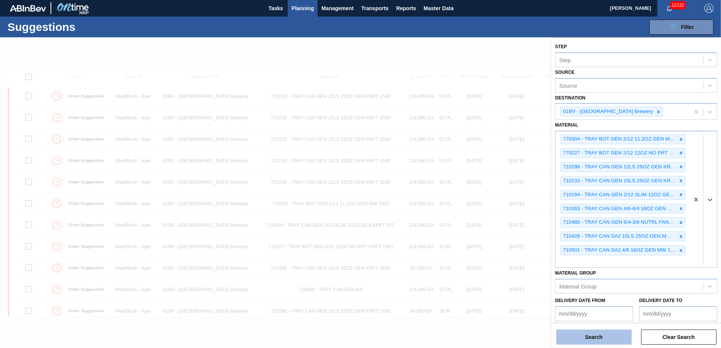
click at [576, 337] on button "Search" at bounding box center [593, 337] width 75 height 15
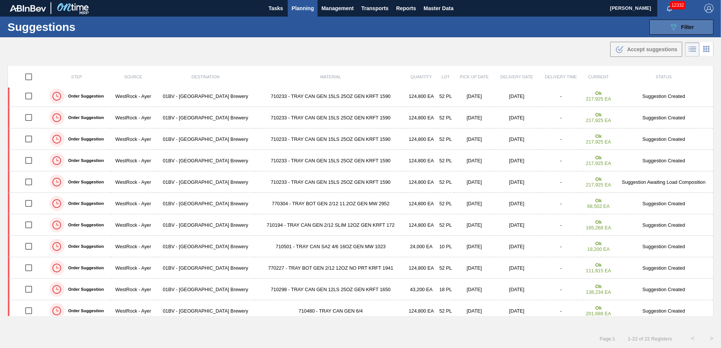
click at [671, 25] on icon "089F7B8B-B2A5-4AFE-B5C0-19BA573D28AC" at bounding box center [673, 27] width 9 height 9
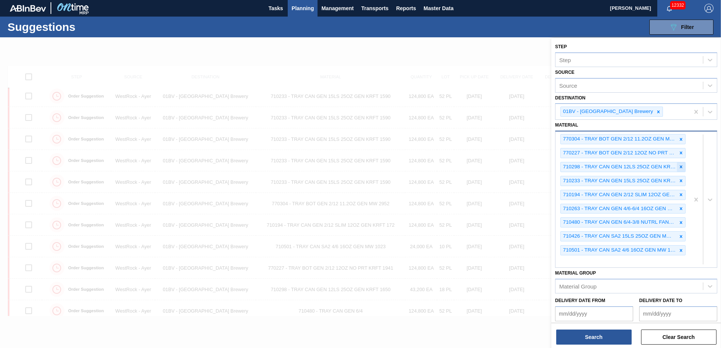
click at [680, 166] on icon at bounding box center [680, 166] width 5 height 5
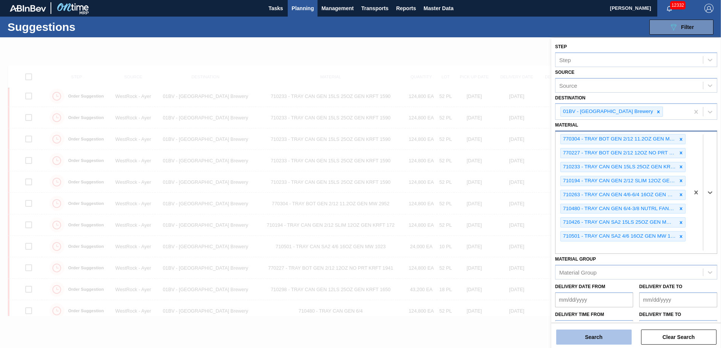
click at [586, 339] on button "Search" at bounding box center [593, 337] width 75 height 15
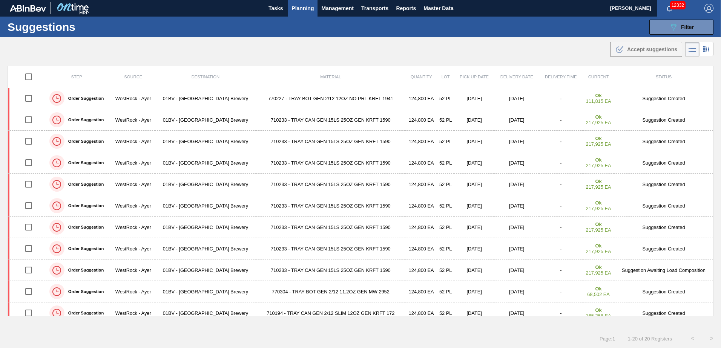
scroll to position [0, 0]
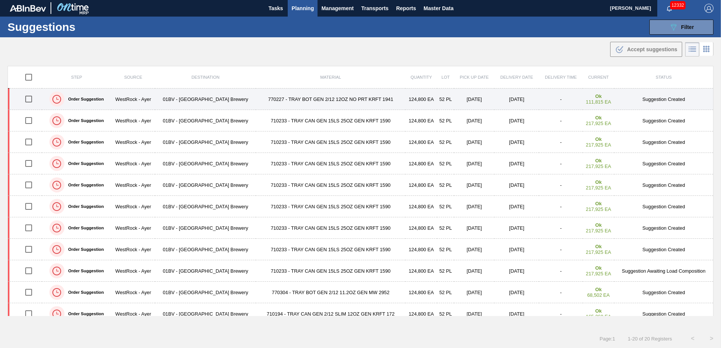
drag, startPoint x: 28, startPoint y: 100, endPoint x: 46, endPoint y: 100, distance: 18.5
click at [28, 100] on input "checkbox" at bounding box center [29, 99] width 16 height 16
checkbox input "true"
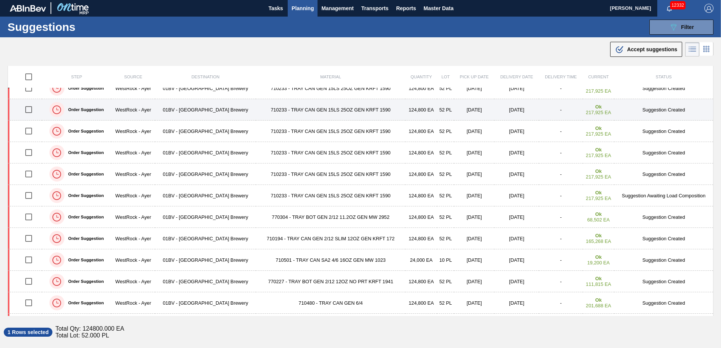
scroll to position [113, 0]
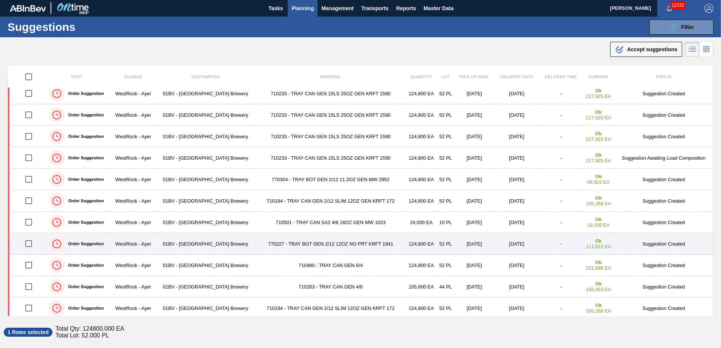
click at [28, 245] on input "checkbox" at bounding box center [29, 244] width 16 height 16
checkbox input "true"
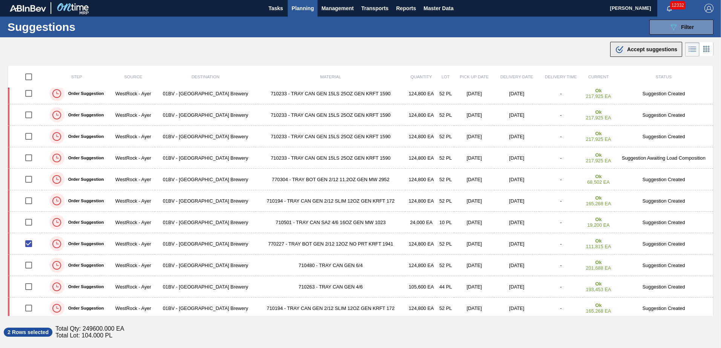
click at [625, 52] on div ".b{fill:var(--color-action-default)} Accept suggestions" at bounding box center [646, 49] width 62 height 9
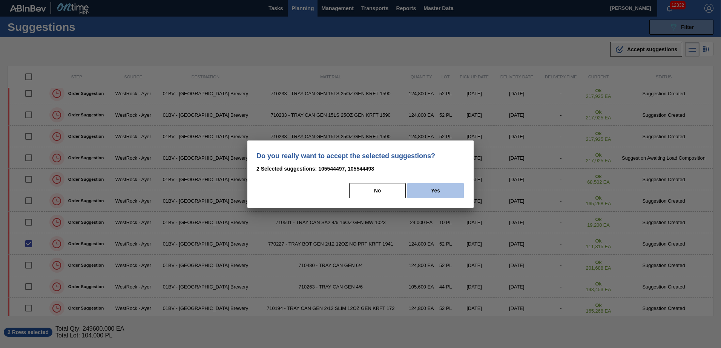
click at [441, 191] on button "Yes" at bounding box center [435, 190] width 57 height 15
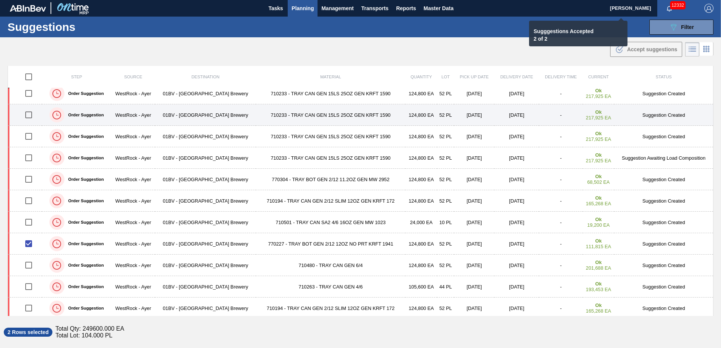
checkbox input "false"
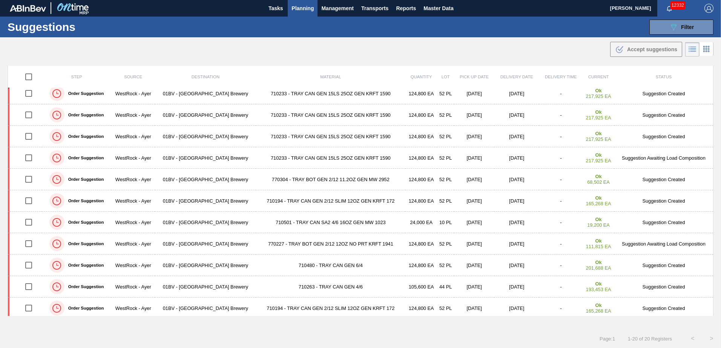
click at [302, 9] on span "Planning" at bounding box center [302, 8] width 22 height 9
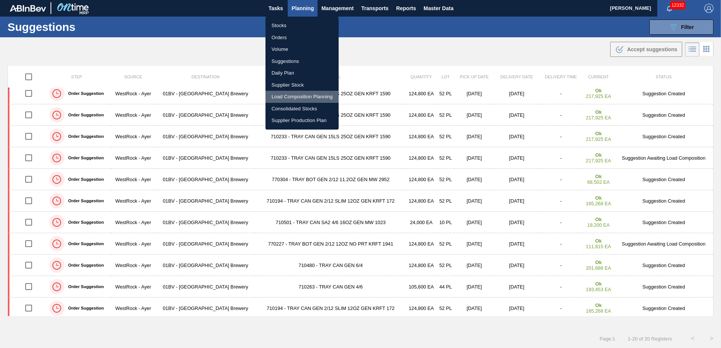
click at [288, 98] on li "Load Composition Planning" at bounding box center [301, 97] width 73 height 12
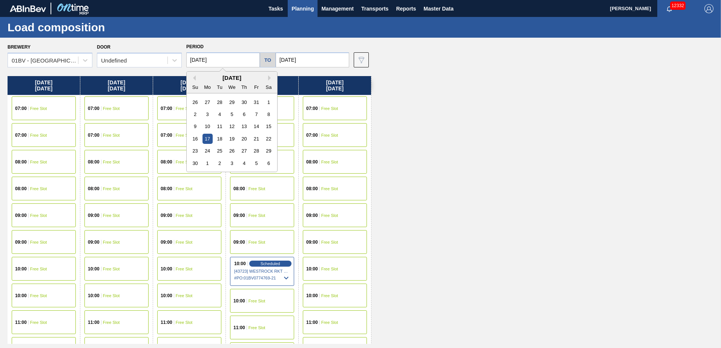
click at [225, 59] on input "[DATE]" at bounding box center [223, 59] width 74 height 15
click at [194, 77] on button "Previous Month" at bounding box center [192, 77] width 5 height 5
click at [205, 139] on div "20" at bounding box center [207, 139] width 10 height 10
type input "[DATE]"
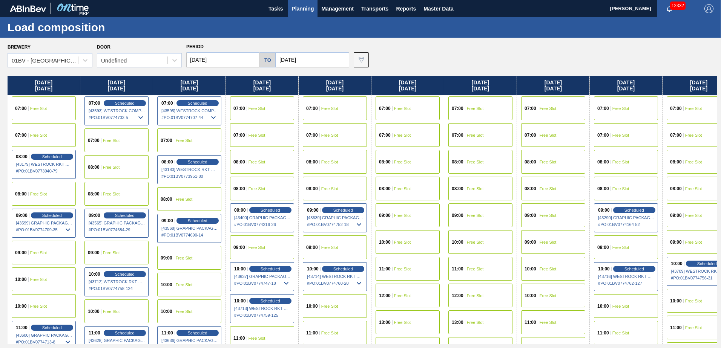
click at [310, 57] on input "[DATE]" at bounding box center [313, 59] width 74 height 15
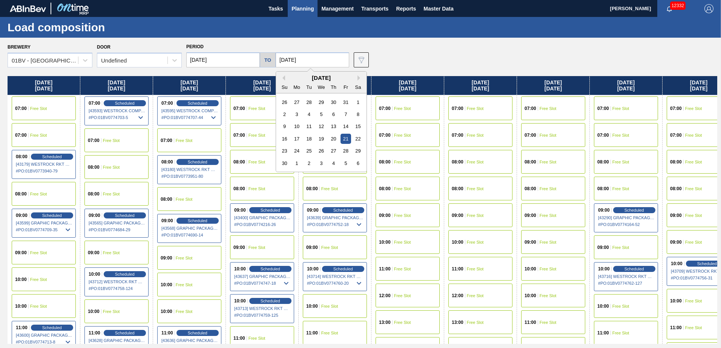
click at [284, 78] on div "[DATE]" at bounding box center [321, 78] width 90 height 6
click at [283, 78] on div "[DATE]" at bounding box center [321, 78] width 90 height 6
click at [281, 77] on button "Previous Month" at bounding box center [282, 77] width 5 height 5
click at [345, 137] on div "24" at bounding box center [345, 139] width 10 height 10
type input "[DATE]"
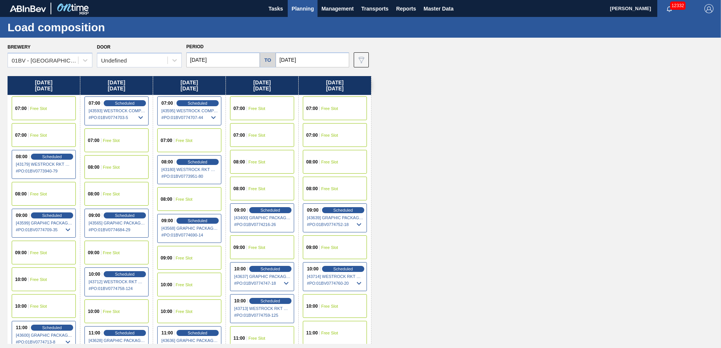
scroll to position [38, 0]
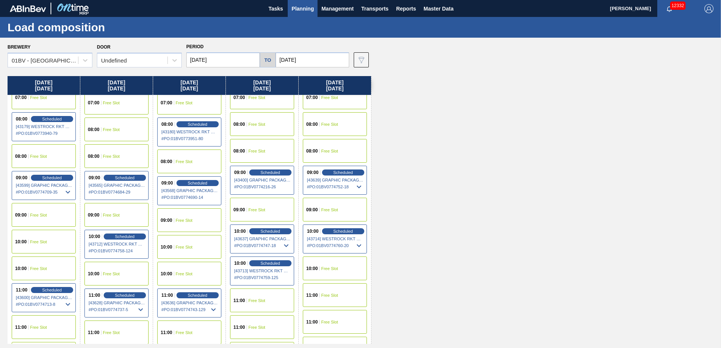
click at [35, 242] on span "Free Slot" at bounding box center [38, 242] width 17 height 5
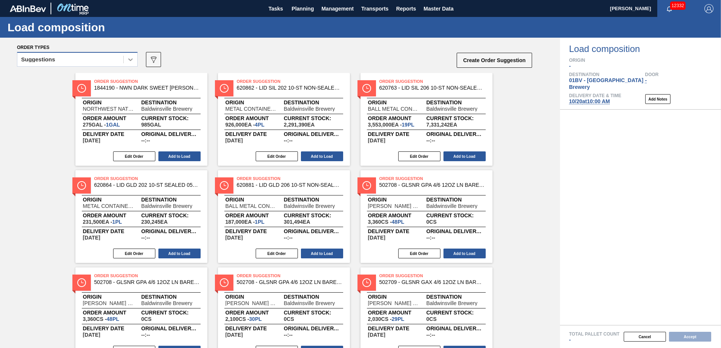
click at [132, 63] on icon at bounding box center [131, 60] width 8 height 8
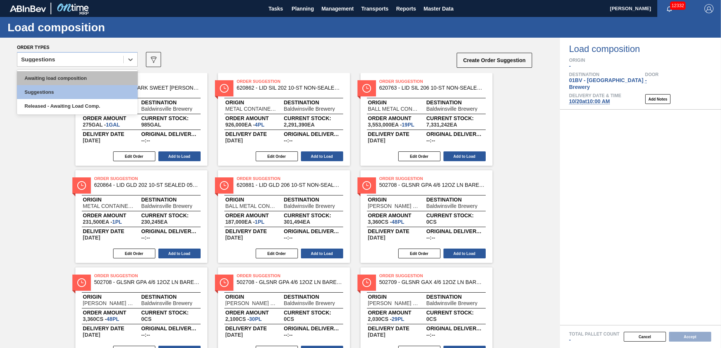
click at [81, 76] on div "Awaiting load composition" at bounding box center [77, 78] width 121 height 14
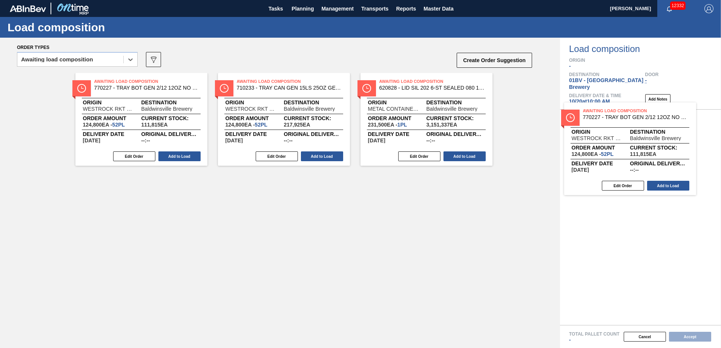
drag, startPoint x: 425, startPoint y: 89, endPoint x: 633, endPoint y: 118, distance: 210.9
click at [633, 118] on div "Order types option Awaiting load composition, selected. Select is focused ,type…" at bounding box center [360, 193] width 721 height 311
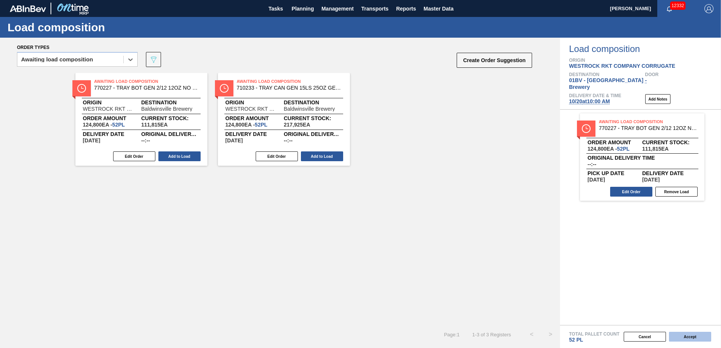
click at [685, 339] on button "Accept" at bounding box center [690, 337] width 42 height 10
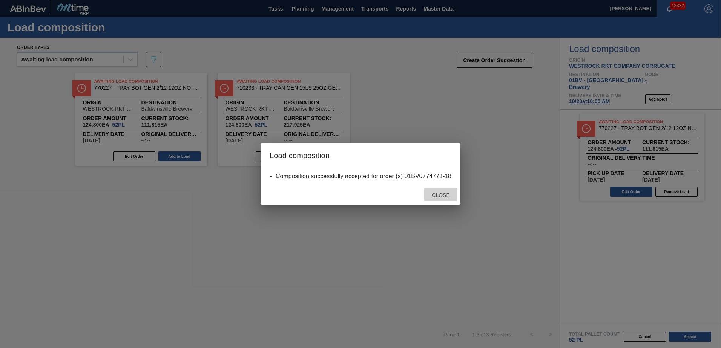
click at [441, 193] on span "Close" at bounding box center [441, 195] width 30 height 6
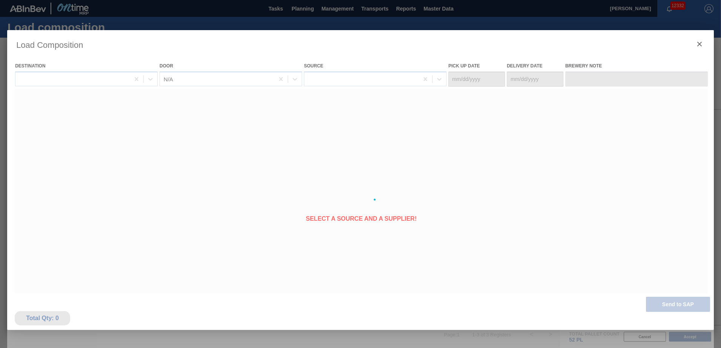
type Date "[DATE]"
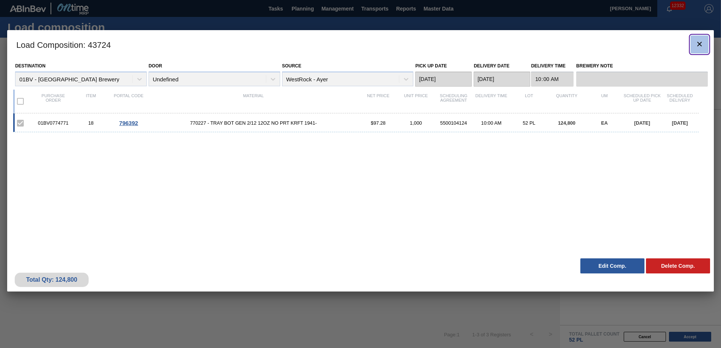
click at [699, 43] on icon "botão de ícone" at bounding box center [699, 44] width 9 height 9
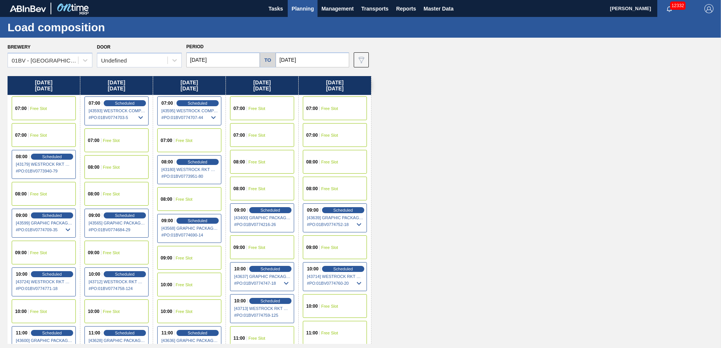
click at [311, 60] on input "[DATE]" at bounding box center [313, 59] width 74 height 15
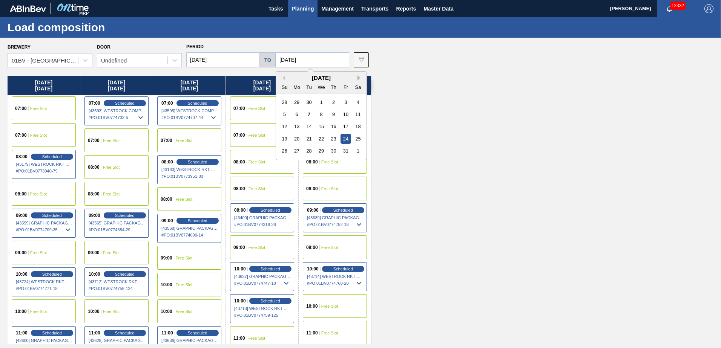
click at [357, 77] on button "Next Month" at bounding box center [359, 77] width 5 height 5
click at [344, 112] on div "7" at bounding box center [345, 114] width 10 height 10
type input "[DATE]"
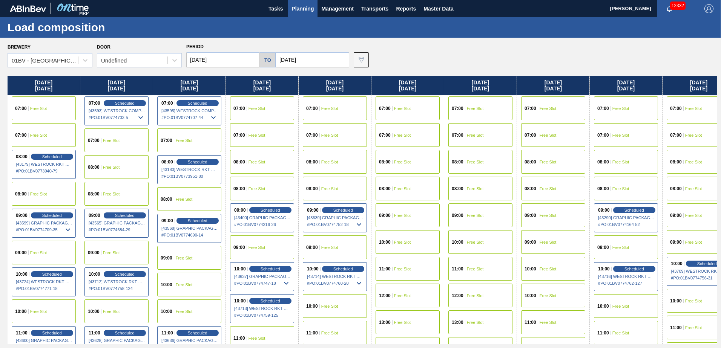
click at [235, 61] on input "[DATE]" at bounding box center [223, 59] width 74 height 15
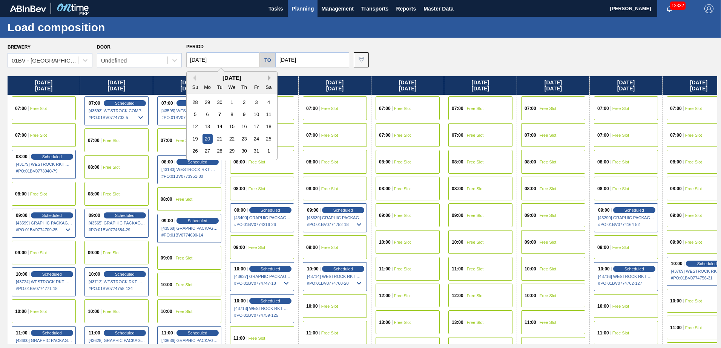
click at [268, 80] on button "Next Month" at bounding box center [270, 77] width 5 height 5
click at [209, 113] on div "3" at bounding box center [207, 114] width 10 height 10
type input "[DATE]"
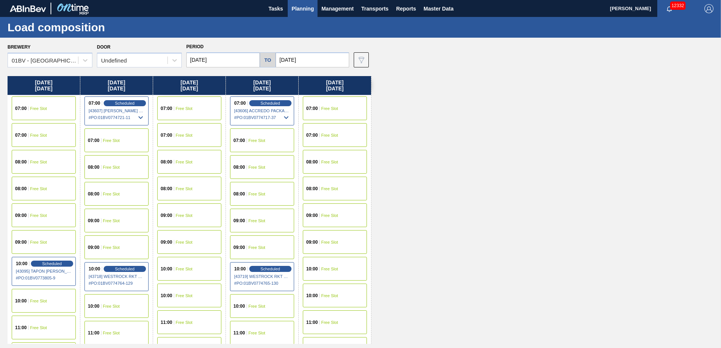
click at [322, 266] on div "10:00 Free Slot" at bounding box center [335, 269] width 64 height 24
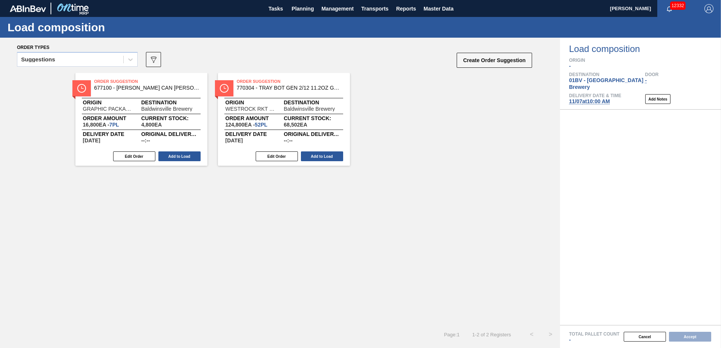
click at [132, 60] on icon at bounding box center [131, 60] width 8 height 8
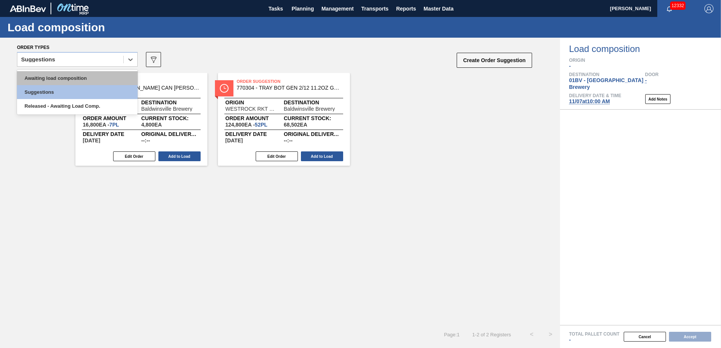
click at [79, 78] on div "Awaiting load composition" at bounding box center [77, 78] width 121 height 14
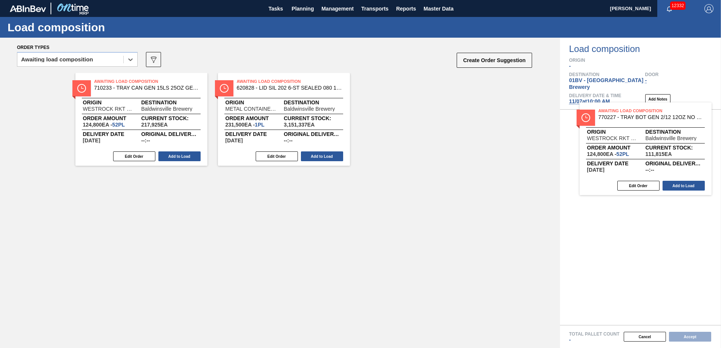
drag, startPoint x: 128, startPoint y: 93, endPoint x: 636, endPoint y: 122, distance: 509.1
click at [636, 122] on div "Order types option Awaiting load composition, selected. Select is focused ,type…" at bounding box center [360, 193] width 721 height 311
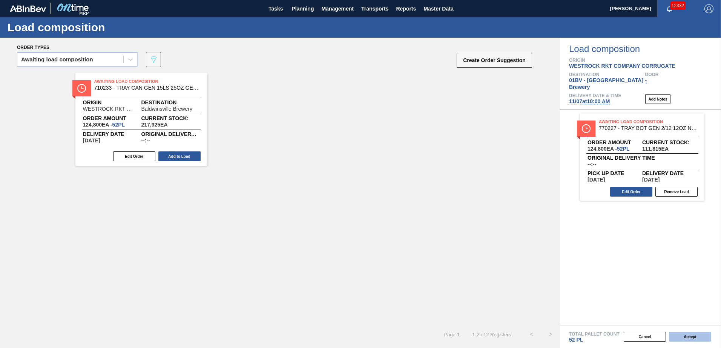
click at [694, 336] on button "Accept" at bounding box center [690, 337] width 42 height 10
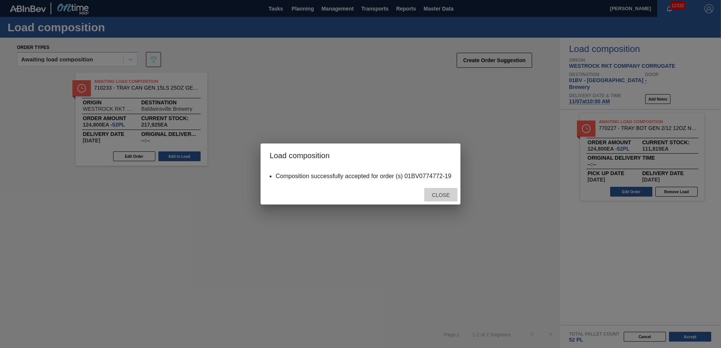
click at [442, 196] on span "Close" at bounding box center [441, 195] width 30 height 6
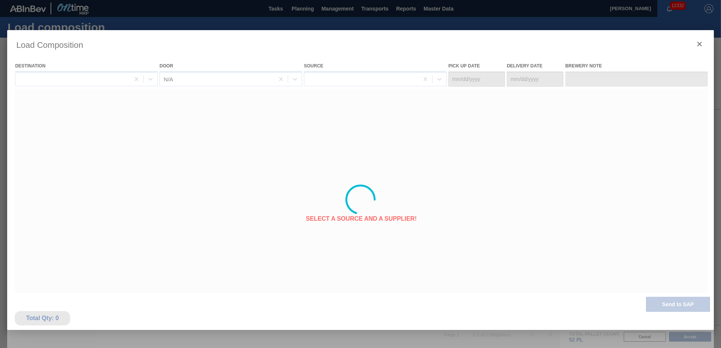
type Date "[DATE]"
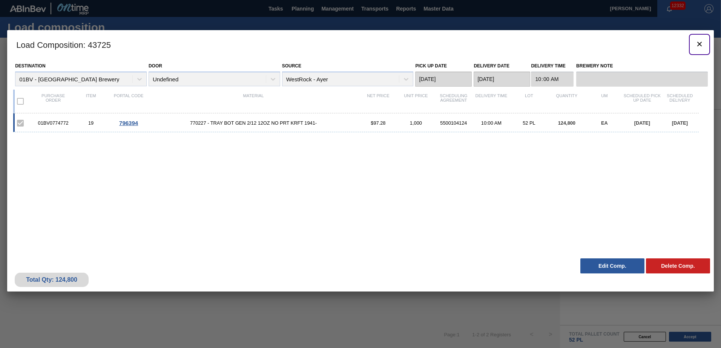
click at [697, 45] on icon "botão de ícone" at bounding box center [699, 44] width 9 height 9
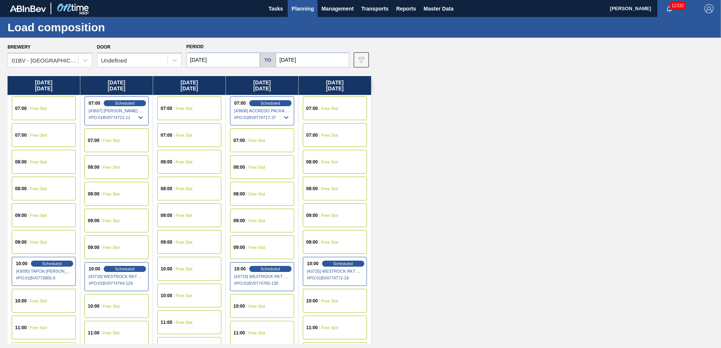
click at [302, 11] on span "Planning" at bounding box center [302, 8] width 22 height 9
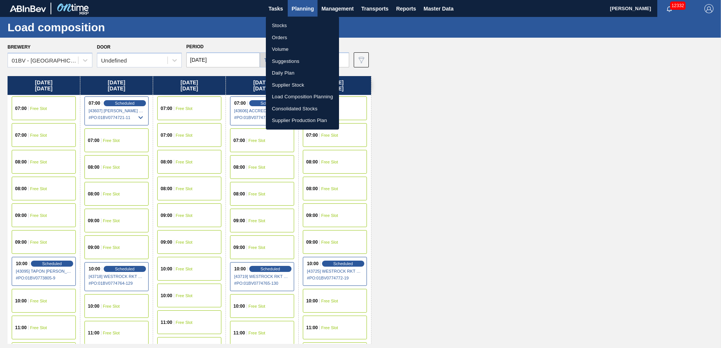
click at [282, 58] on li "Suggestions" at bounding box center [302, 61] width 73 height 12
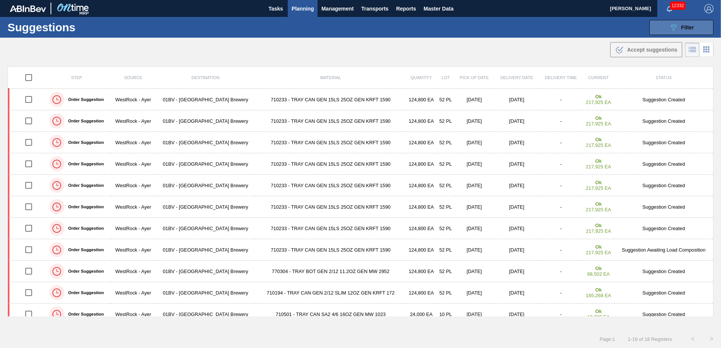
click at [678, 26] on div "089F7B8B-B2A5-4AFE-B5C0-19BA573D28AC Filter" at bounding box center [681, 27] width 25 height 9
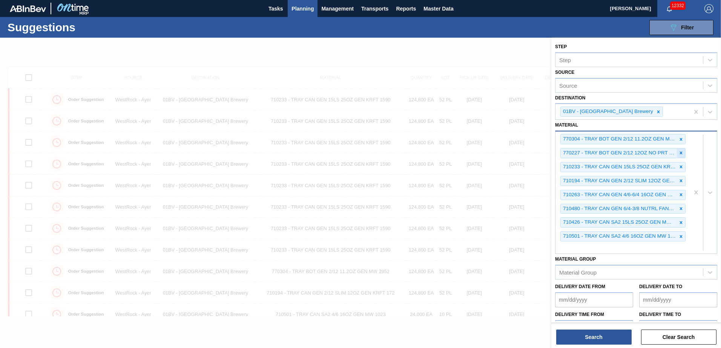
click at [680, 153] on icon at bounding box center [681, 153] width 3 height 3
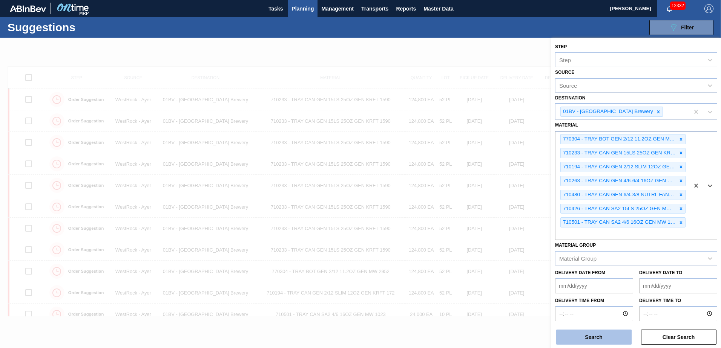
click at [590, 336] on button "Search" at bounding box center [593, 337] width 75 height 15
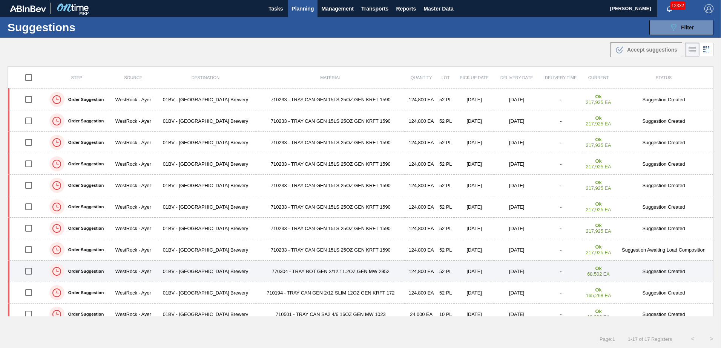
click at [30, 271] on input "checkbox" at bounding box center [29, 272] width 16 height 16
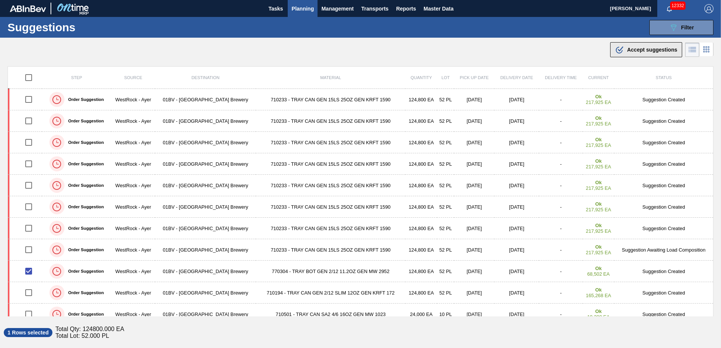
click at [631, 48] on span "Accept suggestions" at bounding box center [652, 50] width 50 height 6
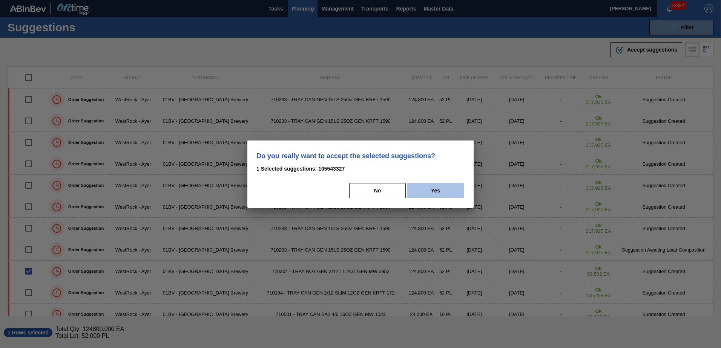
click at [434, 190] on button "Yes" at bounding box center [435, 190] width 57 height 15
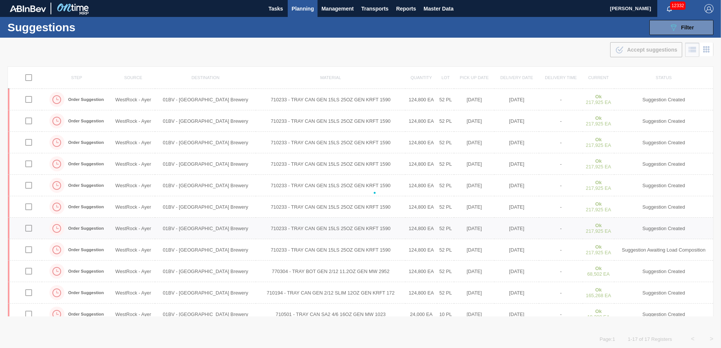
checkbox input "false"
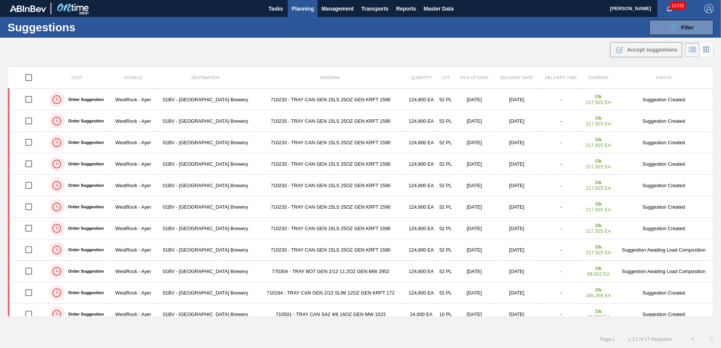
click at [305, 11] on span "Planning" at bounding box center [302, 8] width 22 height 9
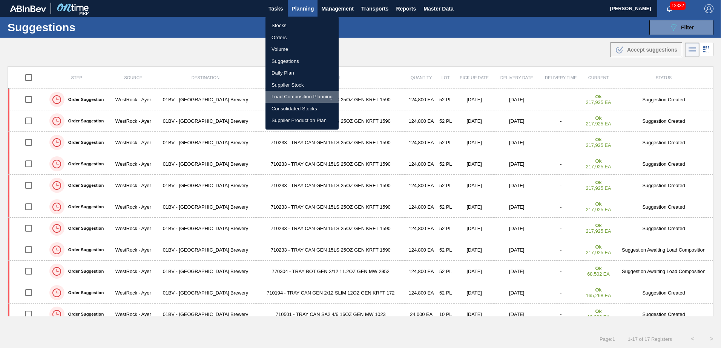
click at [296, 95] on li "Load Composition Planning" at bounding box center [301, 97] width 73 height 12
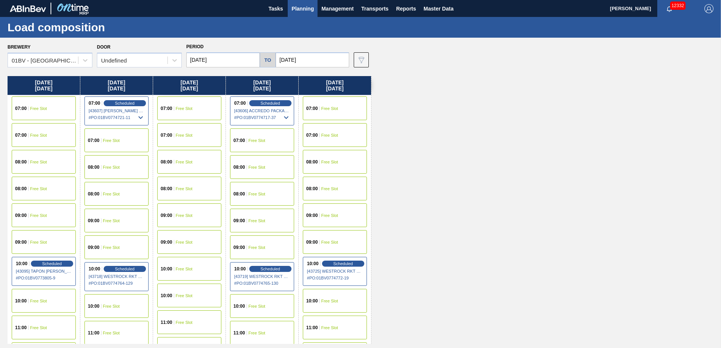
click at [184, 268] on span "Free Slot" at bounding box center [184, 269] width 17 height 5
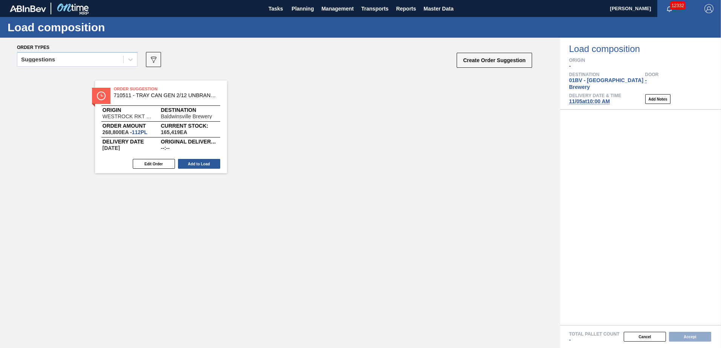
drag, startPoint x: 127, startPoint y: 89, endPoint x: 152, endPoint y: 96, distance: 25.6
click at [152, 96] on div "Order Suggestion 710511 - TRAY CAN GEN 2/12 UNBRANDED 12OZ NO PRT Origin WESTRO…" at bounding box center [280, 199] width 560 height 252
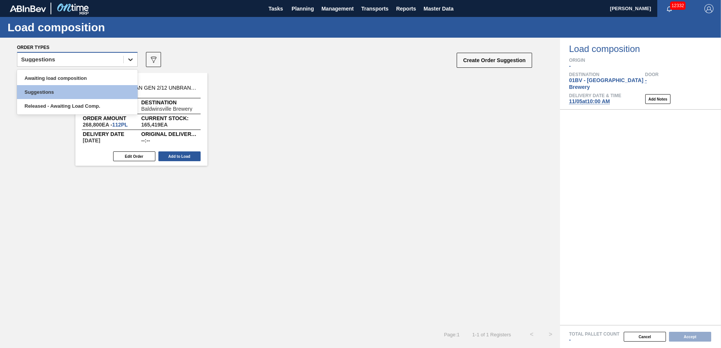
click at [127, 60] on icon at bounding box center [131, 60] width 8 height 8
click at [75, 78] on div "Awaiting load composition" at bounding box center [77, 78] width 121 height 14
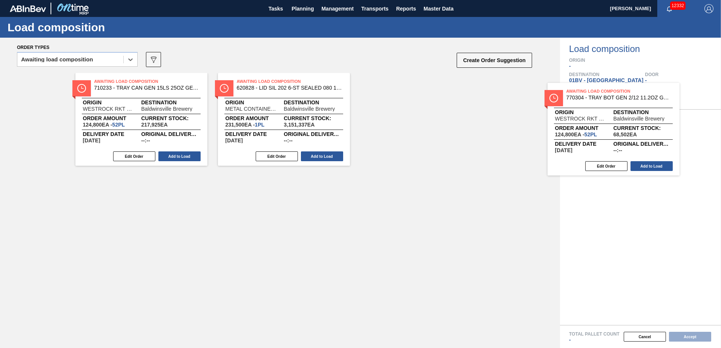
drag, startPoint x: 115, startPoint y: 89, endPoint x: 590, endPoint y: 99, distance: 474.8
click at [590, 99] on div "Order types option Awaiting load composition, selected. Select is focused ,type…" at bounding box center [360, 193] width 721 height 311
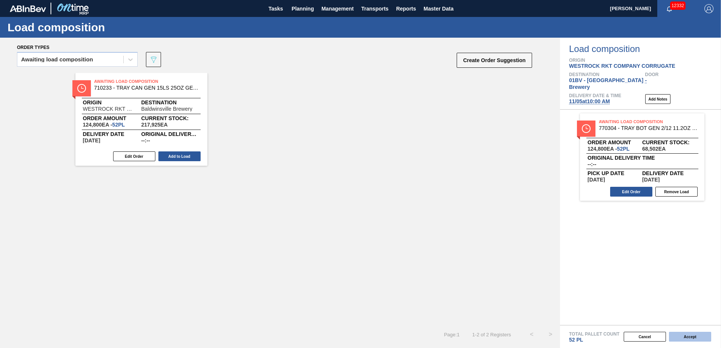
click at [690, 336] on button "Accept" at bounding box center [690, 337] width 42 height 10
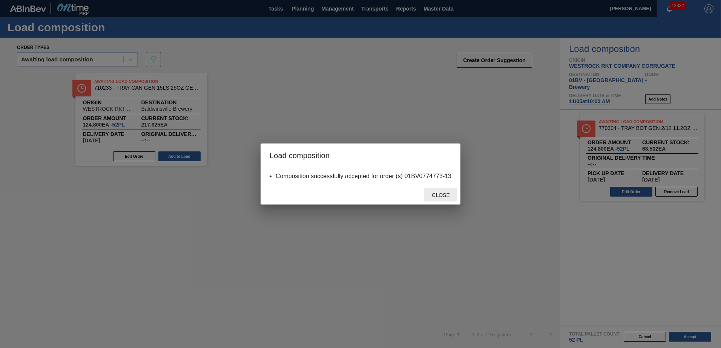
click at [447, 193] on span "Close" at bounding box center [441, 195] width 30 height 6
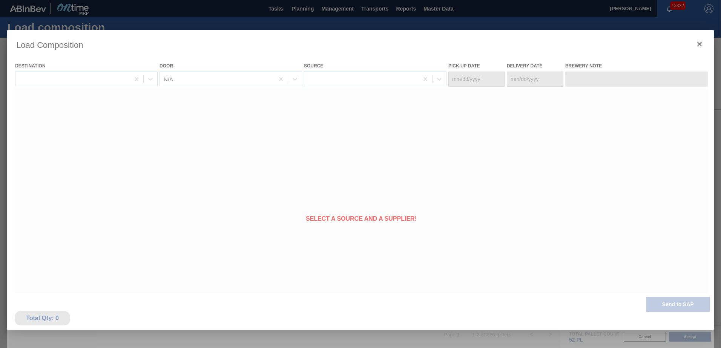
type Date "[DATE]"
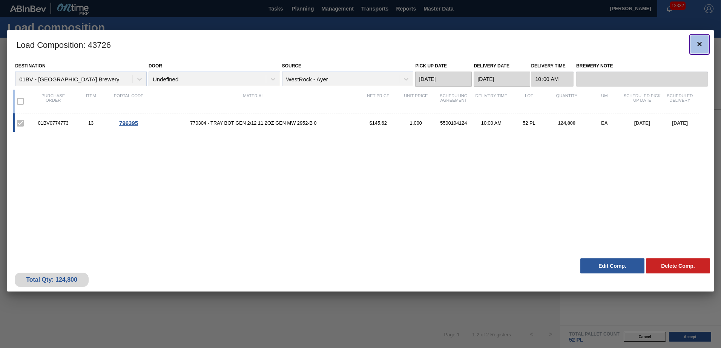
click at [698, 45] on icon "botão de ícone" at bounding box center [699, 44] width 5 height 5
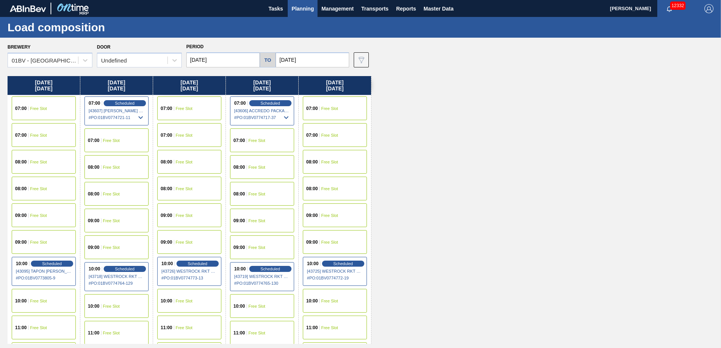
click at [299, 5] on span "Planning" at bounding box center [302, 8] width 22 height 9
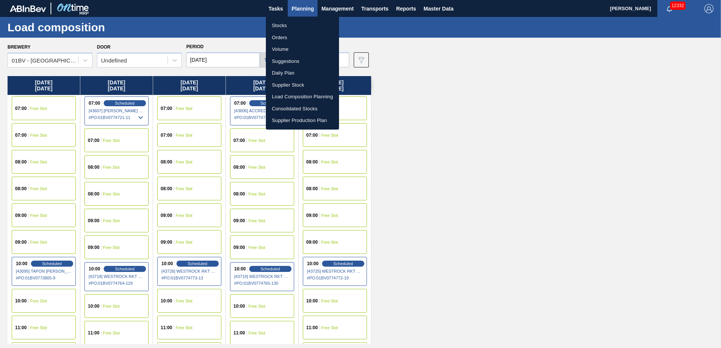
click at [291, 95] on li "Load Composition Planning" at bounding box center [302, 97] width 73 height 12
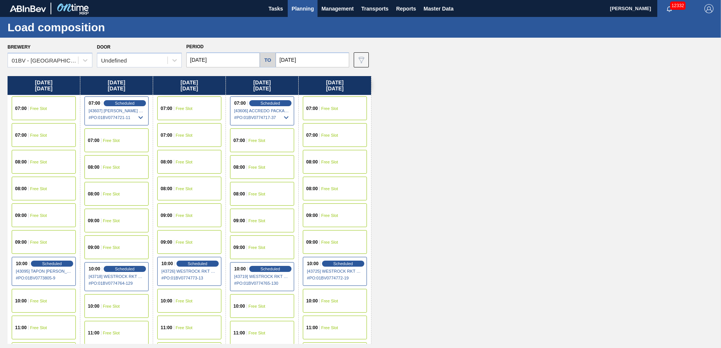
click at [301, 4] on span "Planning" at bounding box center [302, 8] width 22 height 9
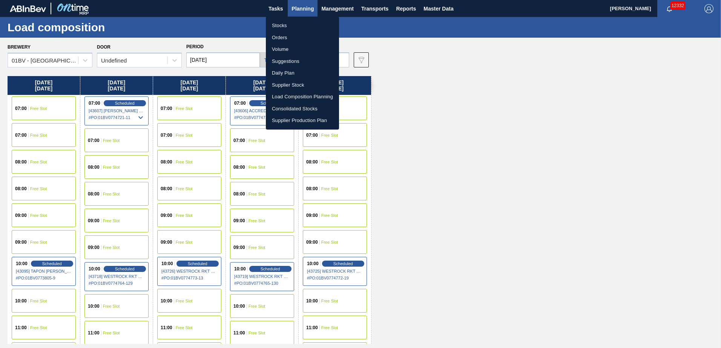
click at [284, 61] on li "Suggestions" at bounding box center [302, 61] width 73 height 12
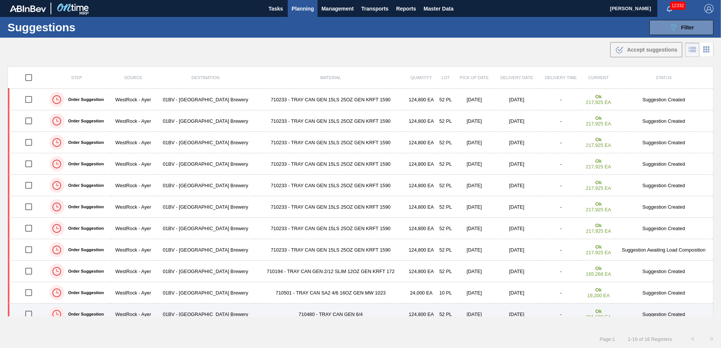
click at [28, 314] on input "checkbox" at bounding box center [29, 315] width 16 height 16
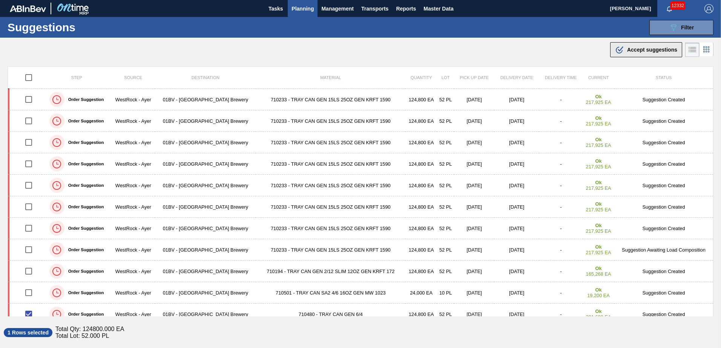
click at [627, 48] on span "Accept suggestions" at bounding box center [652, 50] width 50 height 6
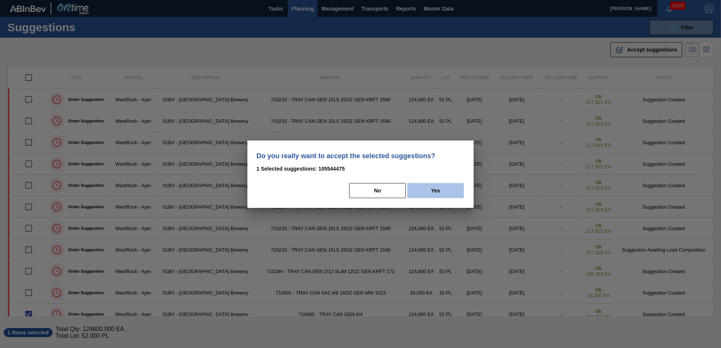
click at [444, 190] on button "Yes" at bounding box center [435, 190] width 57 height 15
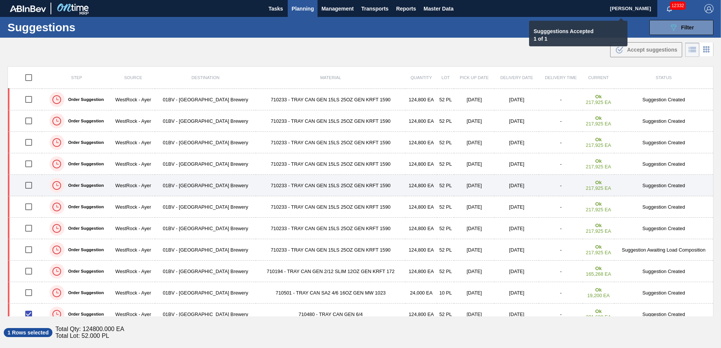
checkbox input "false"
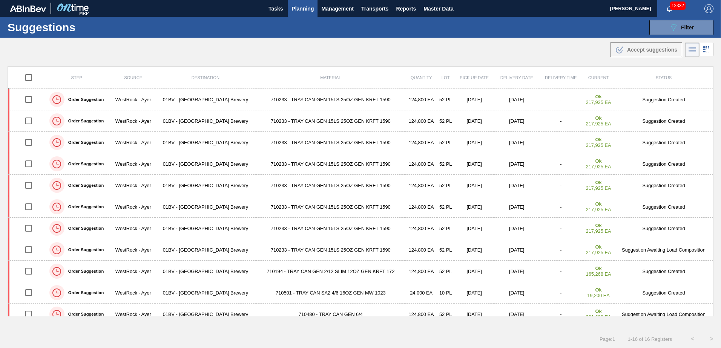
click at [299, 7] on span "Planning" at bounding box center [302, 8] width 22 height 9
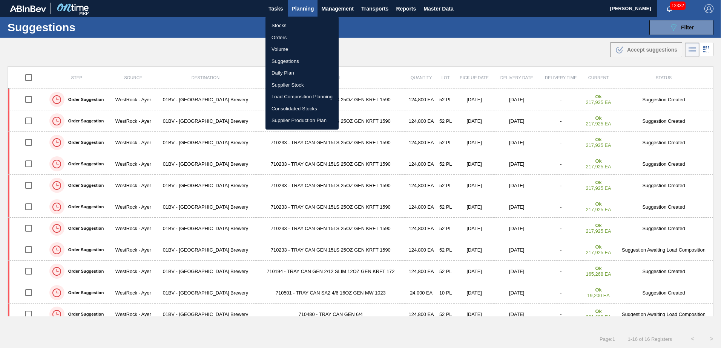
click at [288, 94] on li "Load Composition Planning" at bounding box center [301, 97] width 73 height 12
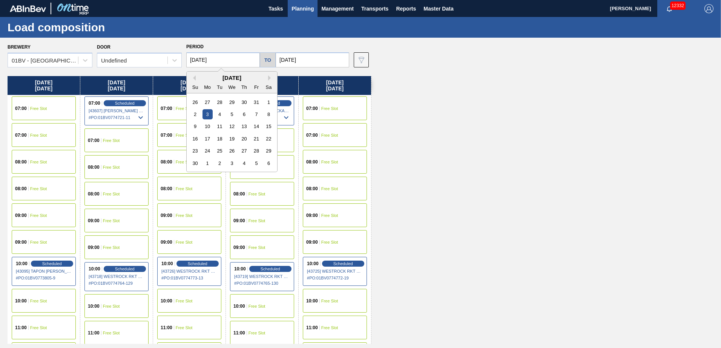
click at [235, 59] on input "[DATE]" at bounding box center [223, 59] width 74 height 15
click at [195, 78] on button "Previous Month" at bounding box center [192, 77] width 5 height 5
click at [207, 137] on div "20" at bounding box center [207, 139] width 10 height 10
type input "[DATE]"
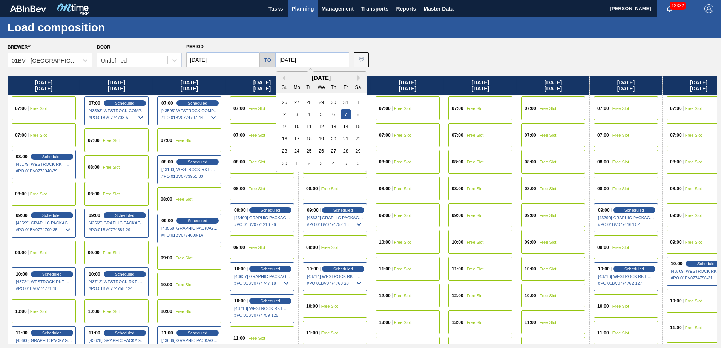
click at [306, 61] on input "[DATE]" at bounding box center [313, 59] width 74 height 15
click at [282, 78] on button "Previous Month" at bounding box center [282, 77] width 5 height 5
click at [348, 137] on div "24" at bounding box center [345, 139] width 10 height 10
type input "[DATE]"
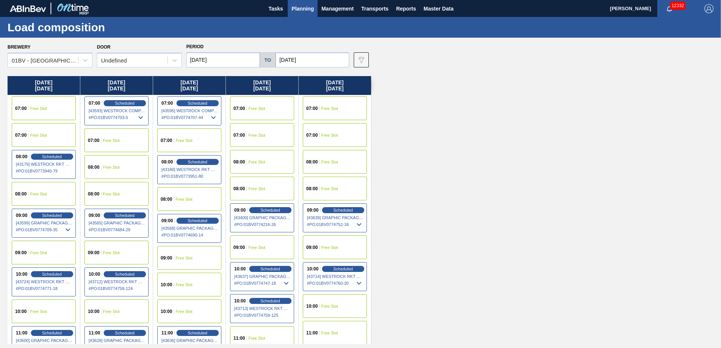
click at [182, 282] on div "10:00 Free Slot" at bounding box center [189, 285] width 64 height 24
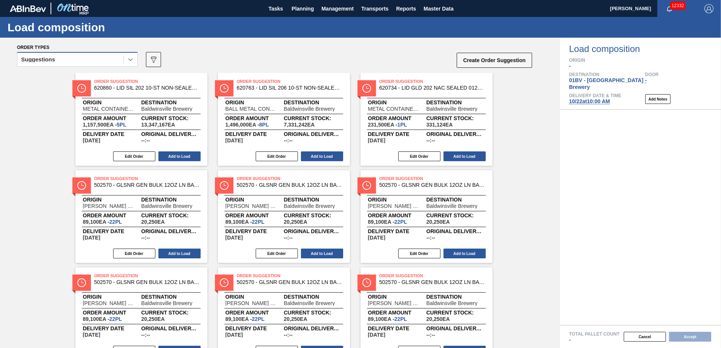
click at [126, 59] on div at bounding box center [131, 60] width 14 height 14
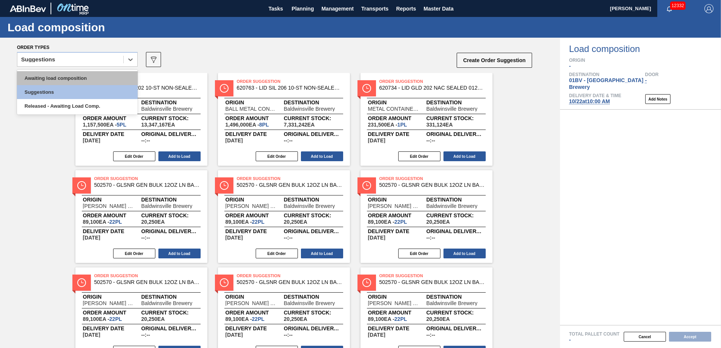
click at [97, 75] on div "Awaiting load composition" at bounding box center [77, 78] width 121 height 14
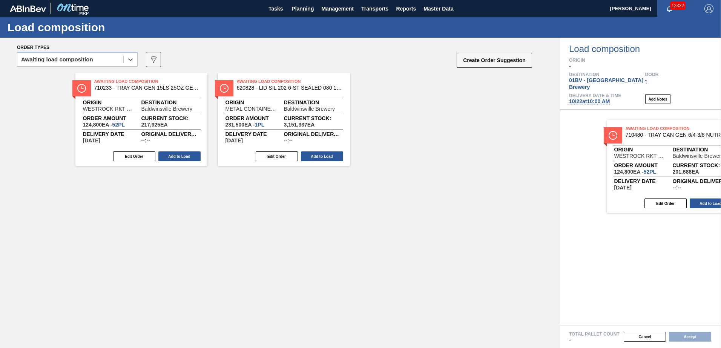
drag, startPoint x: 120, startPoint y: 93, endPoint x: 653, endPoint y: 140, distance: 535.6
click at [654, 140] on div "Order types option Awaiting load composition, selected. Select is focused ,type…" at bounding box center [360, 193] width 721 height 311
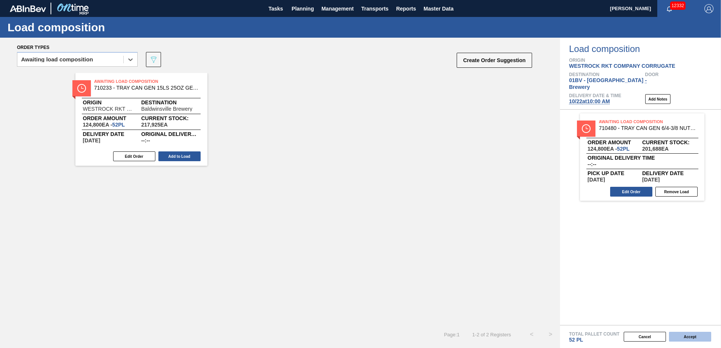
click at [684, 333] on button "Accept" at bounding box center [690, 337] width 42 height 10
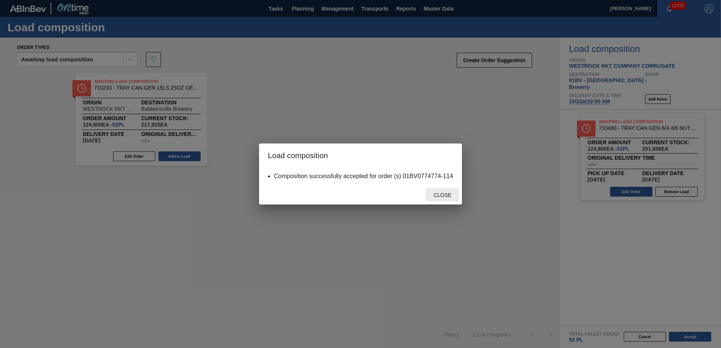
click at [436, 196] on span "Close" at bounding box center [443, 195] width 30 height 6
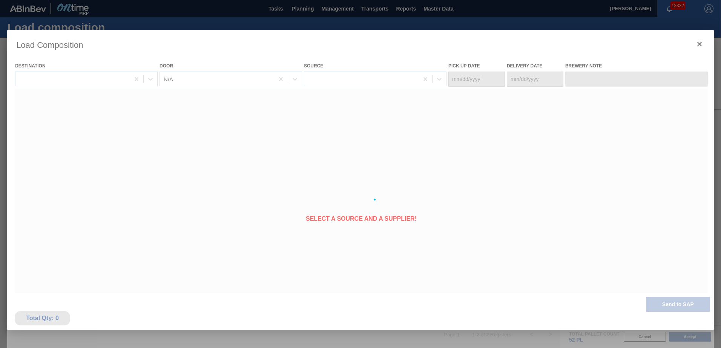
type Date "[DATE]"
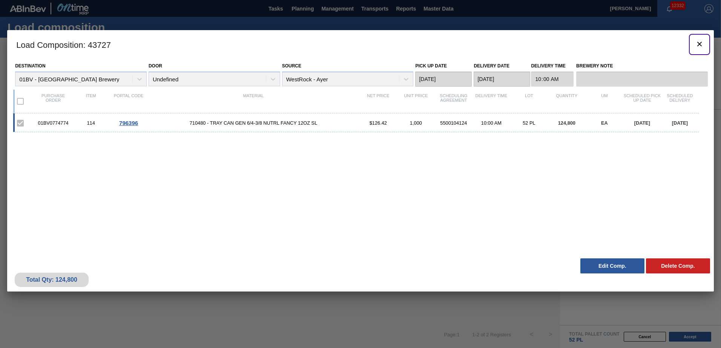
click at [697, 44] on icon "botão de ícone" at bounding box center [699, 44] width 9 height 9
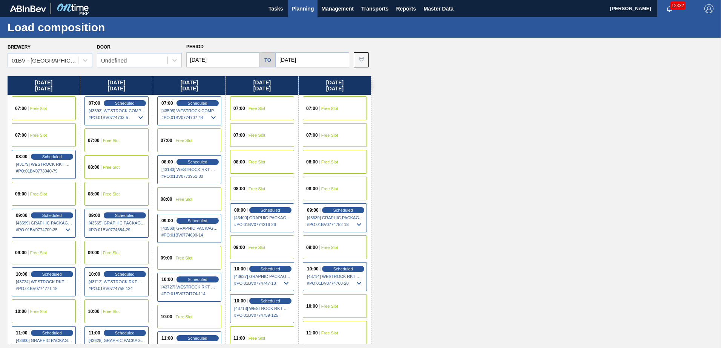
click at [298, 6] on span "Planning" at bounding box center [302, 8] width 22 height 9
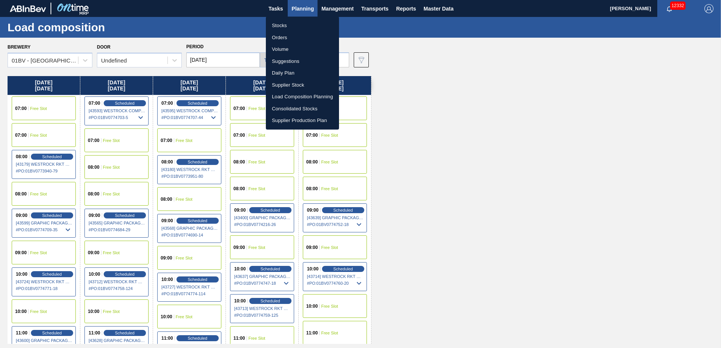
click at [284, 60] on li "Suggestions" at bounding box center [302, 61] width 73 height 12
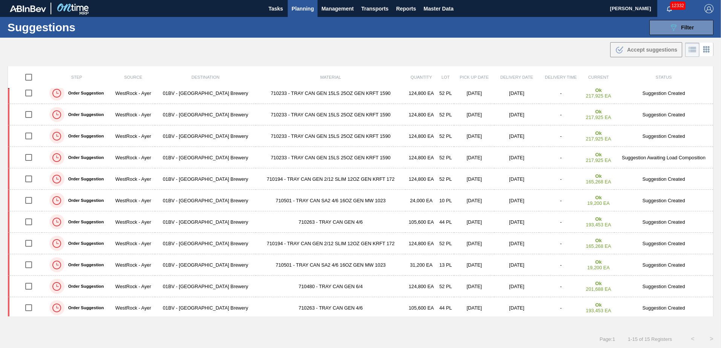
scroll to position [95, 0]
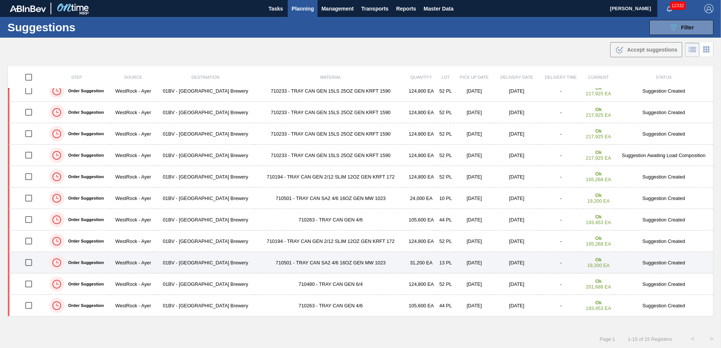
click at [30, 262] on input "checkbox" at bounding box center [29, 263] width 16 height 16
checkbox input "true"
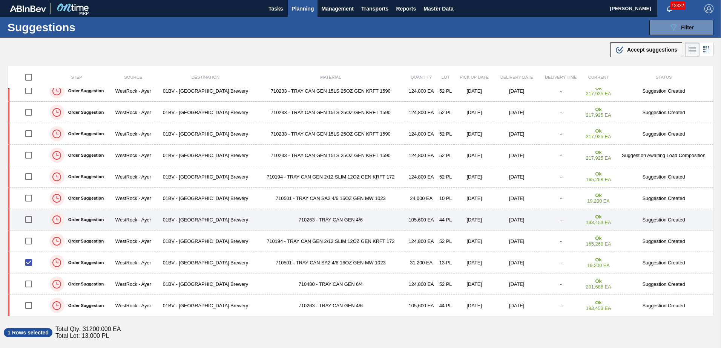
click at [29, 221] on input "checkbox" at bounding box center [29, 220] width 16 height 16
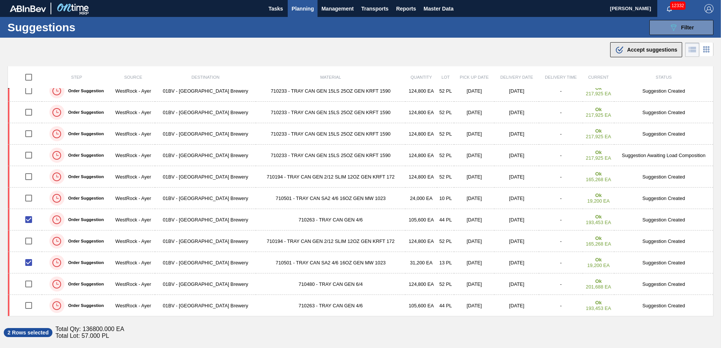
click at [646, 49] on span "Accept suggestions" at bounding box center [652, 50] width 50 height 6
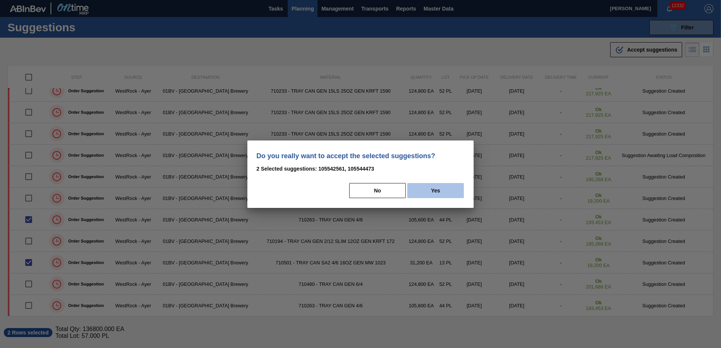
click at [437, 187] on button "Yes" at bounding box center [435, 190] width 57 height 15
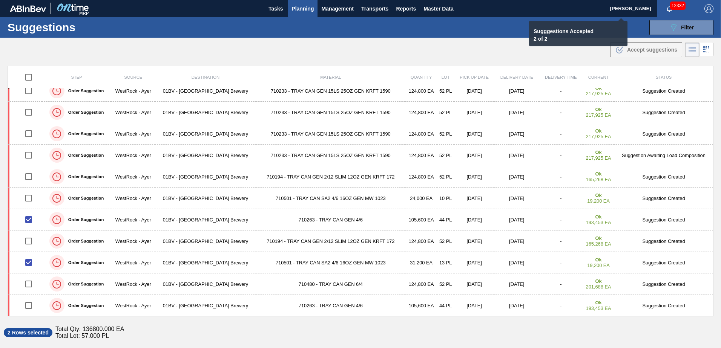
checkbox input "false"
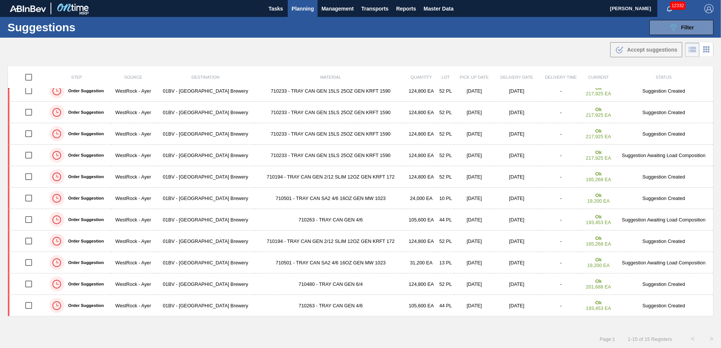
click at [301, 8] on span "Planning" at bounding box center [302, 8] width 22 height 9
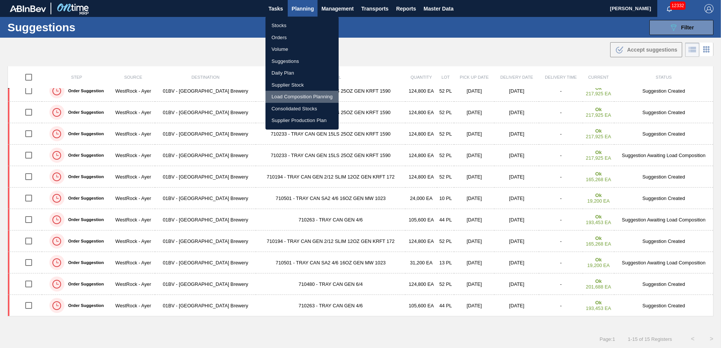
click at [290, 94] on li "Load Composition Planning" at bounding box center [301, 97] width 73 height 12
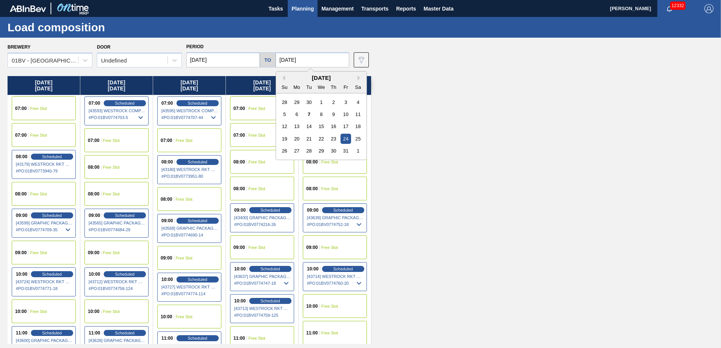
click at [315, 56] on input "[DATE]" at bounding box center [313, 59] width 74 height 15
click at [355, 77] on div "[DATE]" at bounding box center [321, 78] width 90 height 6
click at [357, 77] on button "Next Month" at bounding box center [359, 77] width 5 height 5
click at [345, 125] on div "14" at bounding box center [345, 126] width 10 height 10
type input "[DATE]"
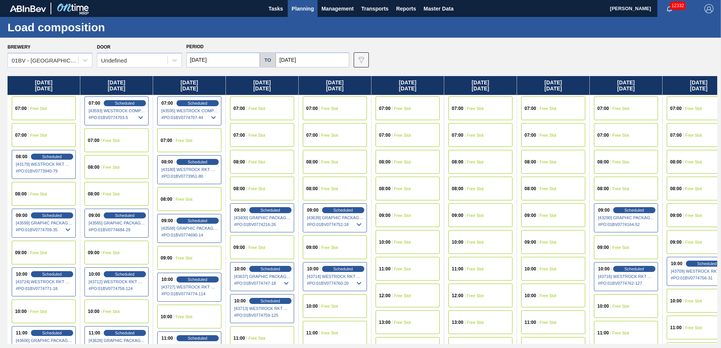
click at [220, 59] on input "[DATE]" at bounding box center [223, 59] width 74 height 15
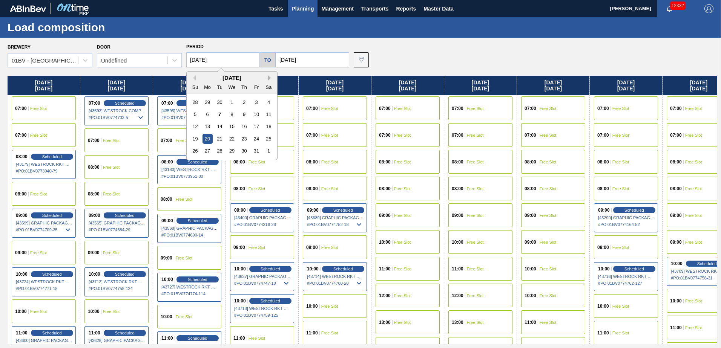
click at [268, 77] on button "Next Month" at bounding box center [270, 77] width 5 height 5
click at [210, 123] on div "10" at bounding box center [207, 126] width 10 height 10
type input "[DATE]"
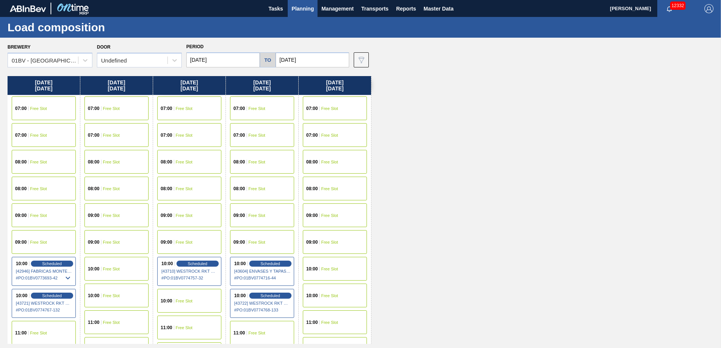
click at [326, 275] on div "10:00 Free Slot" at bounding box center [335, 269] width 64 height 24
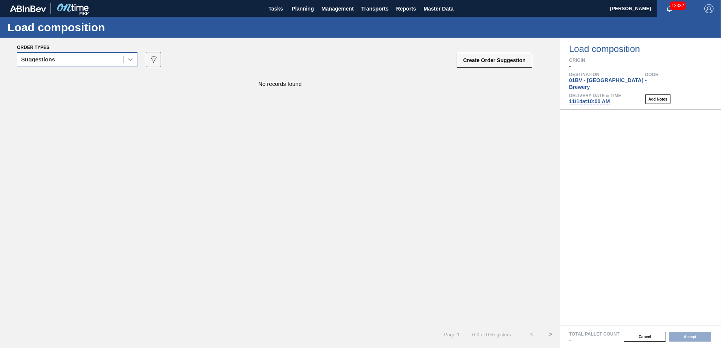
click at [129, 61] on icon at bounding box center [131, 60] width 8 height 8
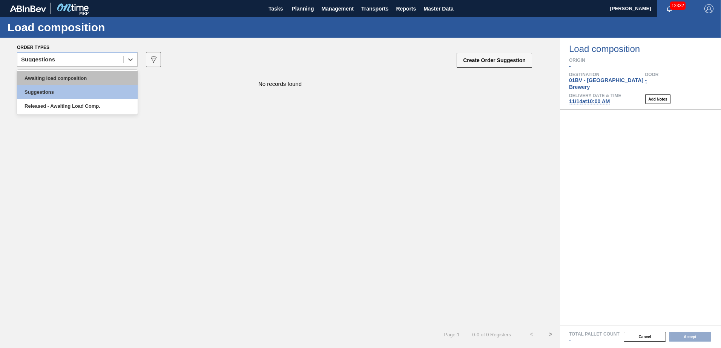
click at [95, 74] on div "Awaiting load composition" at bounding box center [77, 78] width 121 height 14
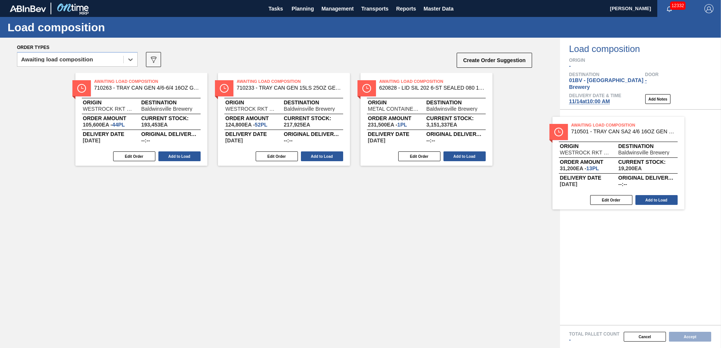
drag, startPoint x: 125, startPoint y: 88, endPoint x: 588, endPoint y: 127, distance: 464.2
click at [588, 127] on div "Order types option Awaiting load composition, selected. Select is focused ,type…" at bounding box center [360, 193] width 721 height 311
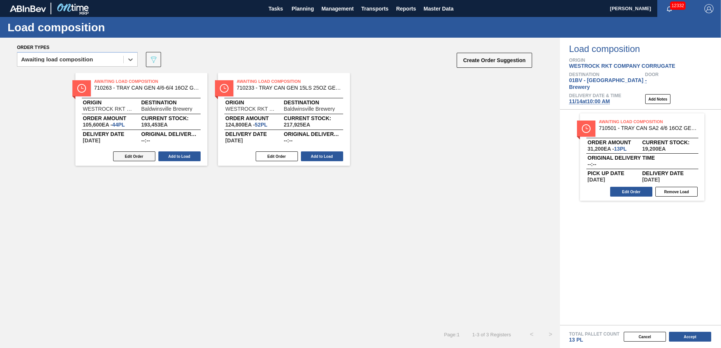
click at [130, 155] on button "Edit Order" at bounding box center [134, 157] width 42 height 10
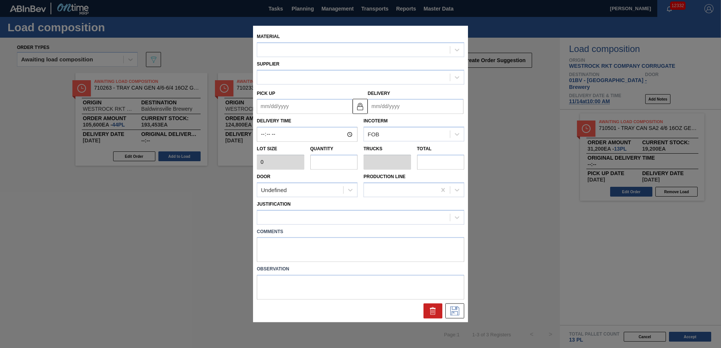
type input "2,400"
type input "44"
type input "1"
type input "105,600"
type up "[DATE]"
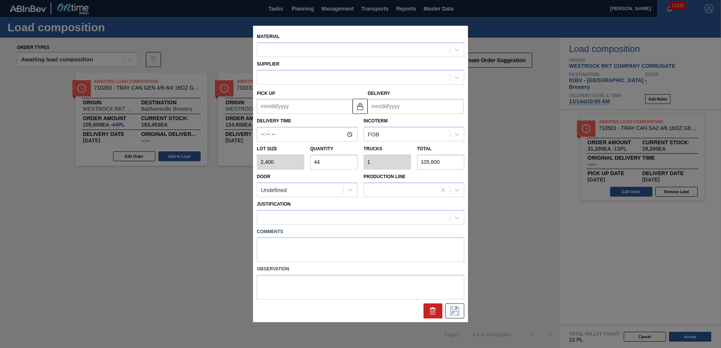
type input "[DATE]"
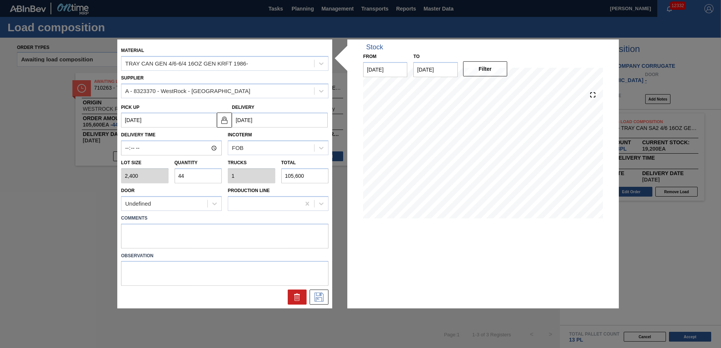
drag, startPoint x: 135, startPoint y: 167, endPoint x: 117, endPoint y: 166, distance: 18.5
click at [117, 167] on div "Material TRAY CAN GEN 4/6-6/4 16OZ GEN KRFT 1986- Supplier A - 8323370 - WestRo…" at bounding box center [360, 174] width 721 height 348
type input "3"
type input "0.068"
type input "7,200"
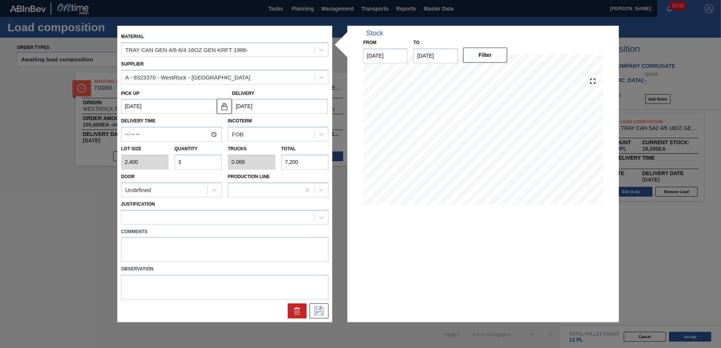
type input "31"
type input "0.705"
type input "74,400"
type input "31"
click at [318, 218] on icon at bounding box center [321, 218] width 8 height 8
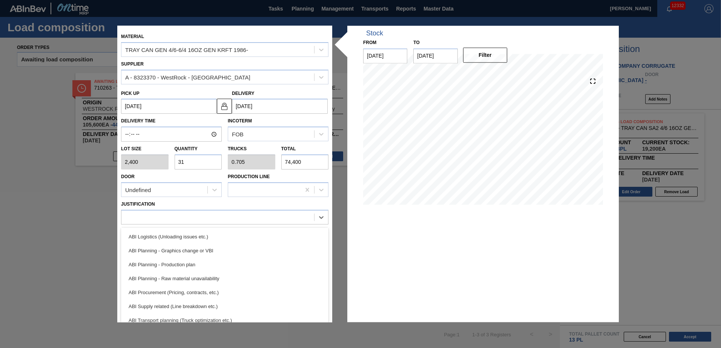
scroll to position [67, 0]
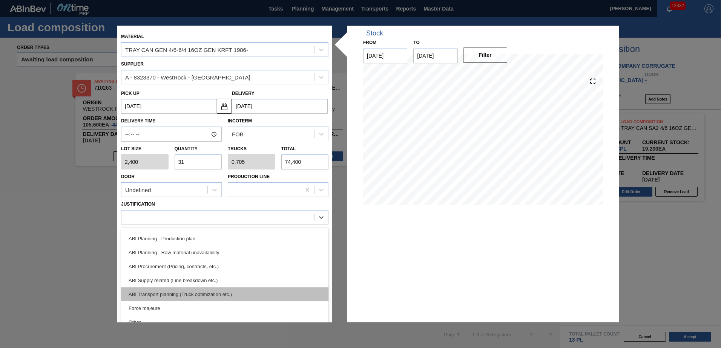
click at [161, 296] on div "ABI Transport planning (Truck optimization etc.)" at bounding box center [224, 295] width 207 height 14
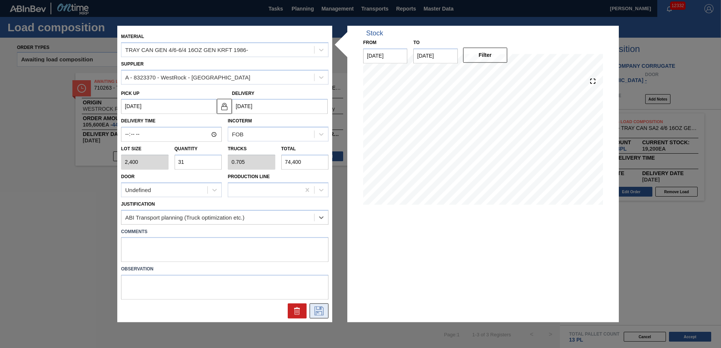
click at [322, 314] on icon at bounding box center [318, 311] width 9 height 9
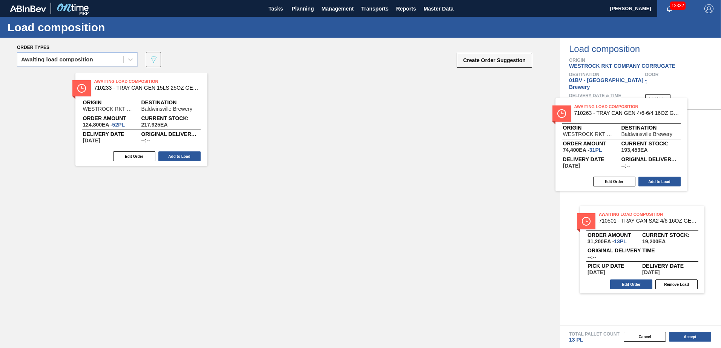
drag, startPoint x: 115, startPoint y: 84, endPoint x: 607, endPoint y: 109, distance: 492.7
click at [607, 109] on div "Order types Awaiting load composition 089F7B8B-B2A5-4AFE-B5C0-19BA573D28AC Crea…" at bounding box center [360, 193] width 721 height 311
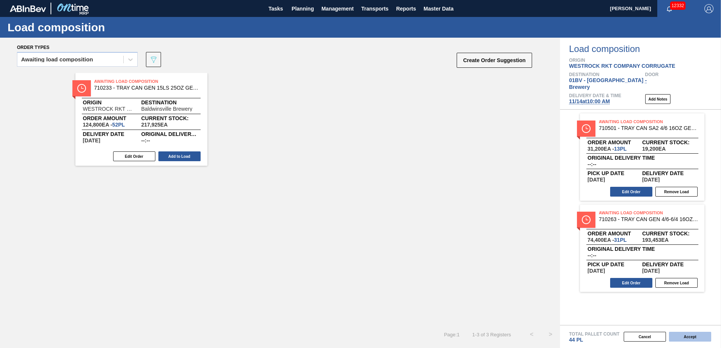
click at [687, 334] on button "Accept" at bounding box center [690, 337] width 42 height 10
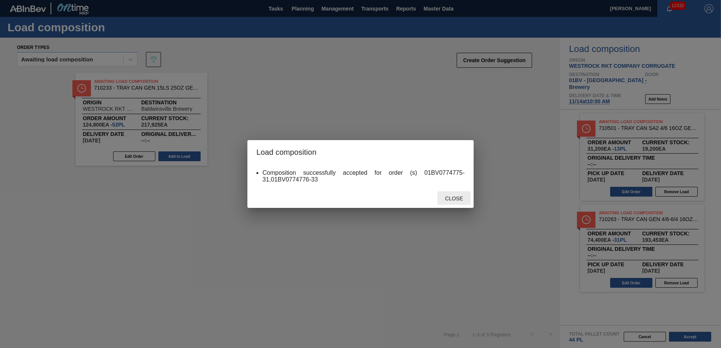
click at [463, 198] on span "Close" at bounding box center [454, 199] width 30 height 6
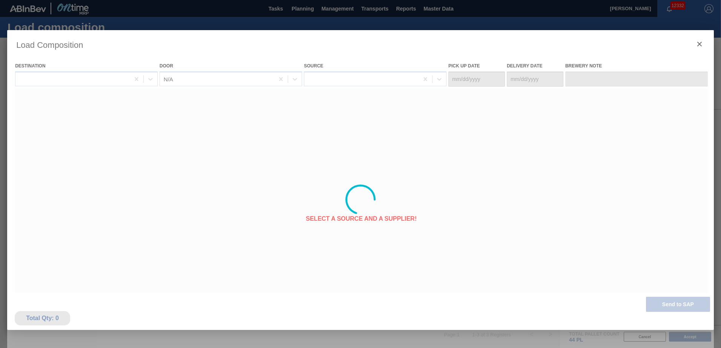
type Date "[DATE]"
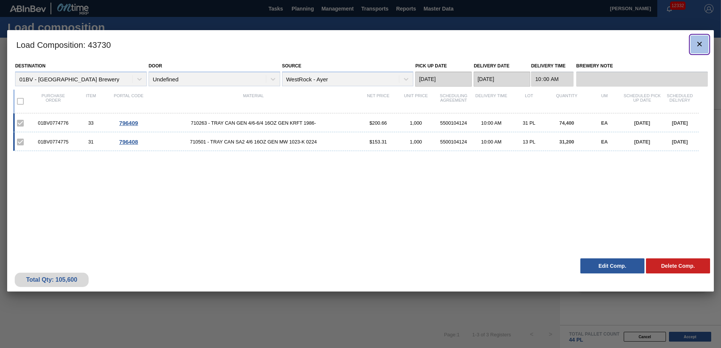
click at [699, 43] on icon "botão de ícone" at bounding box center [699, 44] width 9 height 9
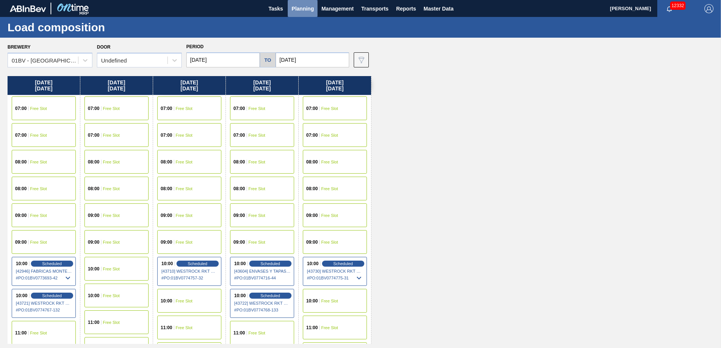
click at [297, 9] on span "Planning" at bounding box center [302, 8] width 22 height 9
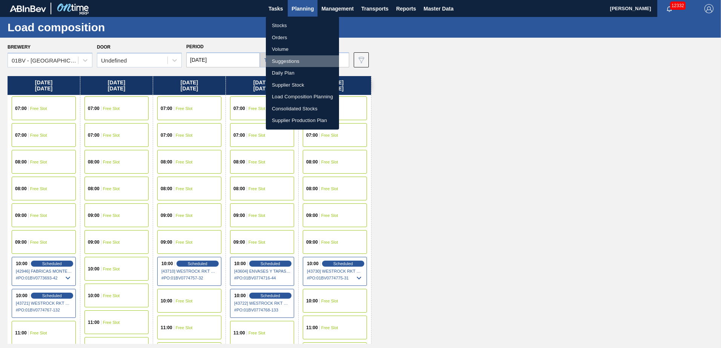
click at [287, 62] on li "Suggestions" at bounding box center [302, 61] width 73 height 12
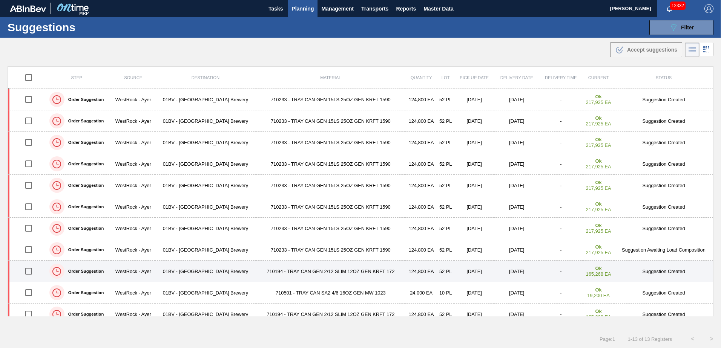
click at [29, 271] on input "checkbox" at bounding box center [29, 272] width 16 height 16
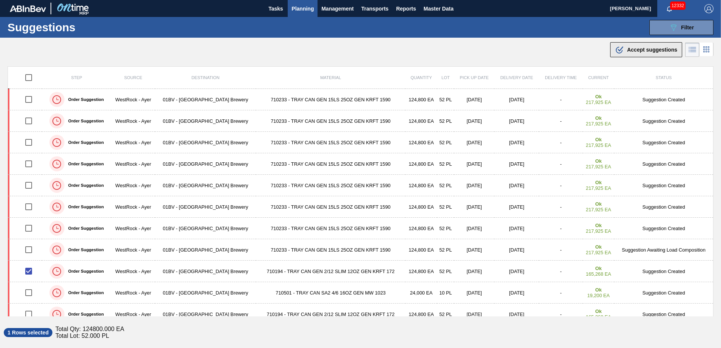
click at [633, 48] on span "Accept suggestions" at bounding box center [652, 50] width 50 height 6
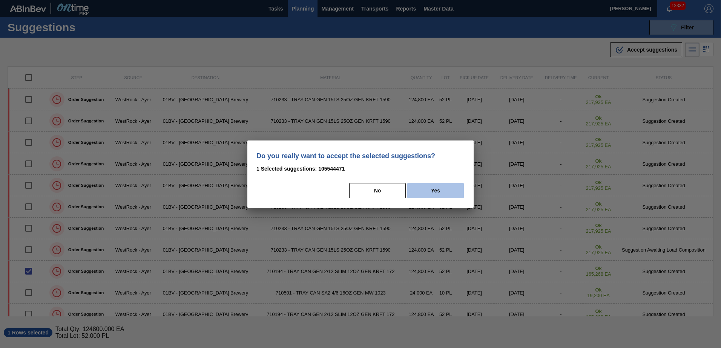
click at [437, 189] on button "Yes" at bounding box center [435, 190] width 57 height 15
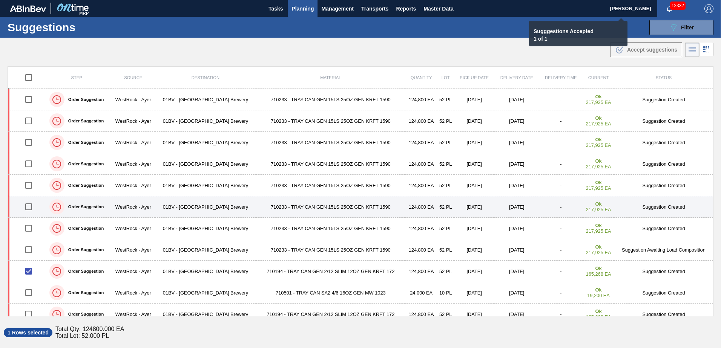
checkbox input "false"
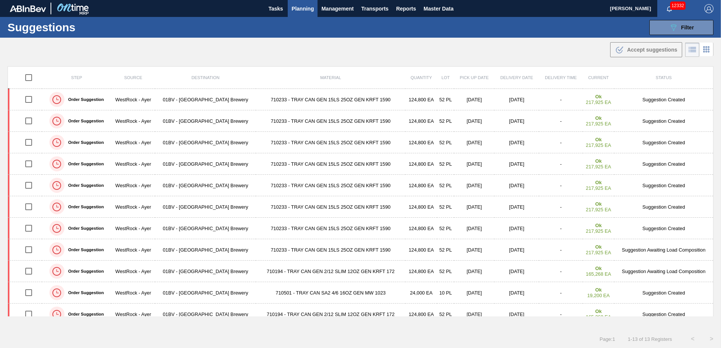
click at [306, 8] on span "Planning" at bounding box center [302, 8] width 22 height 9
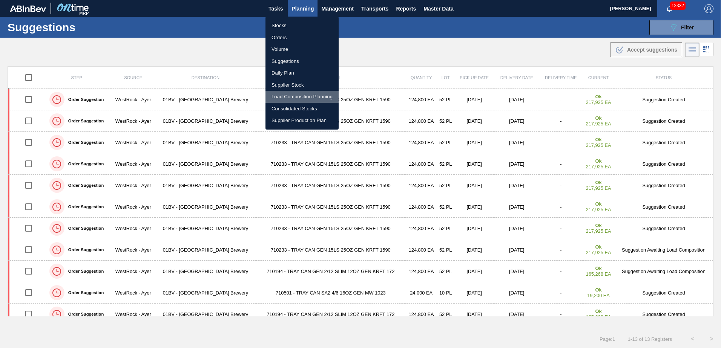
click at [296, 95] on li "Load Composition Planning" at bounding box center [301, 97] width 73 height 12
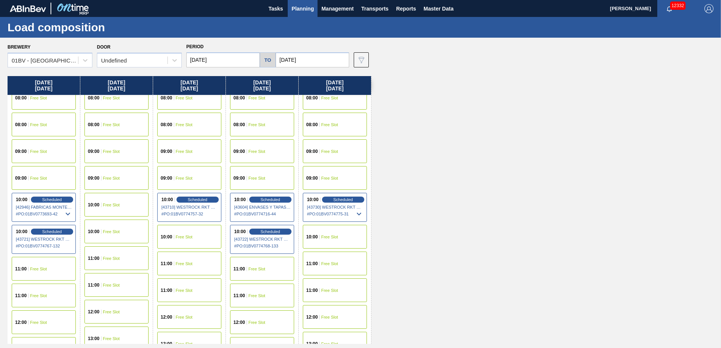
scroll to position [75, 0]
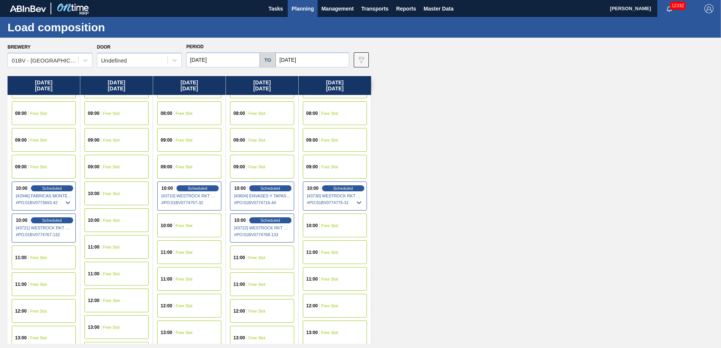
click at [184, 304] on span "Free Slot" at bounding box center [184, 306] width 17 height 5
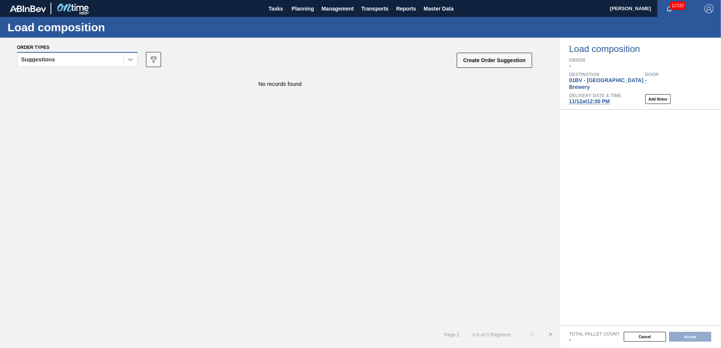
click at [131, 63] on icon at bounding box center [131, 60] width 8 height 8
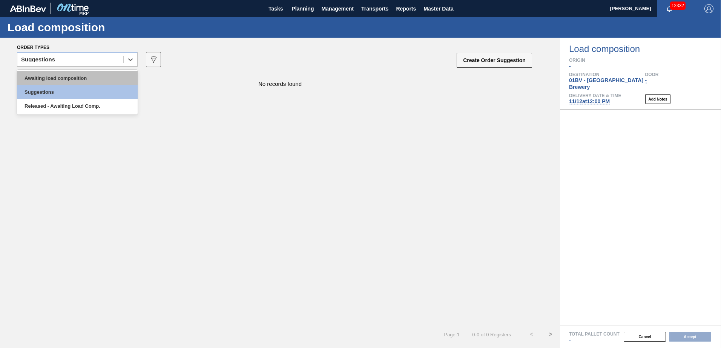
click at [108, 76] on div "Awaiting load composition" at bounding box center [77, 78] width 121 height 14
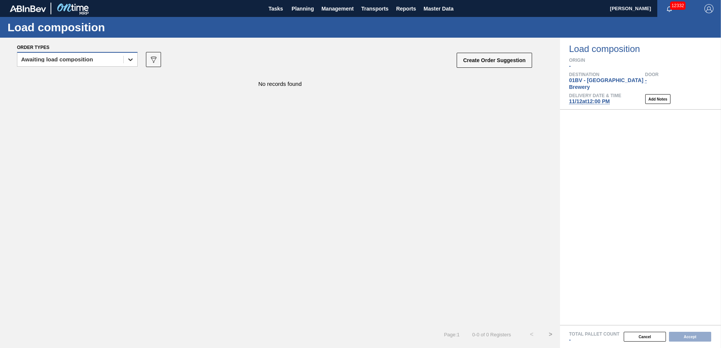
click at [132, 58] on icon at bounding box center [131, 60] width 8 height 8
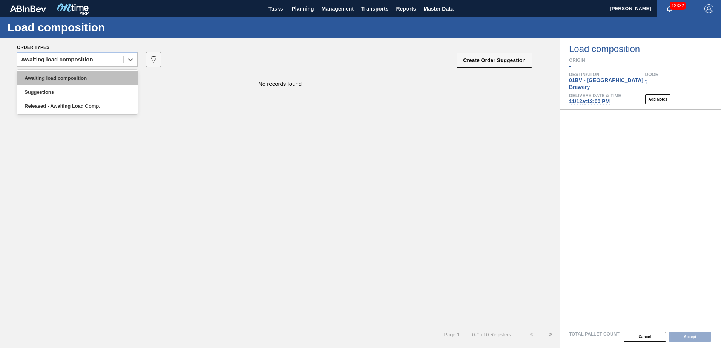
click at [101, 74] on div "Awaiting load composition" at bounding box center [77, 78] width 121 height 14
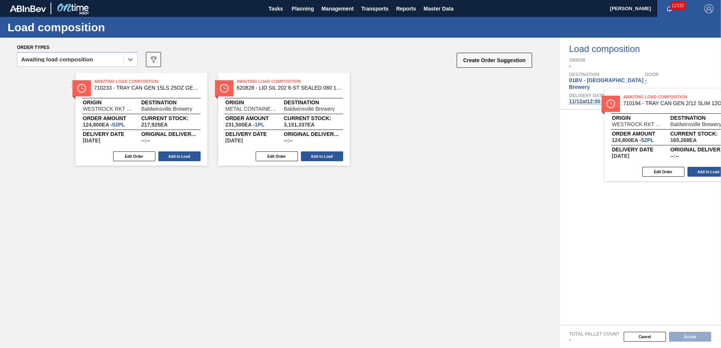
drag, startPoint x: 102, startPoint y: 89, endPoint x: 636, endPoint y: 104, distance: 534.5
click at [636, 104] on div "Order types option Awaiting load composition, selected. Select is focused ,type…" at bounding box center [360, 193] width 721 height 311
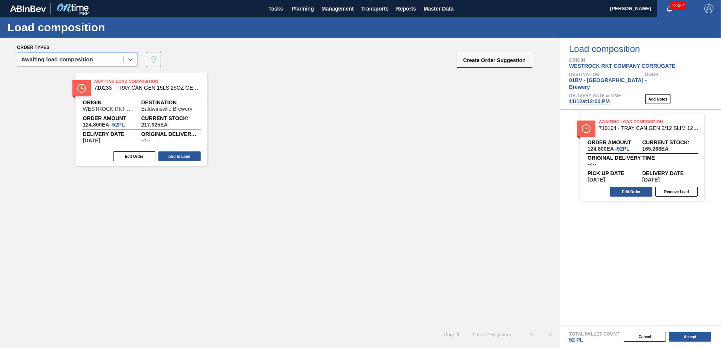
click at [692, 337] on button "Accept" at bounding box center [690, 337] width 42 height 10
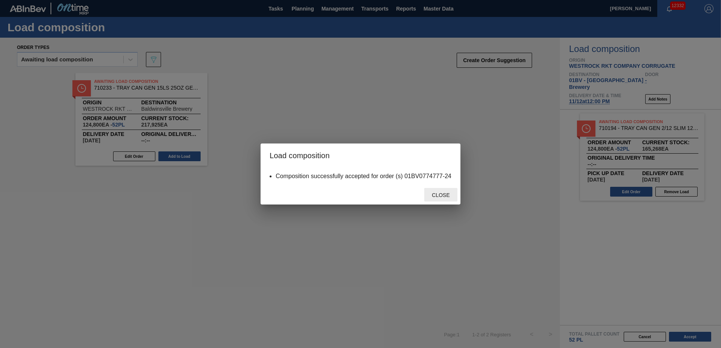
click at [442, 198] on span "Close" at bounding box center [441, 195] width 30 height 6
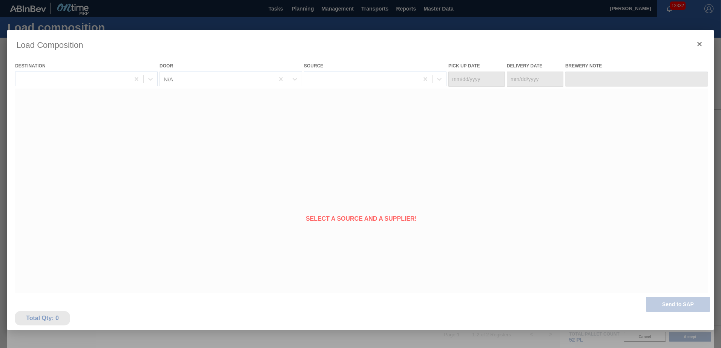
type Date "[DATE]"
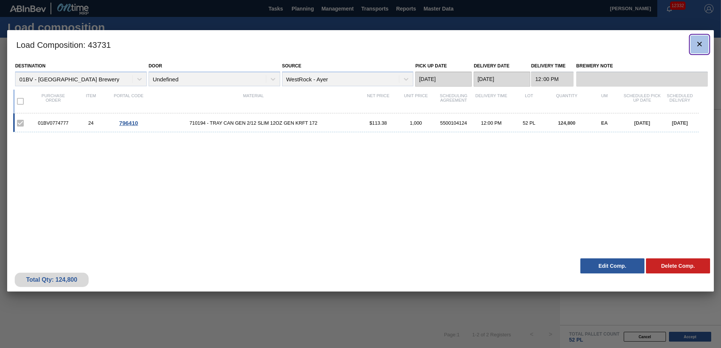
click at [700, 43] on icon "botão de ícone" at bounding box center [699, 44] width 5 height 5
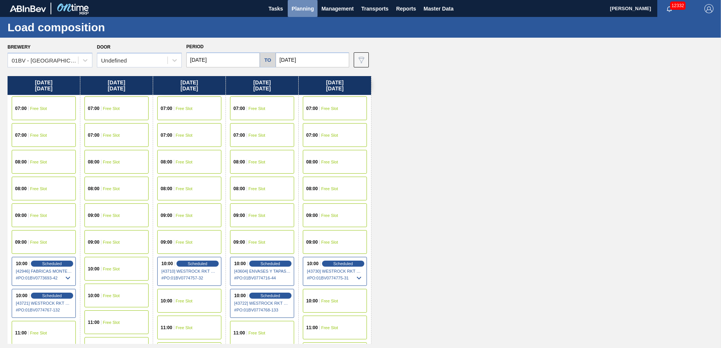
click at [300, 6] on span "Planning" at bounding box center [302, 8] width 22 height 9
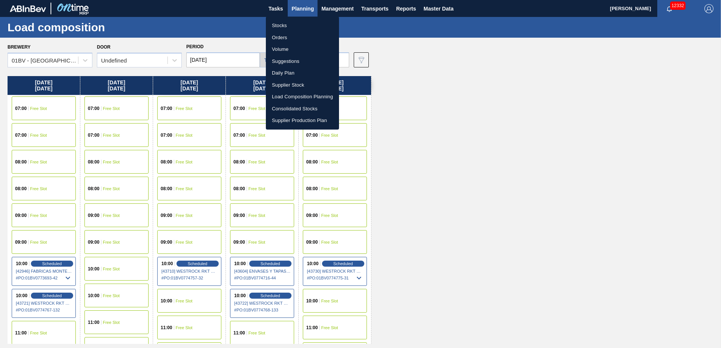
click at [294, 97] on li "Load Composition Planning" at bounding box center [302, 97] width 73 height 12
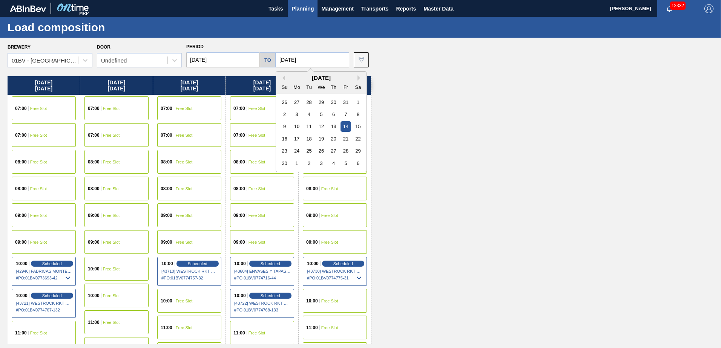
click at [312, 59] on input "[DATE]" at bounding box center [313, 59] width 74 height 15
click at [344, 141] on div "21" at bounding box center [345, 139] width 10 height 10
type input "[DATE]"
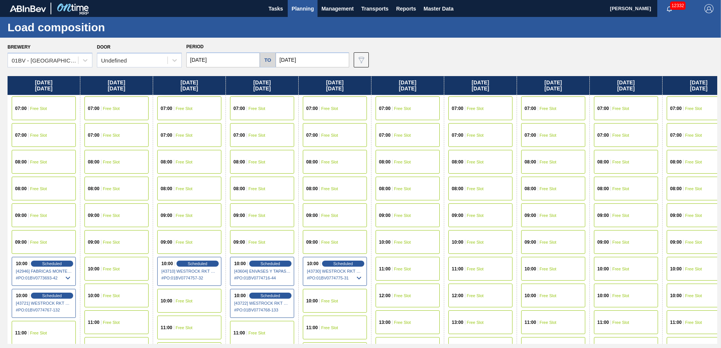
click at [222, 59] on input "[DATE]" at bounding box center [223, 59] width 74 height 15
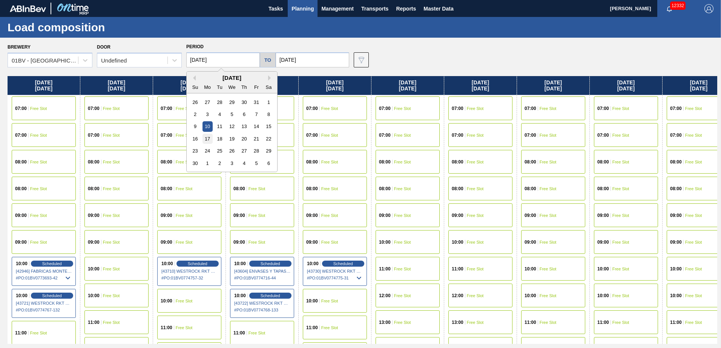
click at [208, 140] on div "17" at bounding box center [207, 139] width 10 height 10
type input "[DATE]"
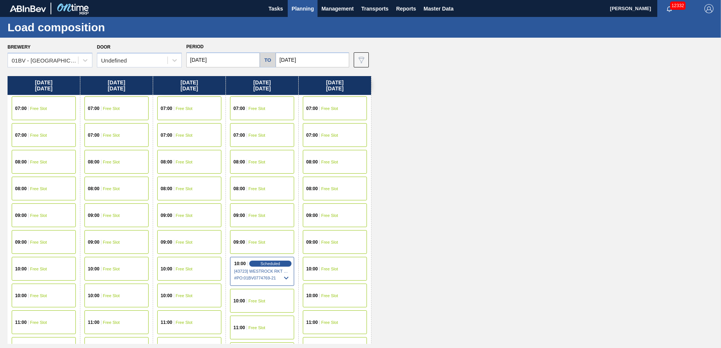
click at [111, 269] on span "Free Slot" at bounding box center [111, 269] width 17 height 5
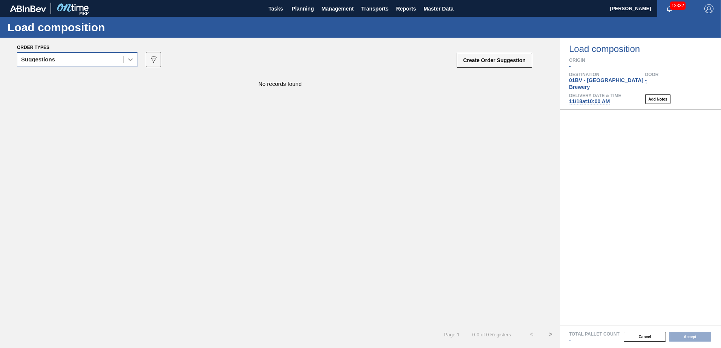
click at [128, 63] on icon at bounding box center [131, 60] width 8 height 8
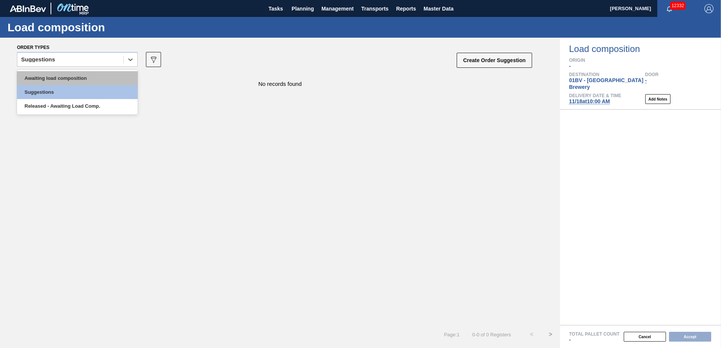
click at [97, 75] on div "Awaiting load composition" at bounding box center [77, 78] width 121 height 14
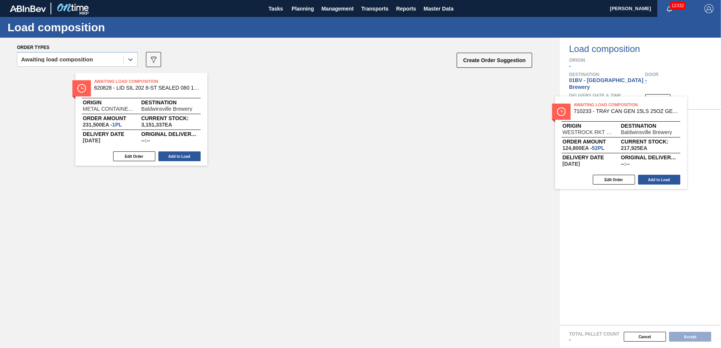
drag, startPoint x: 115, startPoint y: 82, endPoint x: 605, endPoint y: 107, distance: 490.0
click at [605, 107] on div "Order types option Awaiting load composition, selected. Select is focused ,type…" at bounding box center [360, 193] width 721 height 311
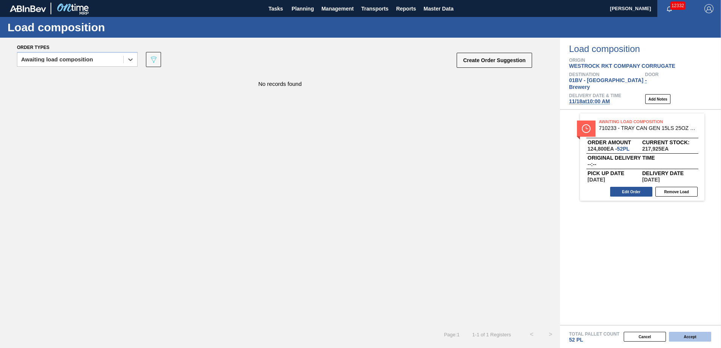
click at [684, 341] on button "Accept" at bounding box center [690, 337] width 42 height 10
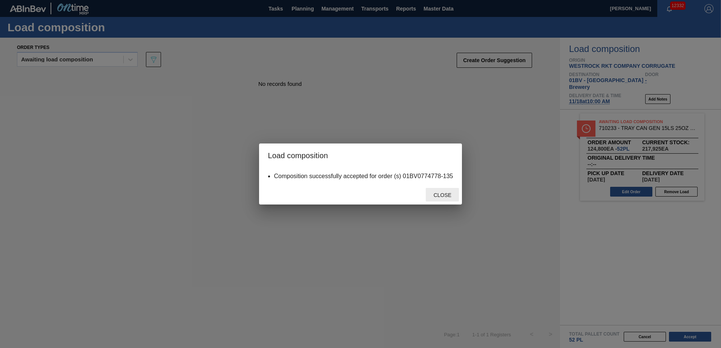
click at [447, 193] on span "Close" at bounding box center [443, 195] width 30 height 6
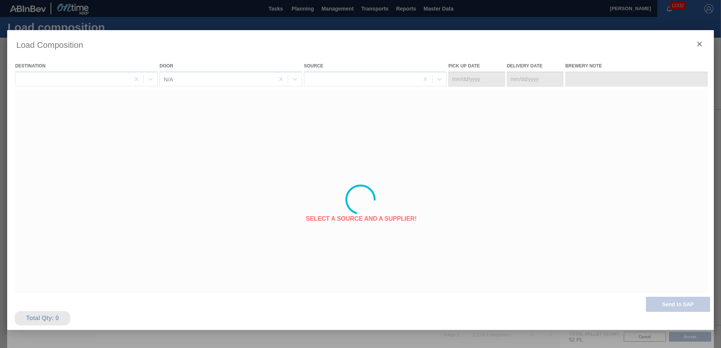
type Date "[DATE]"
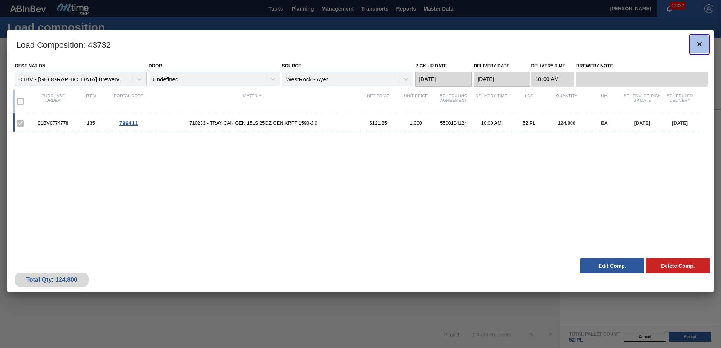
click at [695, 44] on icon "botão de ícone" at bounding box center [699, 44] width 9 height 9
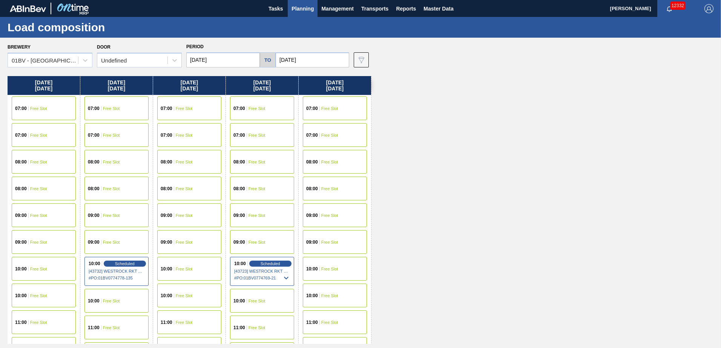
click at [302, 6] on span "Planning" at bounding box center [302, 8] width 22 height 9
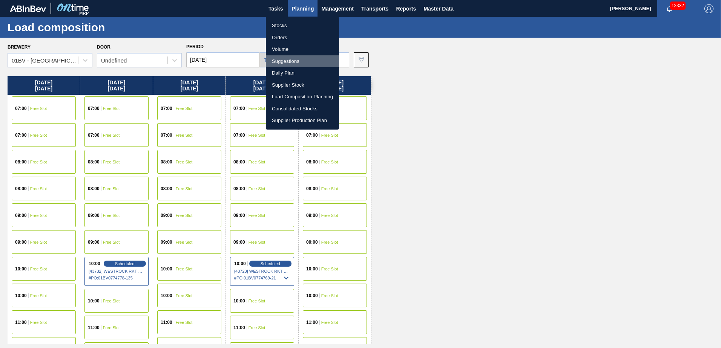
click at [287, 62] on li "Suggestions" at bounding box center [302, 61] width 73 height 12
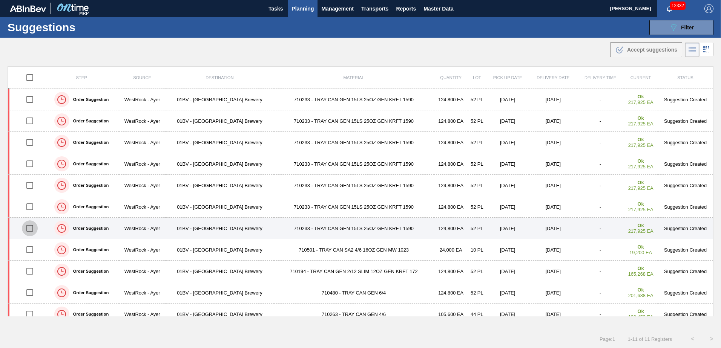
click at [28, 230] on input "checkbox" at bounding box center [30, 229] width 16 height 16
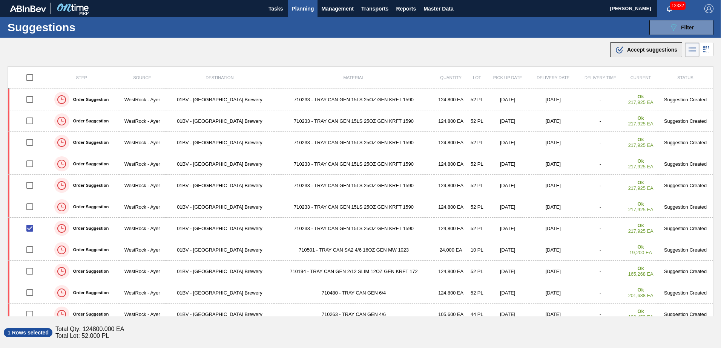
click at [642, 48] on span "Accept suggestions" at bounding box center [652, 50] width 50 height 6
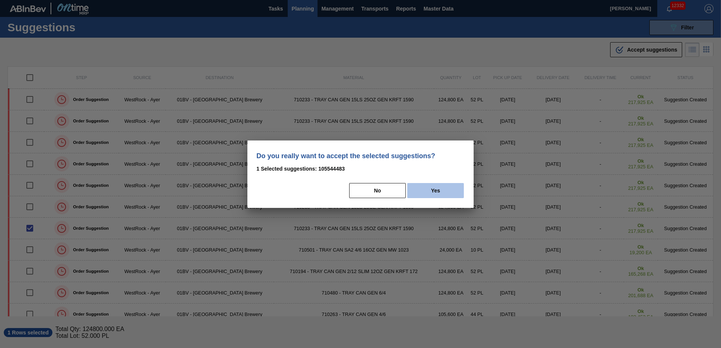
click at [448, 193] on button "Yes" at bounding box center [435, 190] width 57 height 15
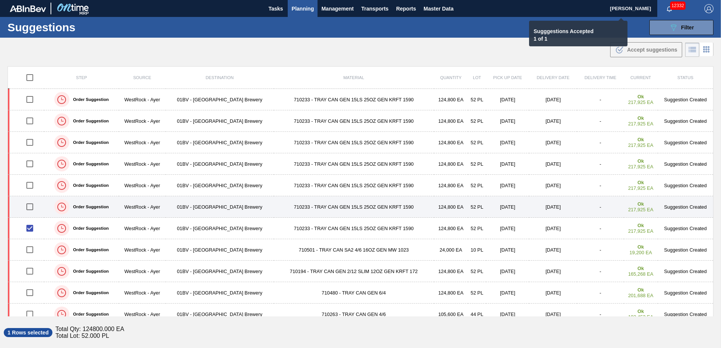
checkbox input "false"
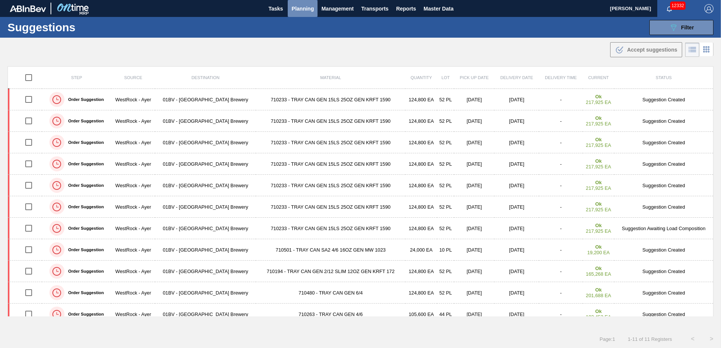
click at [298, 9] on span "Planning" at bounding box center [302, 8] width 22 height 9
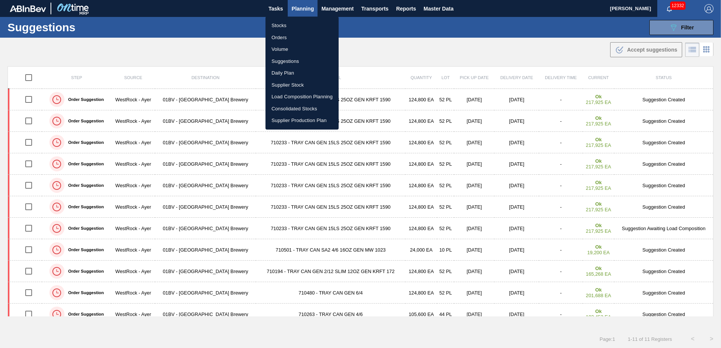
click at [291, 96] on li "Load Composition Planning" at bounding box center [301, 97] width 73 height 12
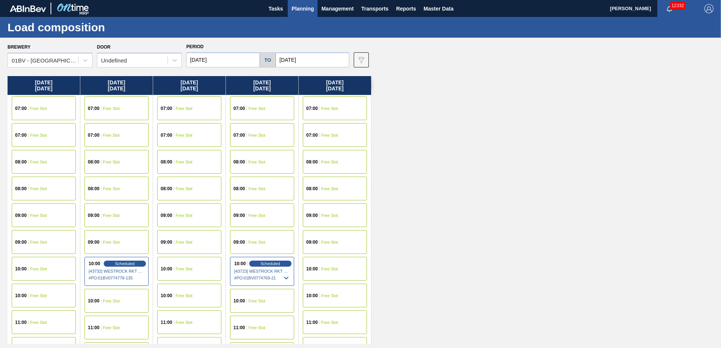
click at [190, 272] on div "10:00 Free Slot" at bounding box center [189, 269] width 64 height 24
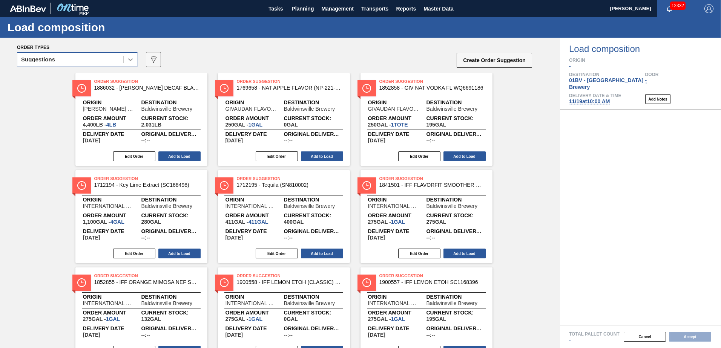
click at [127, 60] on icon at bounding box center [131, 60] width 8 height 8
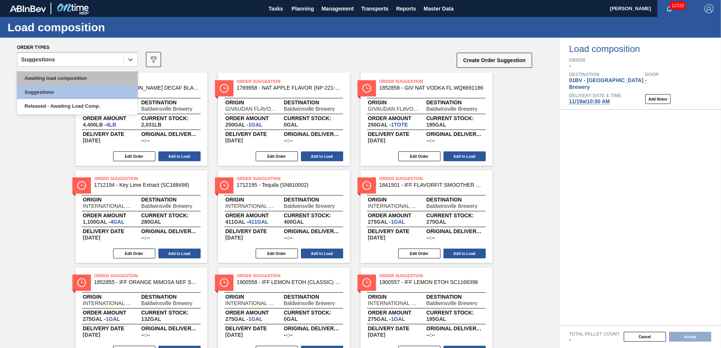
click at [90, 77] on div "Awaiting load composition" at bounding box center [77, 78] width 121 height 14
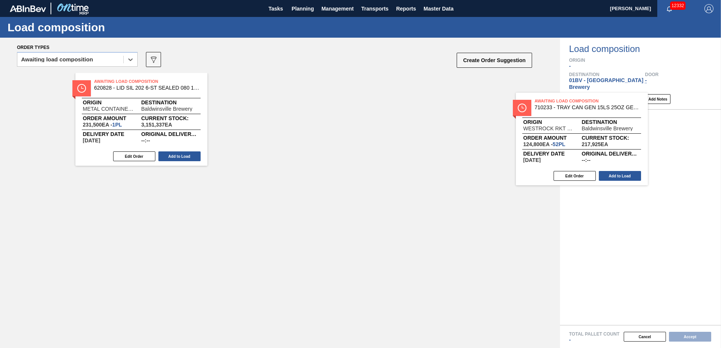
drag, startPoint x: 106, startPoint y: 85, endPoint x: 563, endPoint y: 105, distance: 456.6
click at [563, 105] on div "Order types option Awaiting load composition, selected. Select is focused ,type…" at bounding box center [360, 193] width 721 height 311
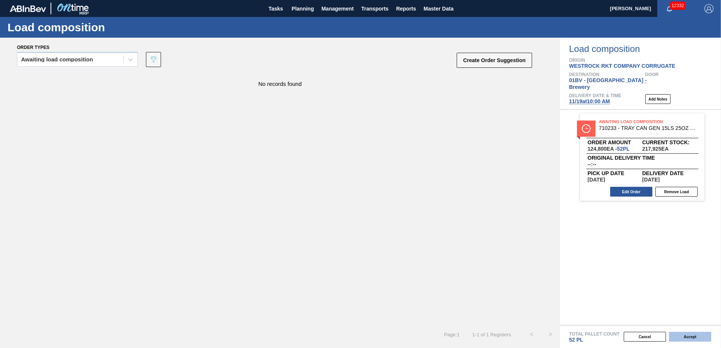
click at [684, 336] on button "Accept" at bounding box center [690, 337] width 42 height 10
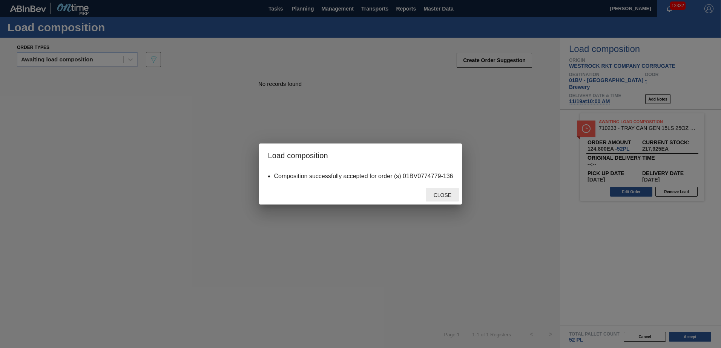
click at [443, 197] on span "Close" at bounding box center [443, 195] width 30 height 6
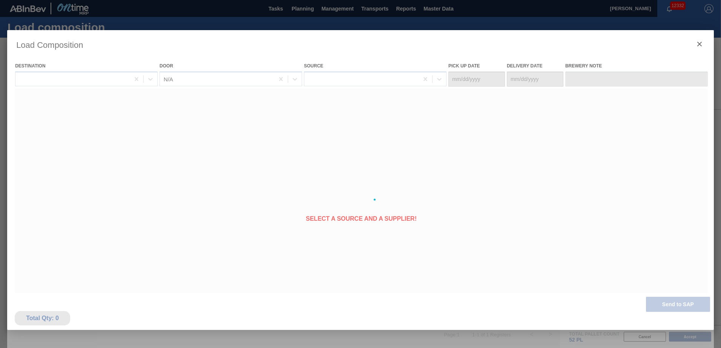
type Date "[DATE]"
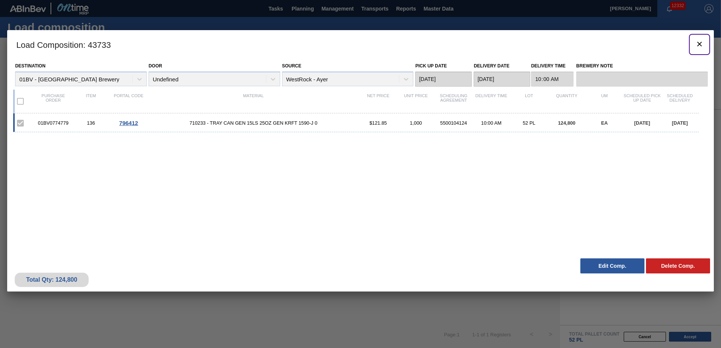
click at [699, 46] on icon "botão de ícone" at bounding box center [699, 44] width 9 height 9
